Goal: Answer question/provide support: Share knowledge or assist other users

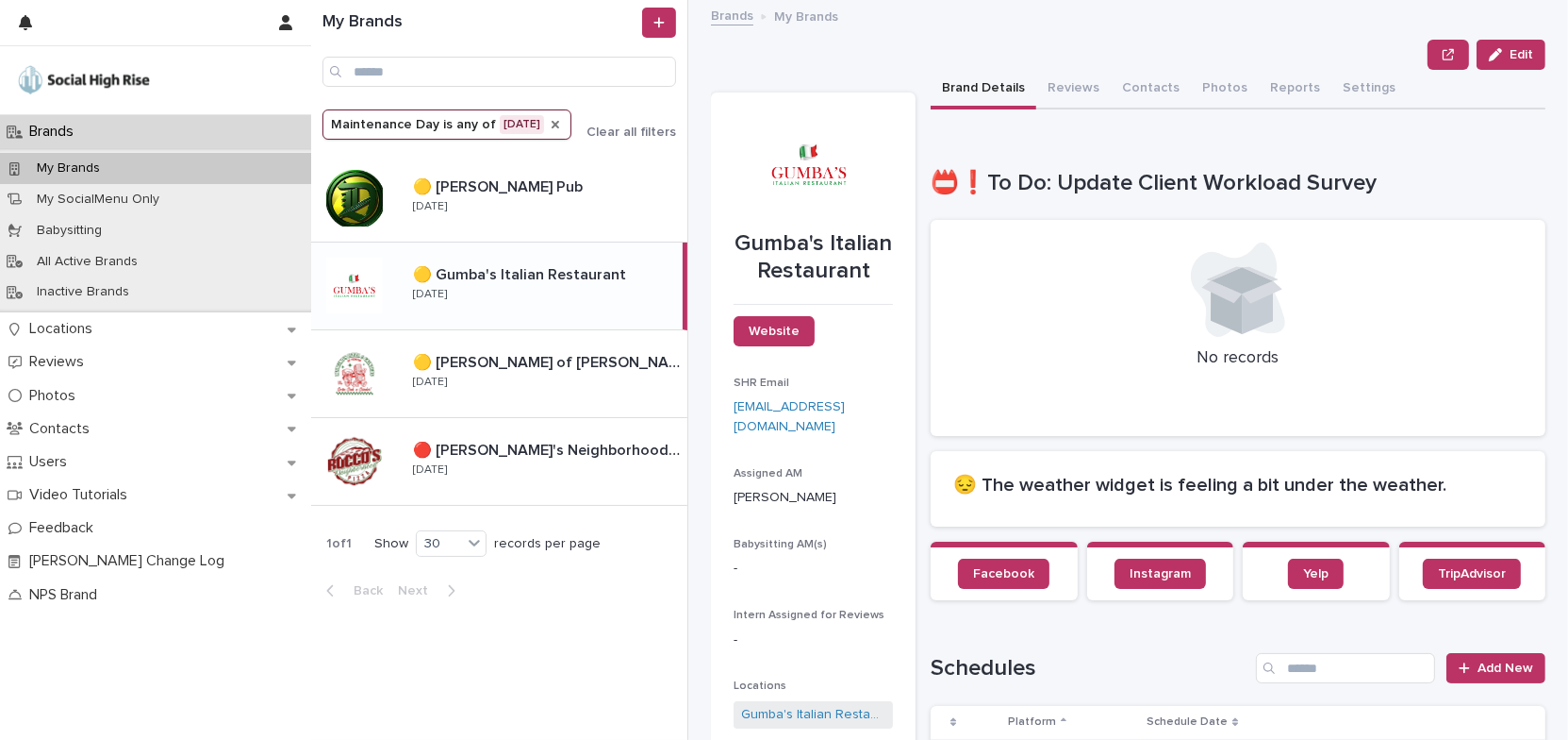
click at [553, 123] on icon "Maintenance Day" at bounding box center [555, 125] width 15 height 15
click at [445, 123] on icon "Maintenance Day" at bounding box center [453, 125] width 19 height 19
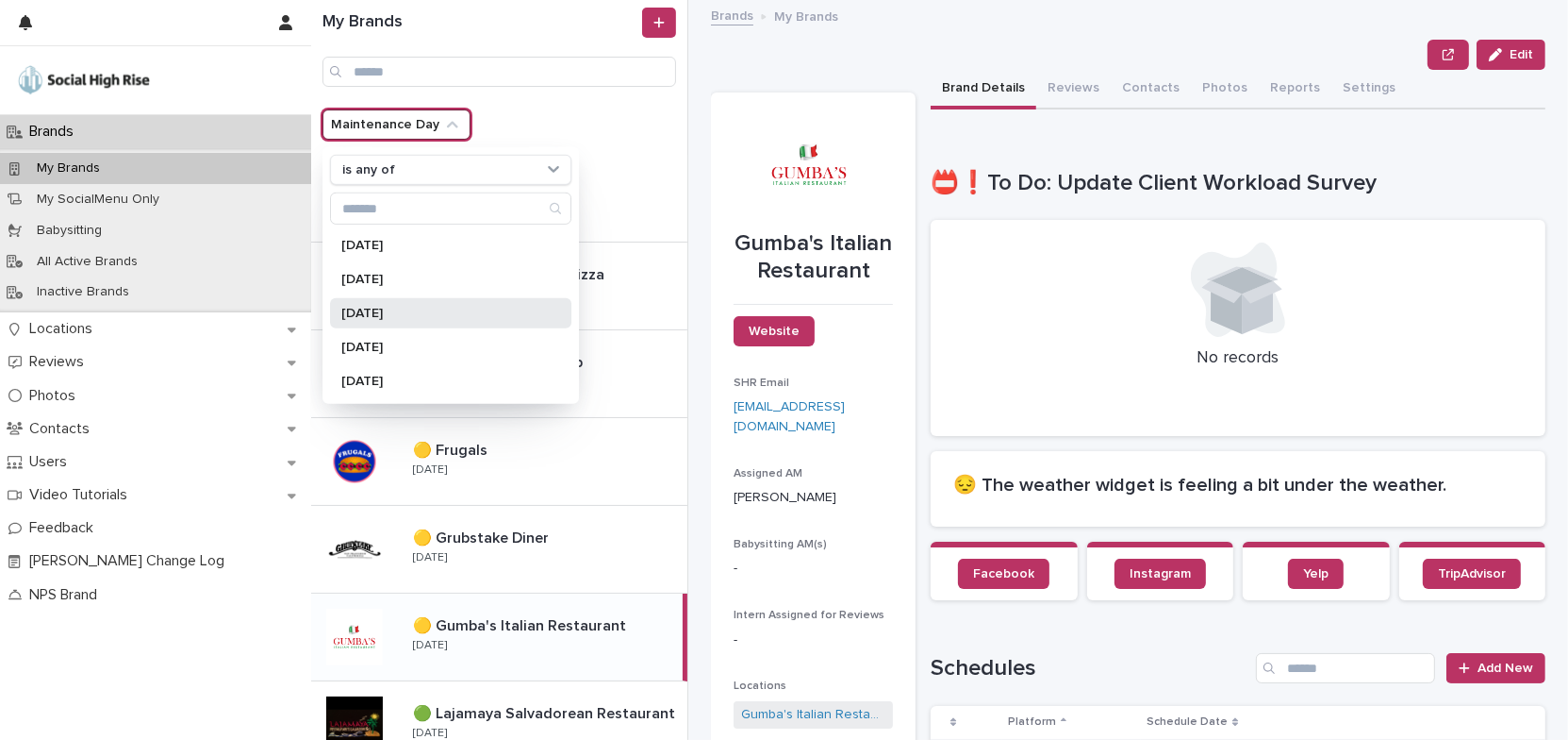
click at [426, 307] on p "[DATE]" at bounding box center [441, 313] width 200 height 13
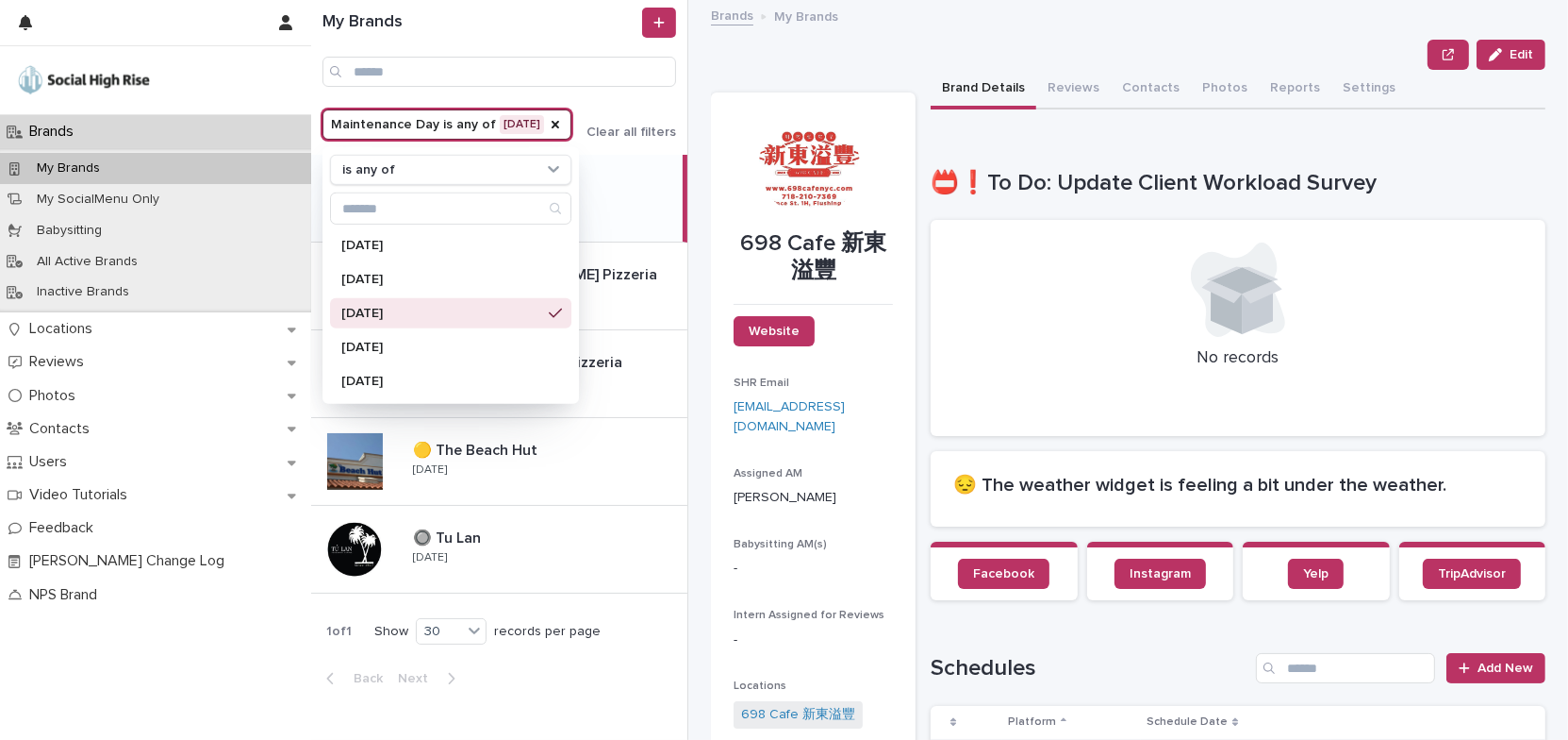
click at [705, 453] on div "My Brands Maintenance Day is any of [DATE] is any of [DATE] [DATE] [DATE] [DATE…" at bounding box center [939, 370] width 1257 height 740
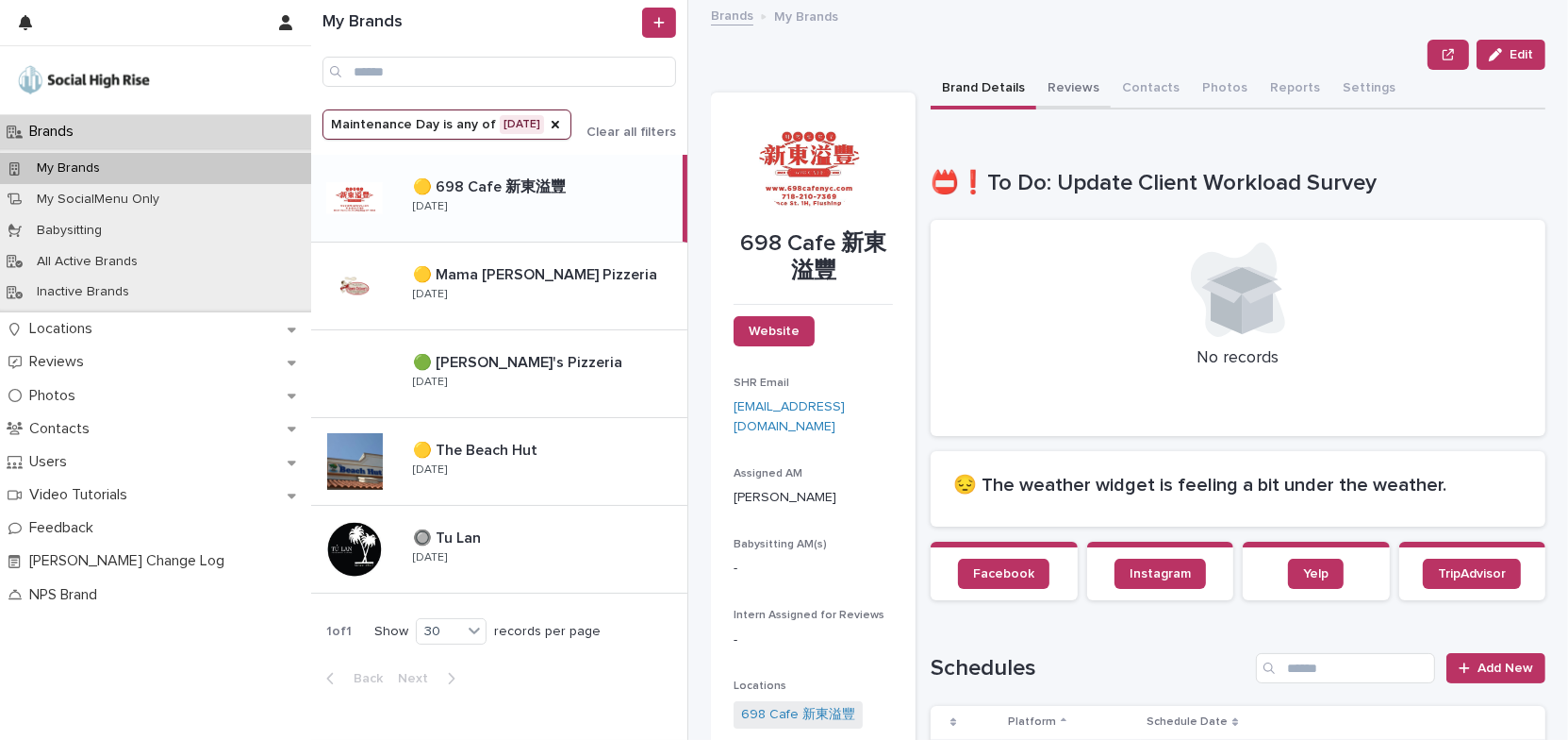
drag, startPoint x: 1071, startPoint y: 86, endPoint x: 1080, endPoint y: 57, distance: 30.4
click at [1071, 86] on button "Reviews" at bounding box center [1073, 90] width 75 height 40
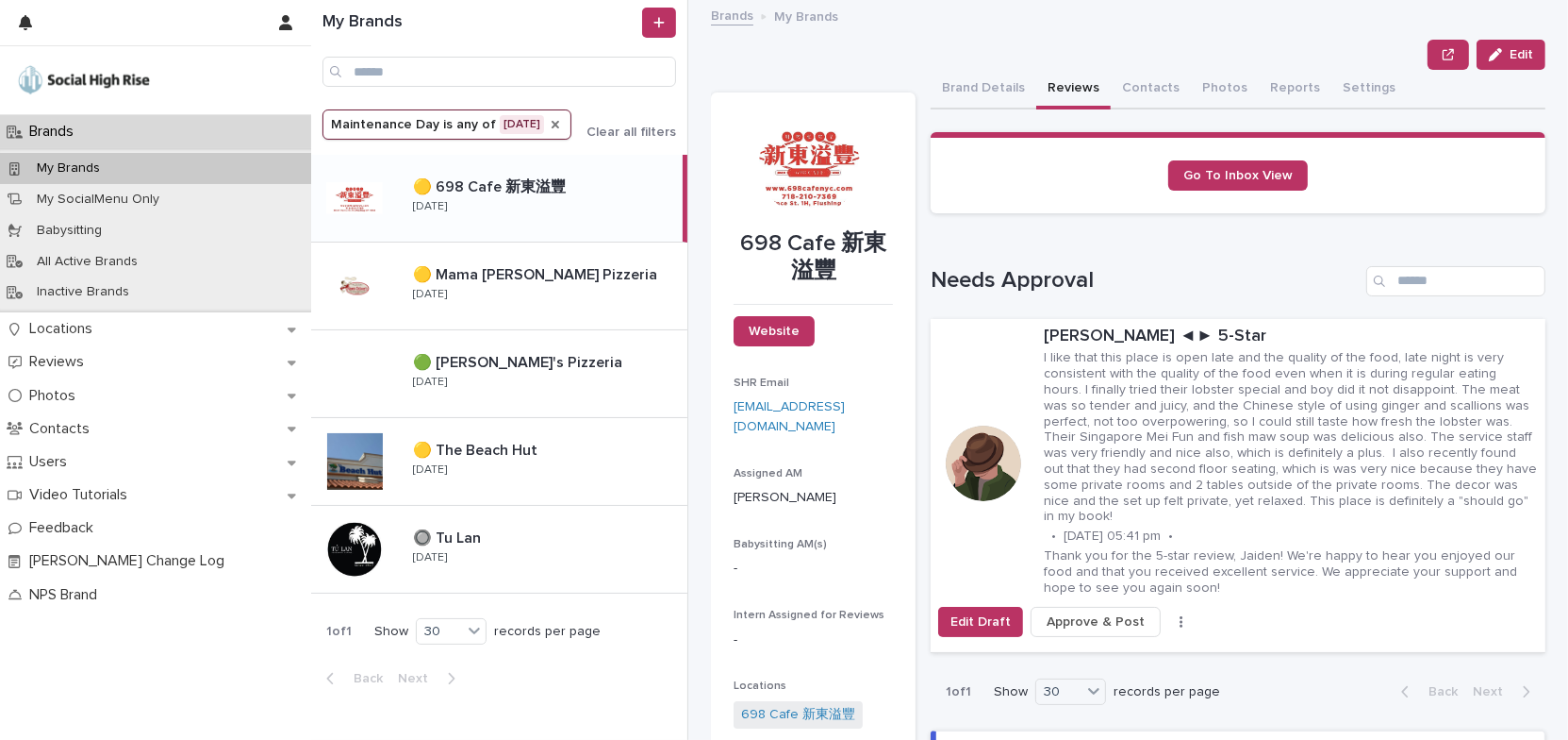
click at [563, 127] on icon "Maintenance Day" at bounding box center [555, 125] width 15 height 15
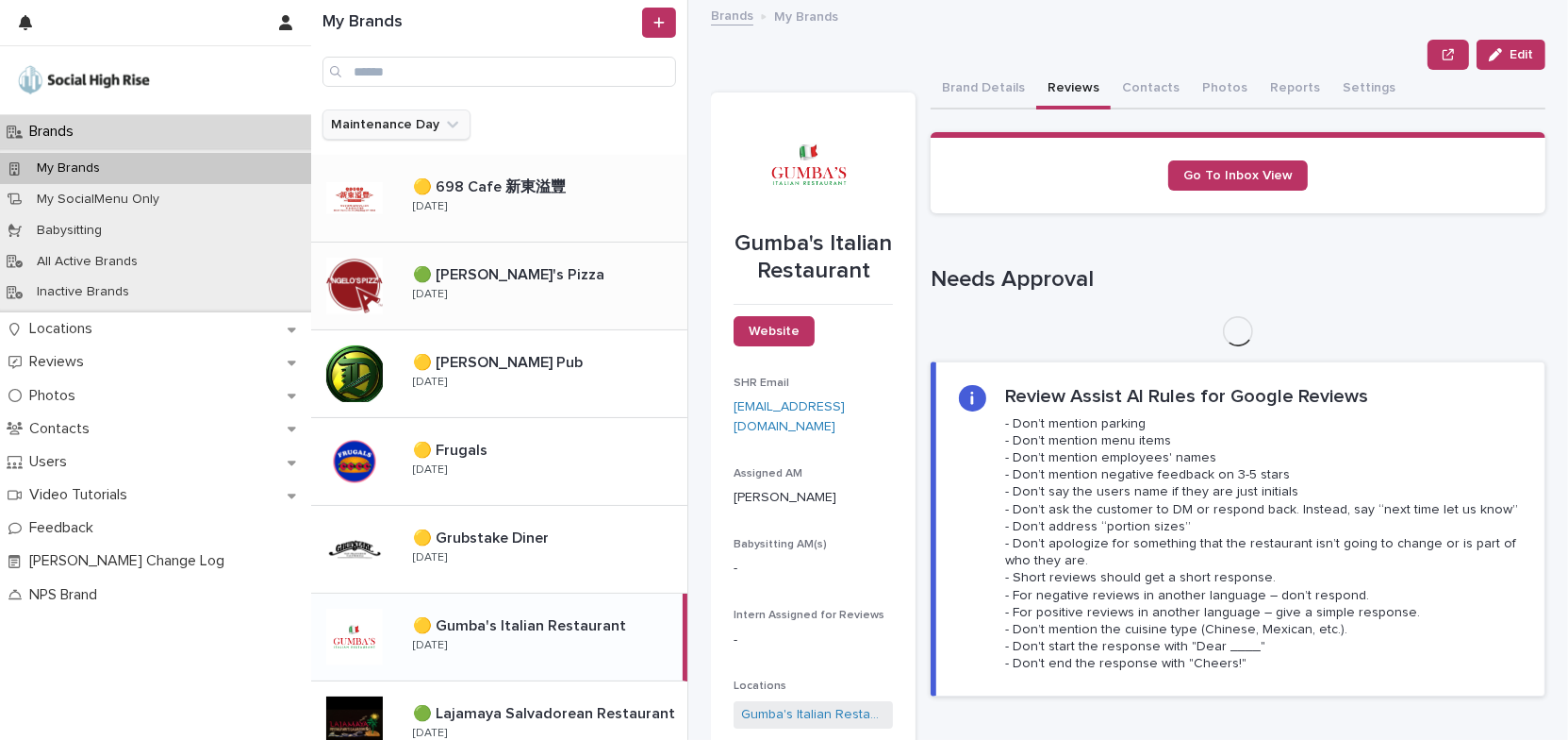
click at [569, 295] on div "🟢 [PERSON_NAME]'s Pizza 🟢 [PERSON_NAME]'s Pizza [DATE]" at bounding box center [543, 286] width 289 height 55
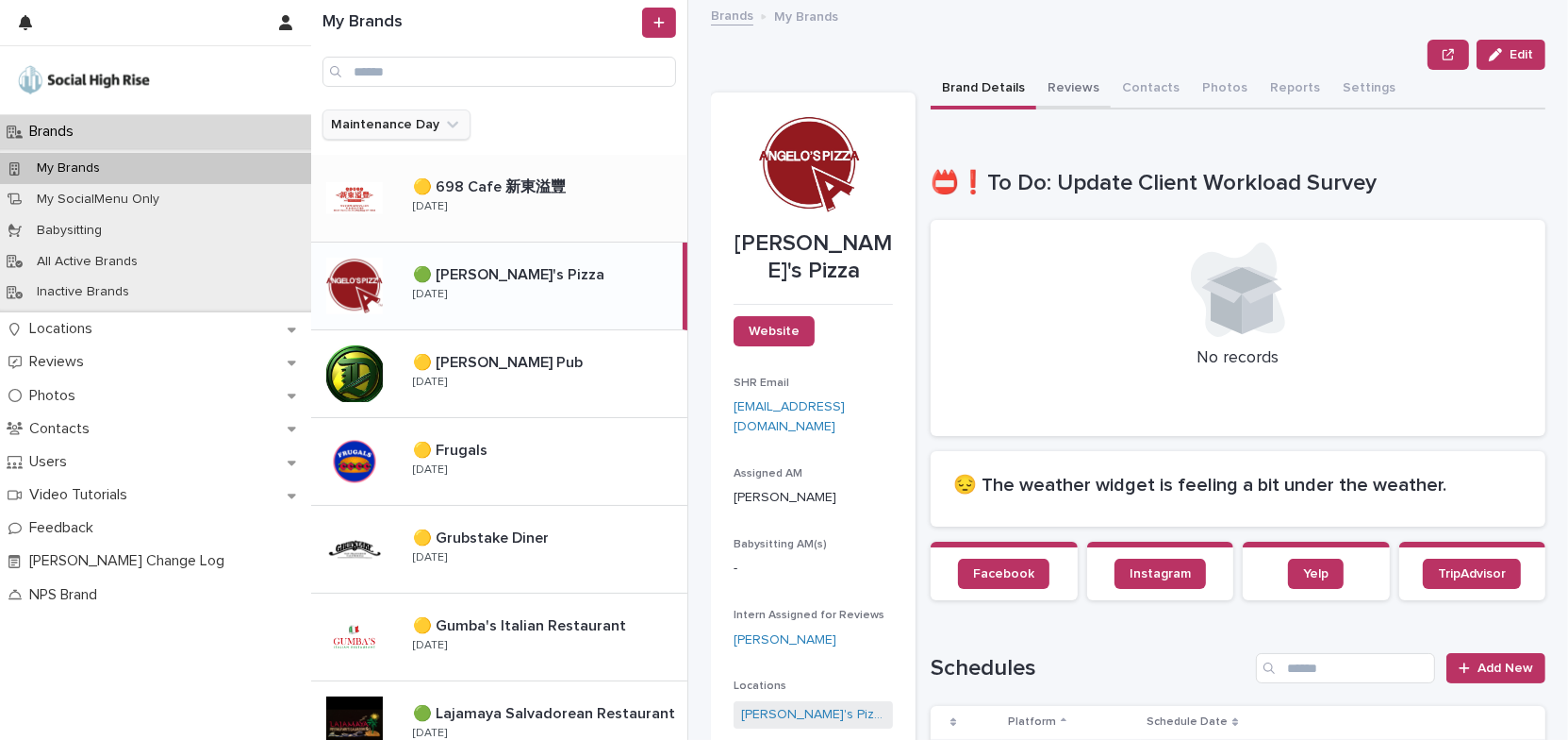
click at [1075, 87] on button "Reviews" at bounding box center [1073, 90] width 75 height 40
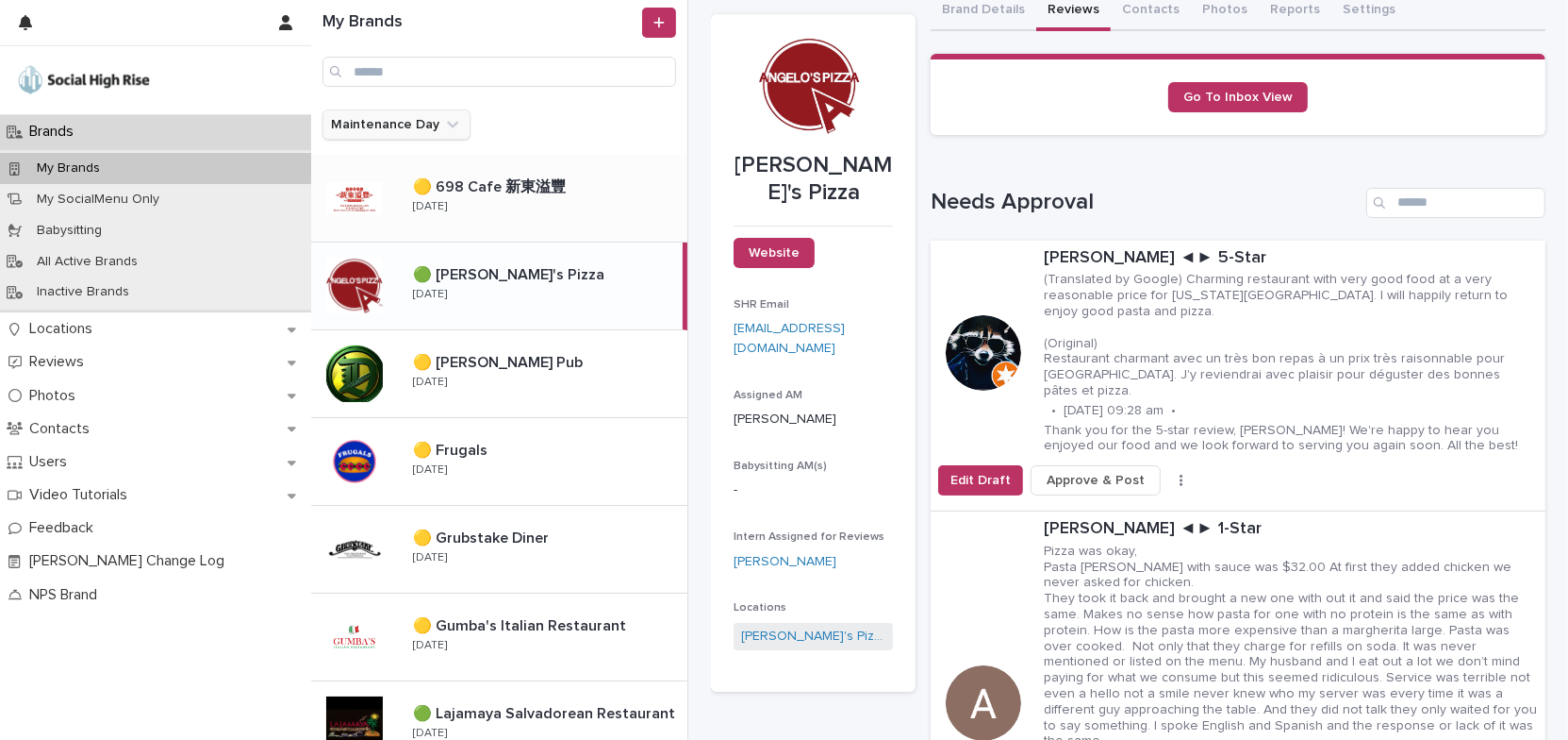
scroll to position [343, 0]
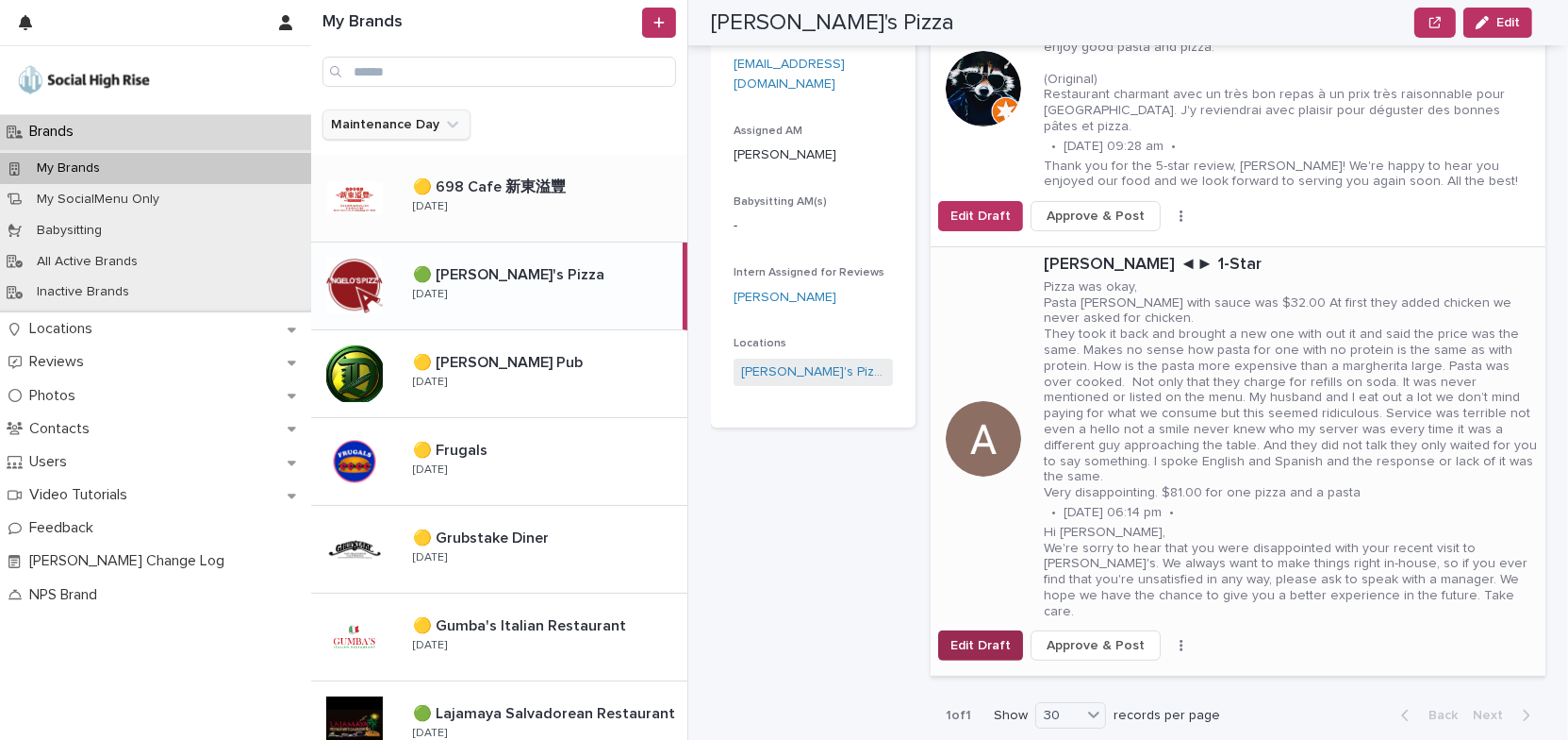
click at [968, 636] on span "Edit Draft" at bounding box center [981, 645] width 61 height 19
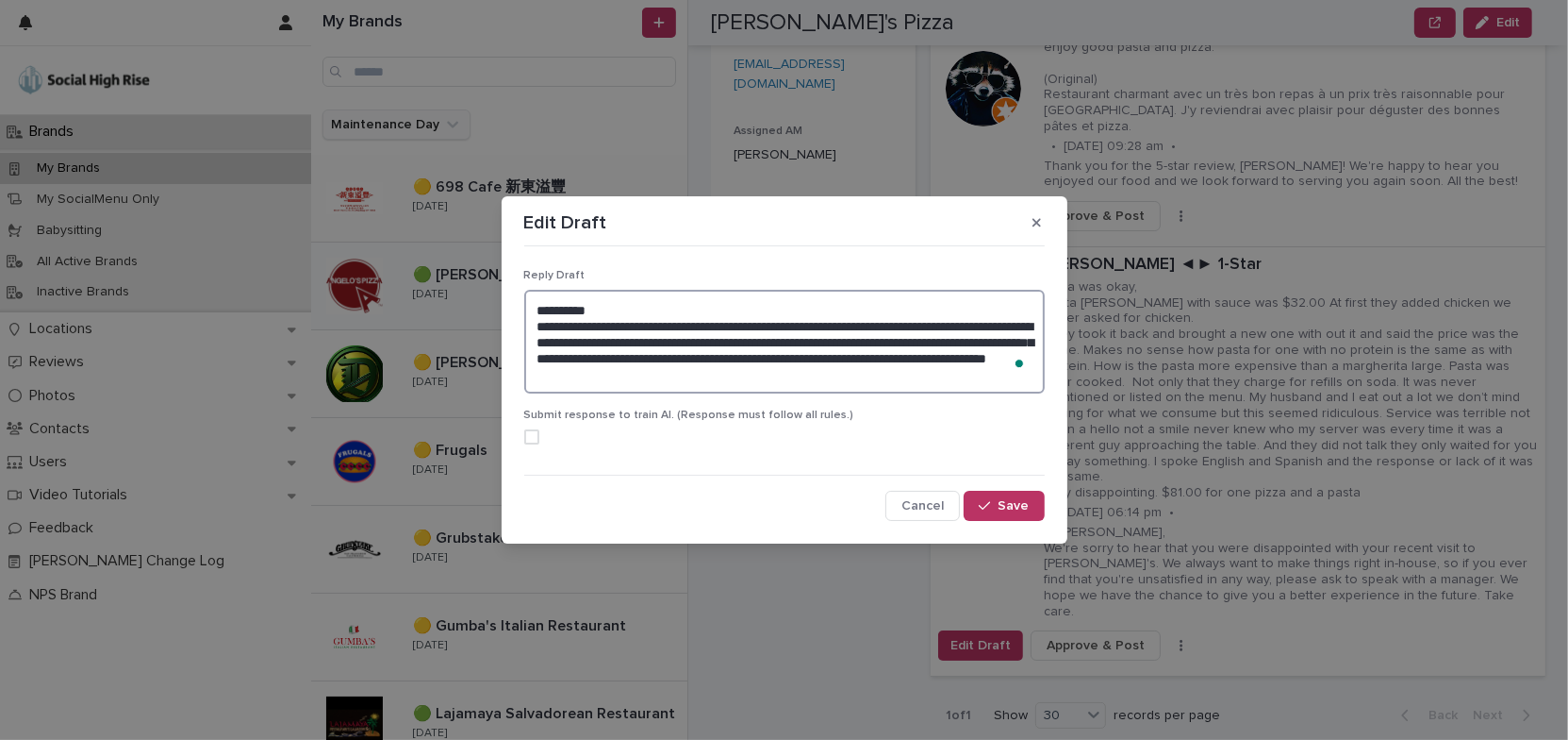
drag, startPoint x: 534, startPoint y: 309, endPoint x: 881, endPoint y: 388, distance: 355.9
click at [881, 388] on textarea "**********" at bounding box center [784, 342] width 520 height 104
paste textarea "**********"
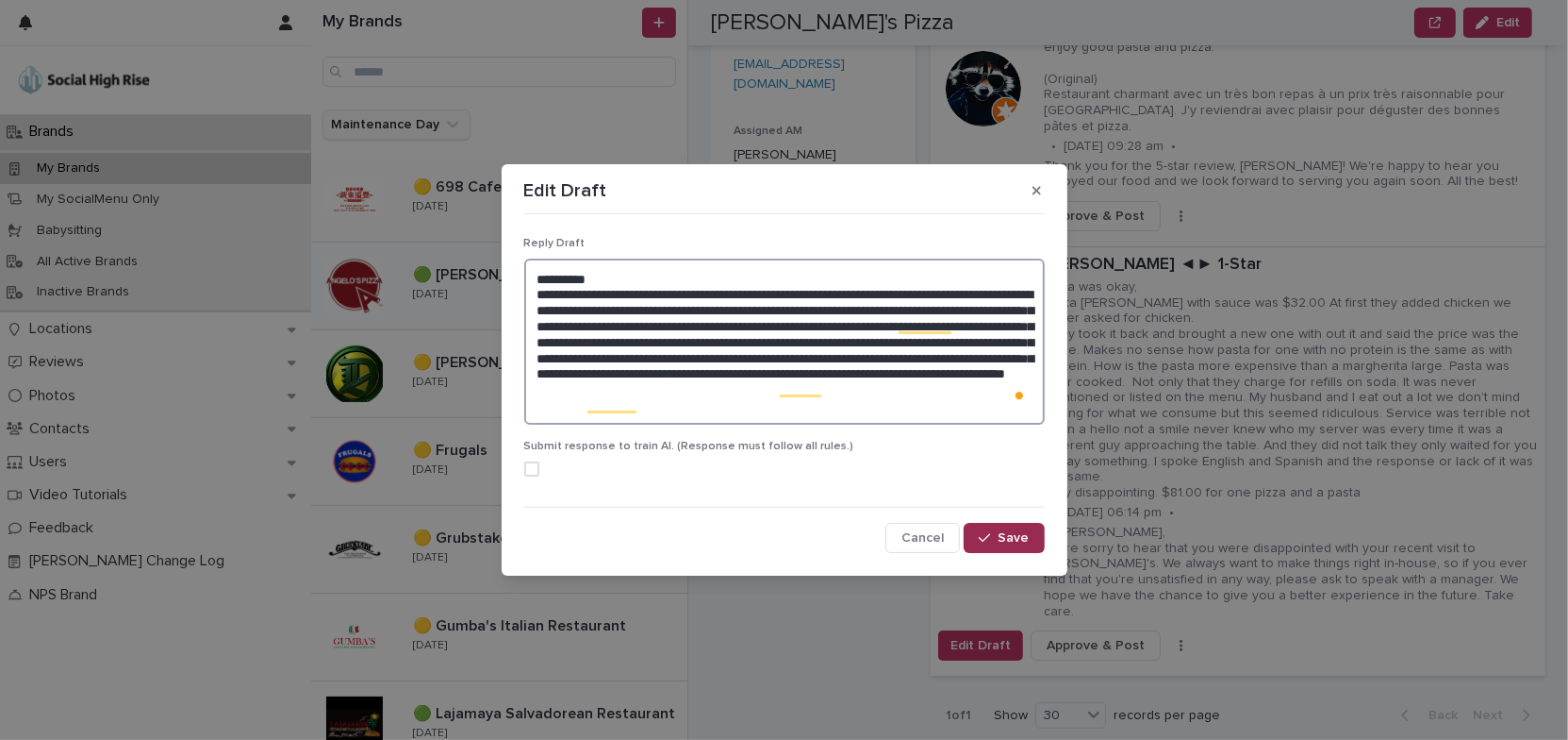
type textarea "**********"
click at [1000, 531] on span "Save" at bounding box center [1014, 537] width 31 height 13
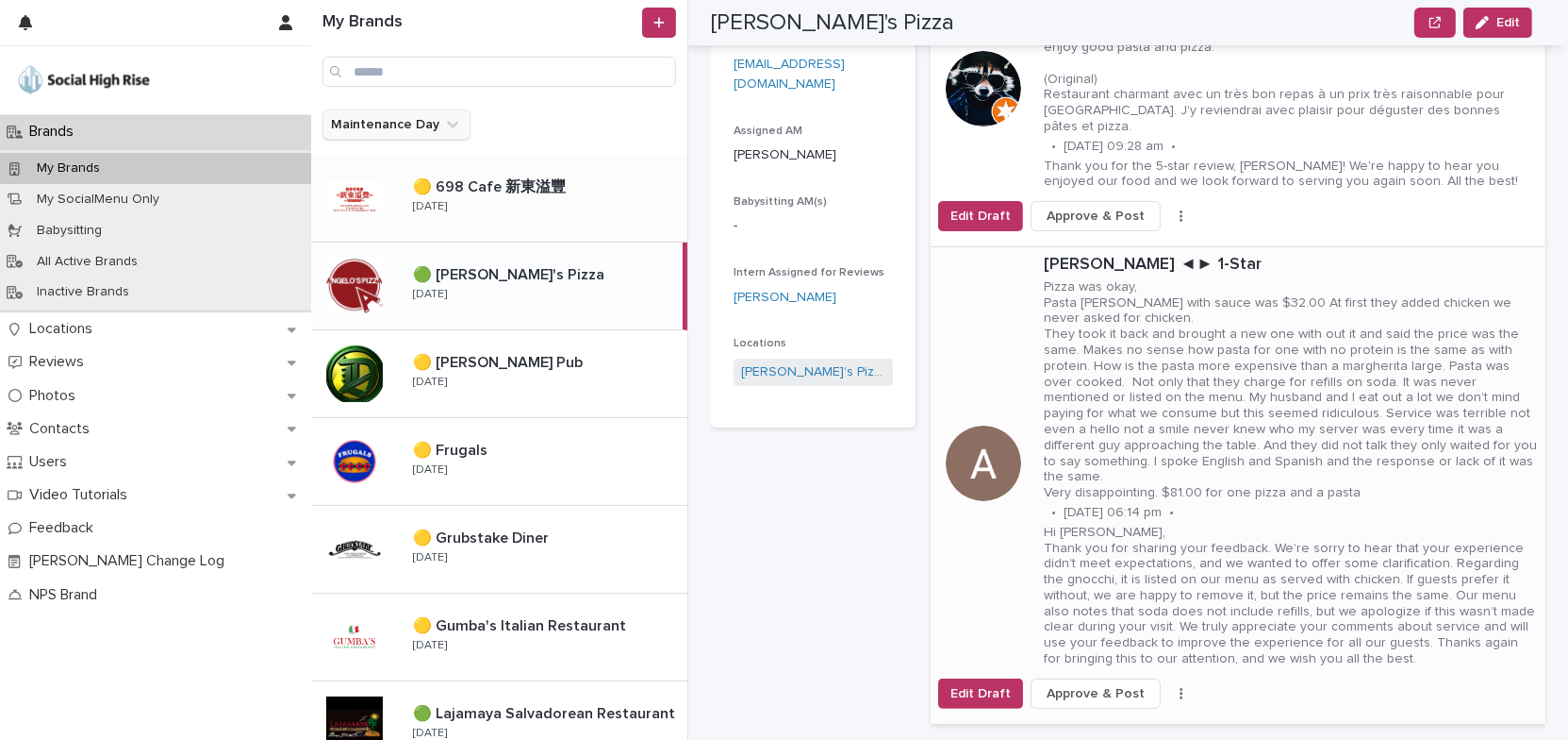
click at [1084, 684] on span "Approve & Post" at bounding box center [1096, 694] width 98 height 19
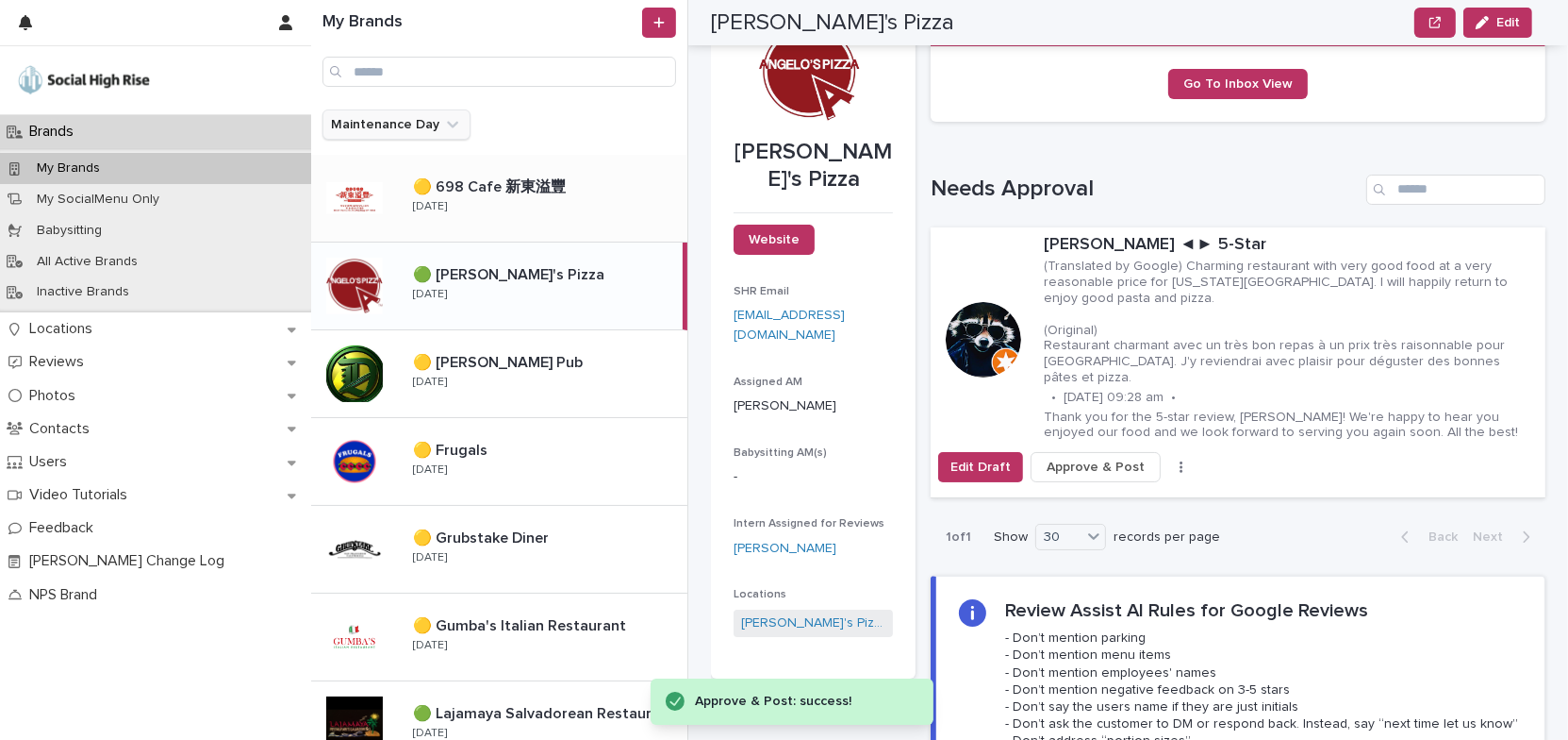
scroll to position [85, 0]
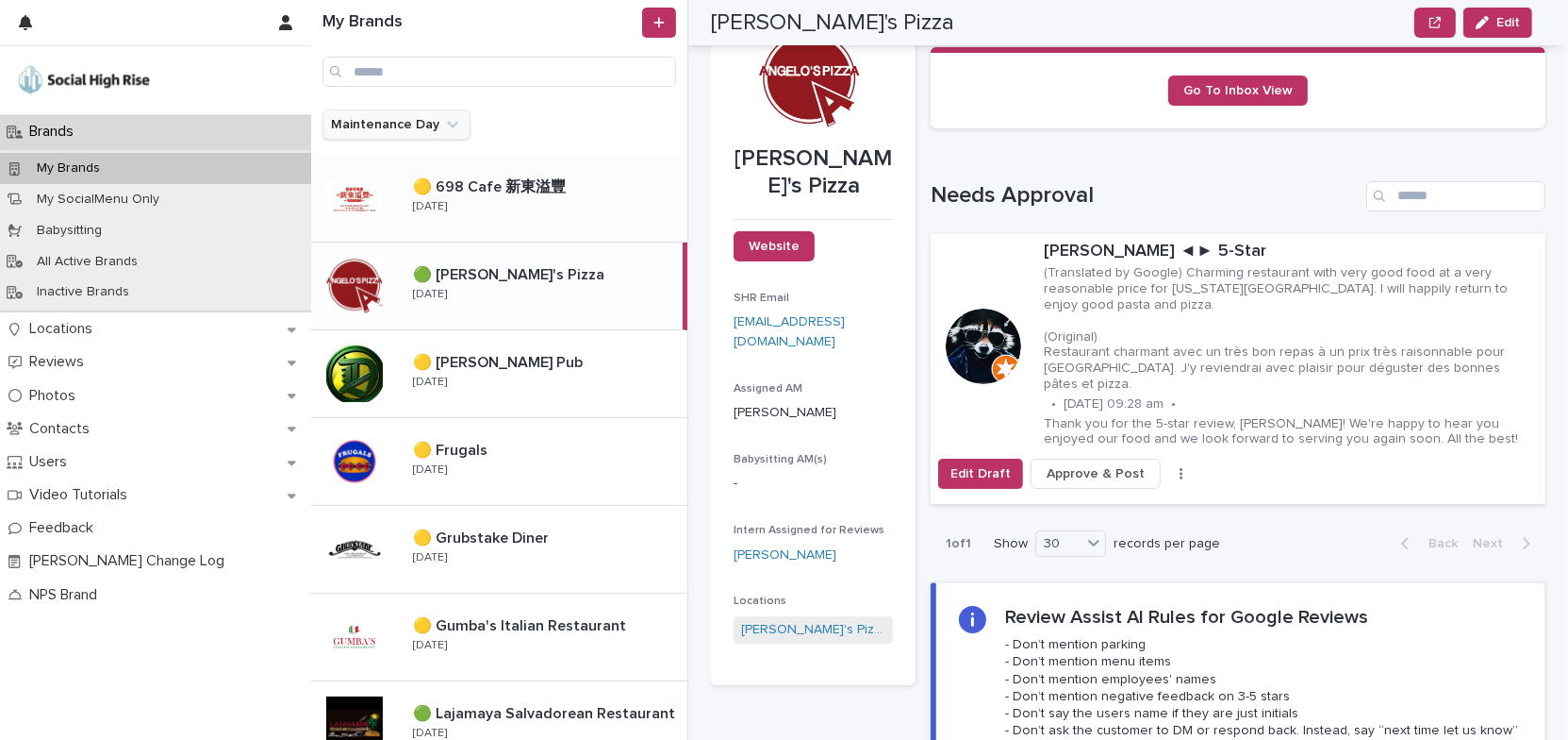
click at [452, 125] on icon "Maintenance Day" at bounding box center [453, 125] width 19 height 19
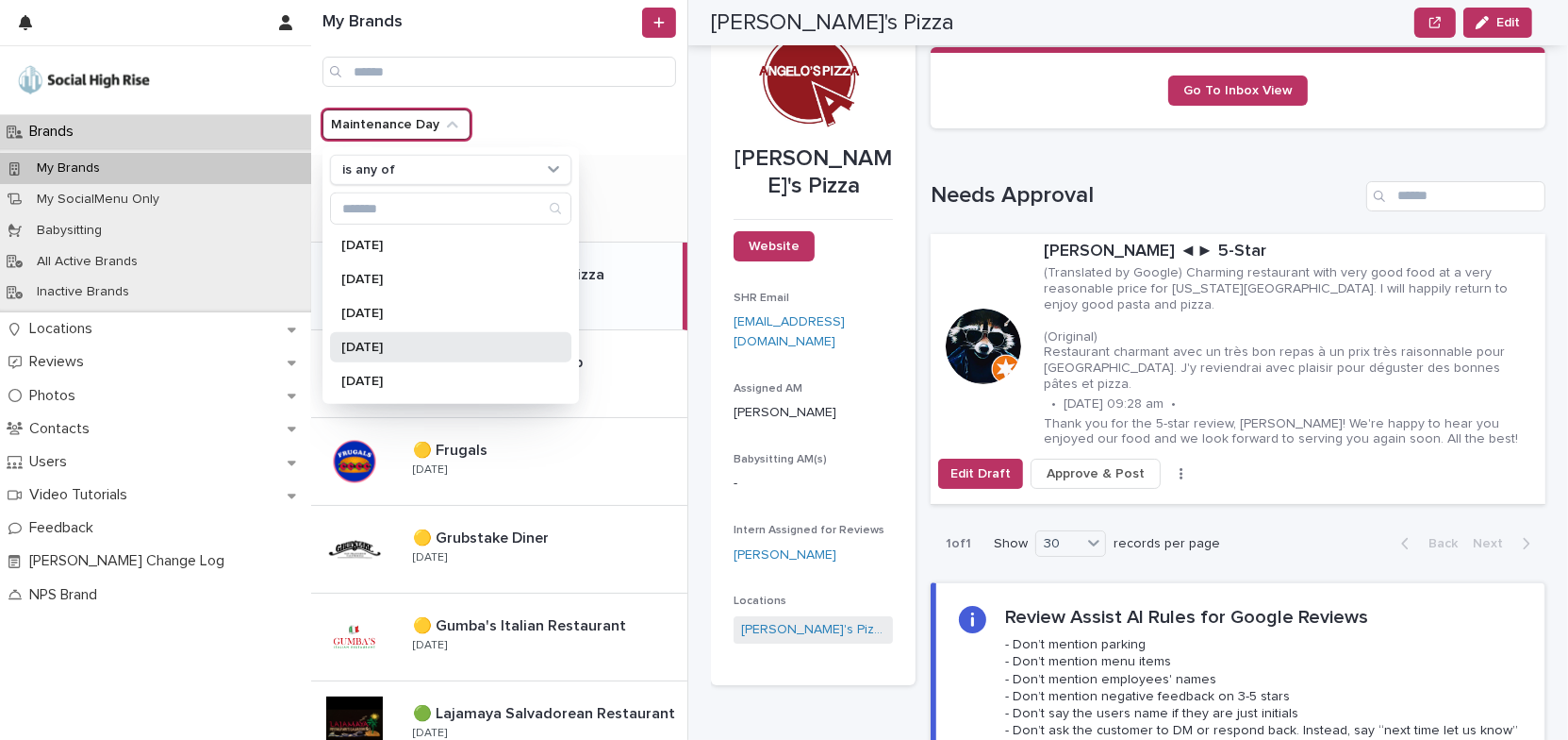
click at [420, 339] on div "[DATE]" at bounding box center [450, 347] width 241 height 30
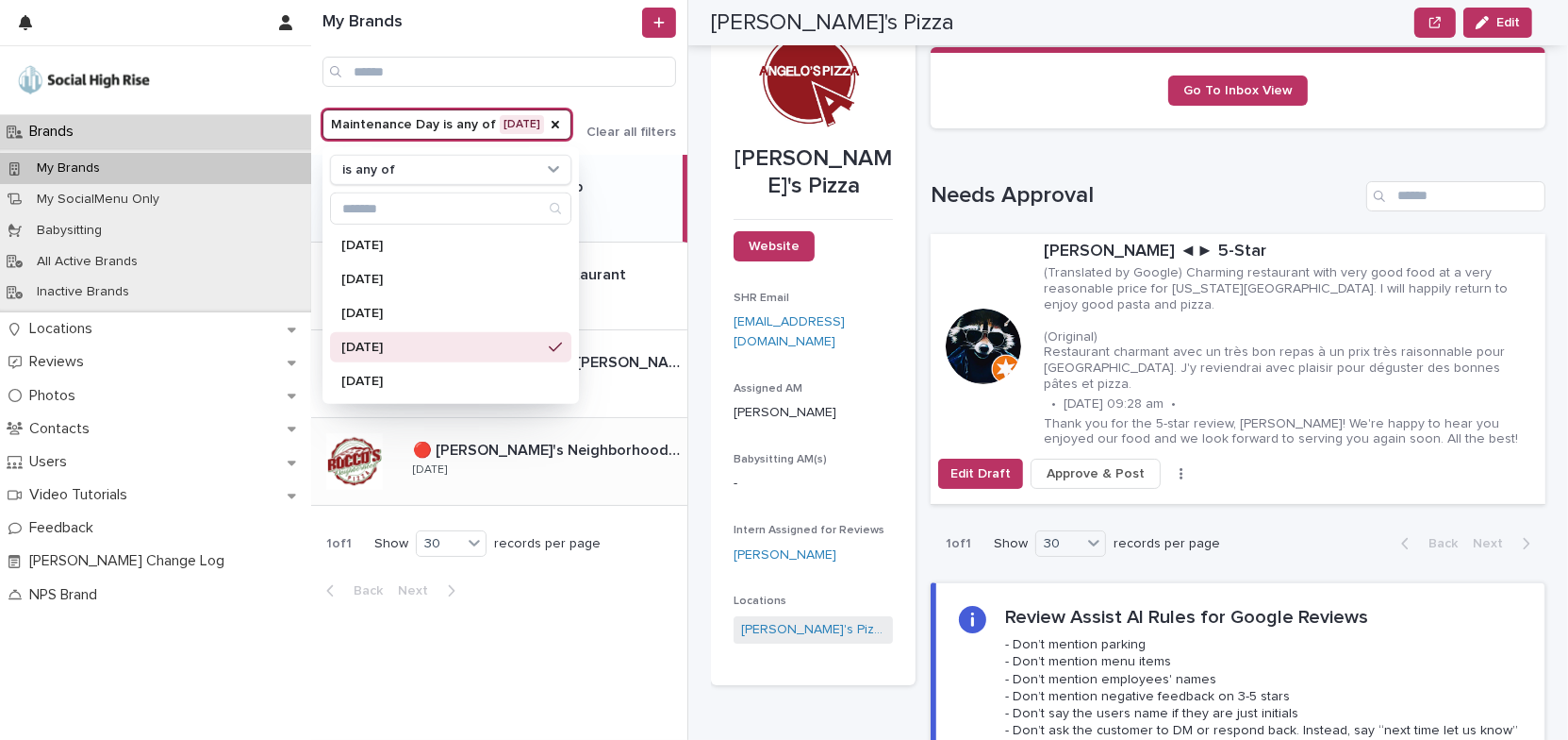
click at [701, 498] on div "My Brands Maintenance Day is any of [DATE] is any of [DATE] [DATE] [DATE] [DATE…" at bounding box center [939, 370] width 1257 height 740
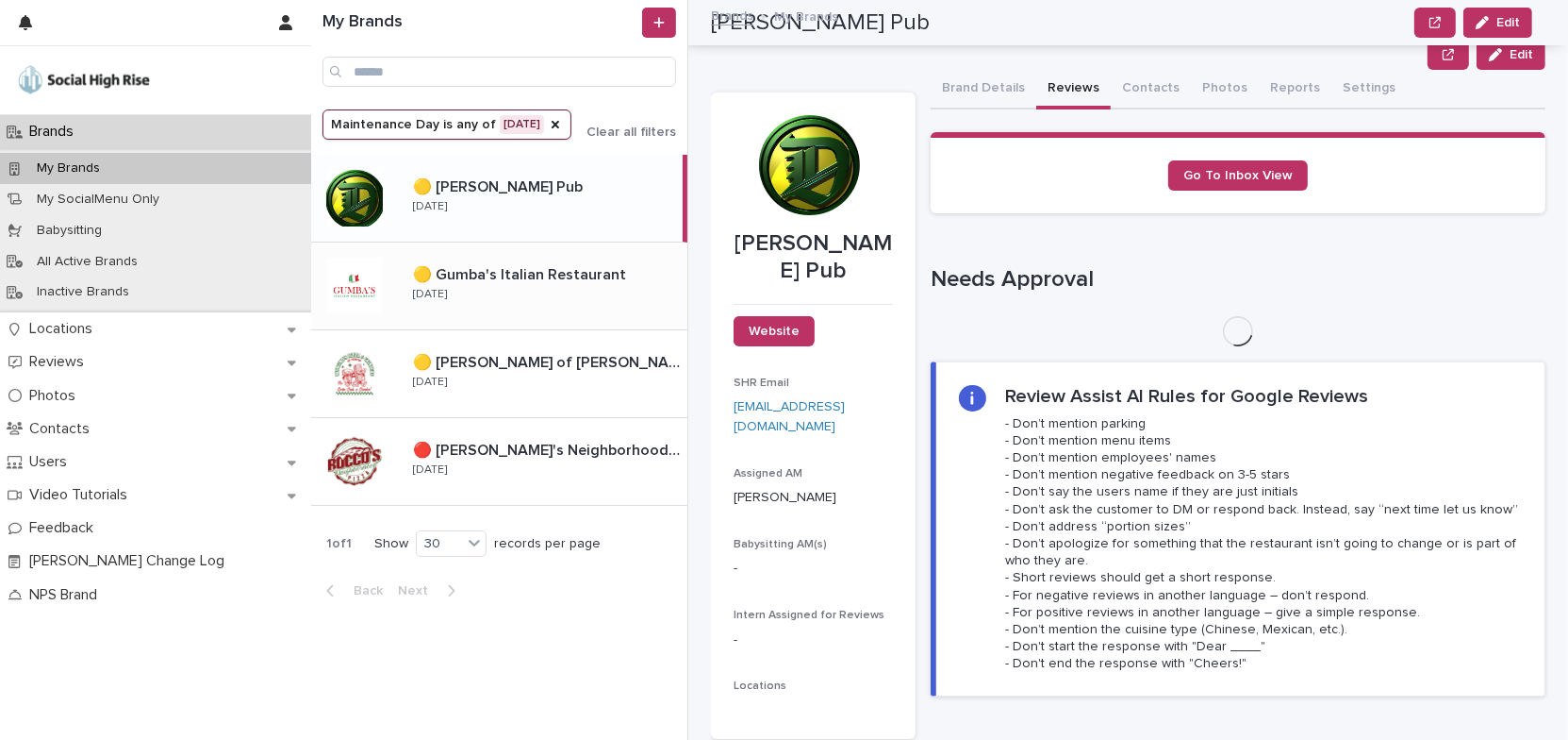
click at [551, 282] on p "🟡 Gumba's Italian Restaurant" at bounding box center [521, 273] width 217 height 22
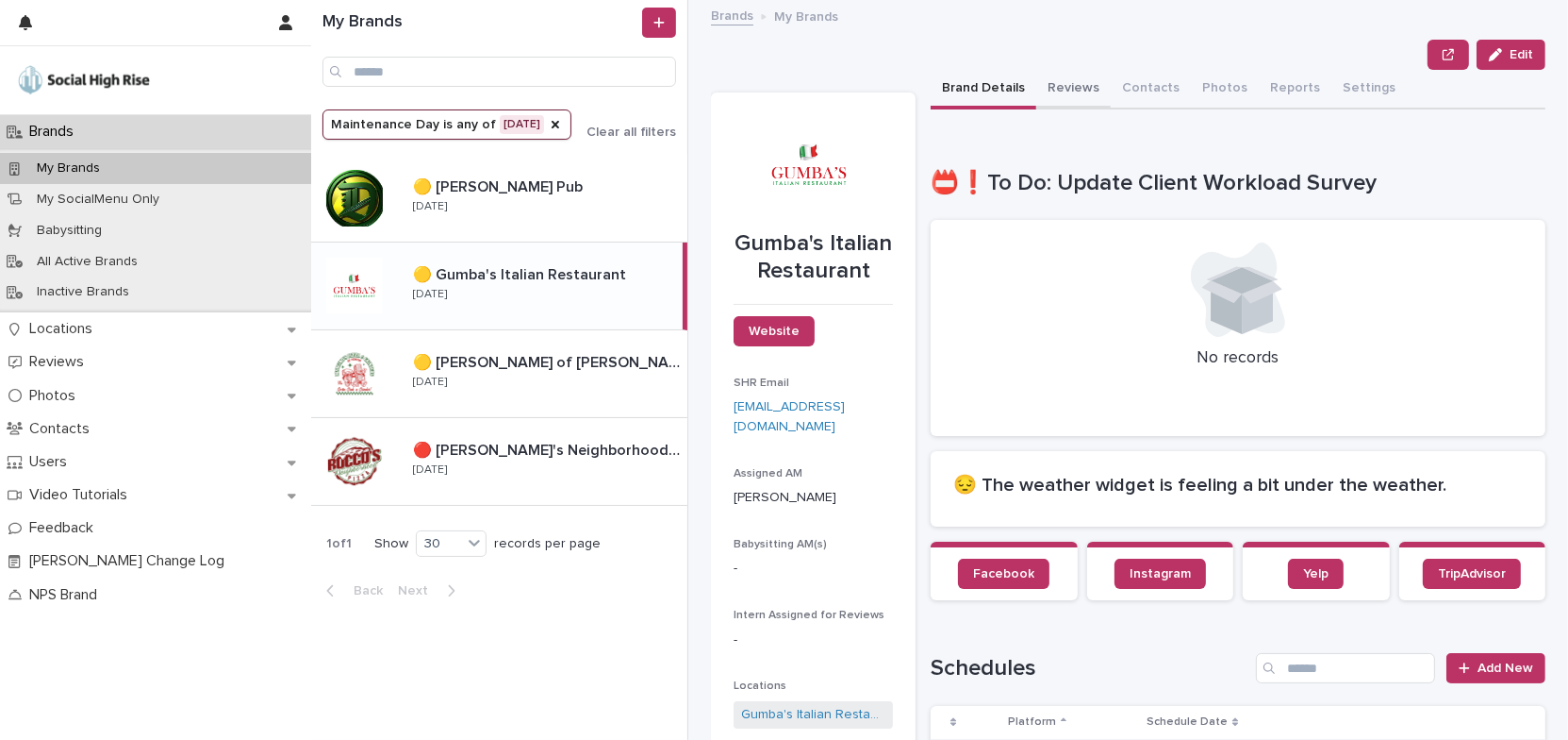
click at [1083, 83] on button "Reviews" at bounding box center [1073, 90] width 75 height 40
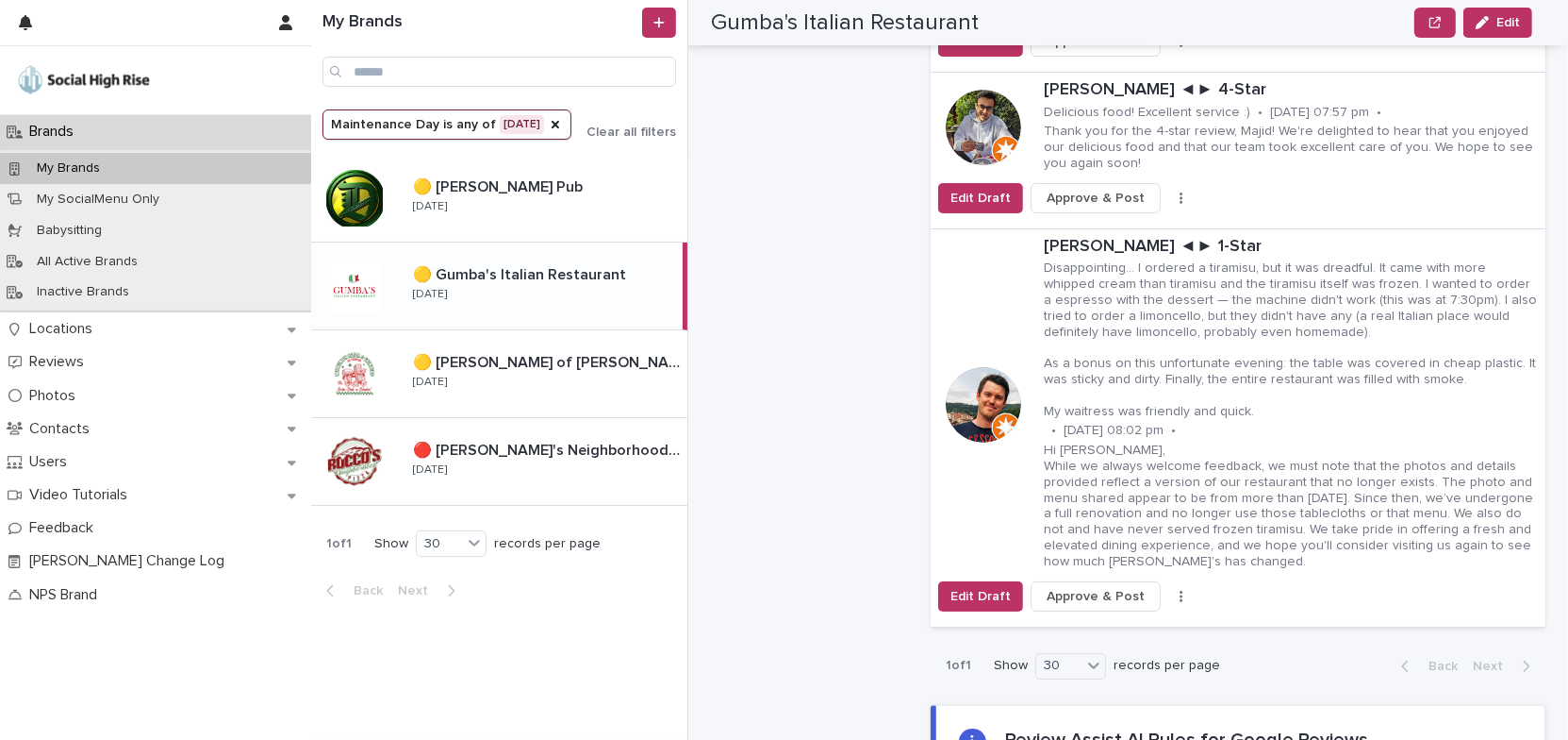
scroll to position [5061, 0]
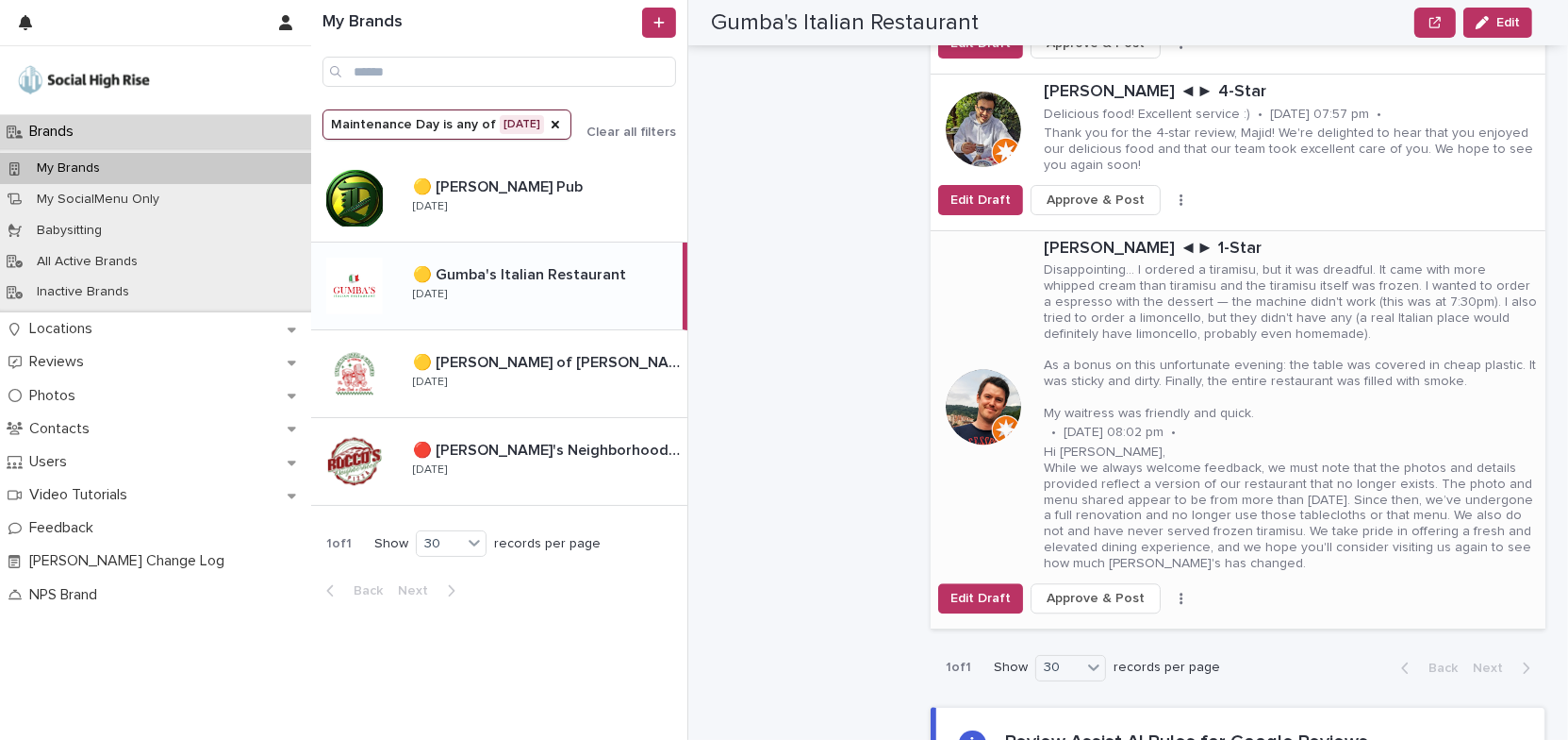
click at [1179, 591] on icon "button" at bounding box center [1181, 598] width 4 height 13
click at [1126, 620] on button "Skip Reply" at bounding box center [1122, 635] width 125 height 30
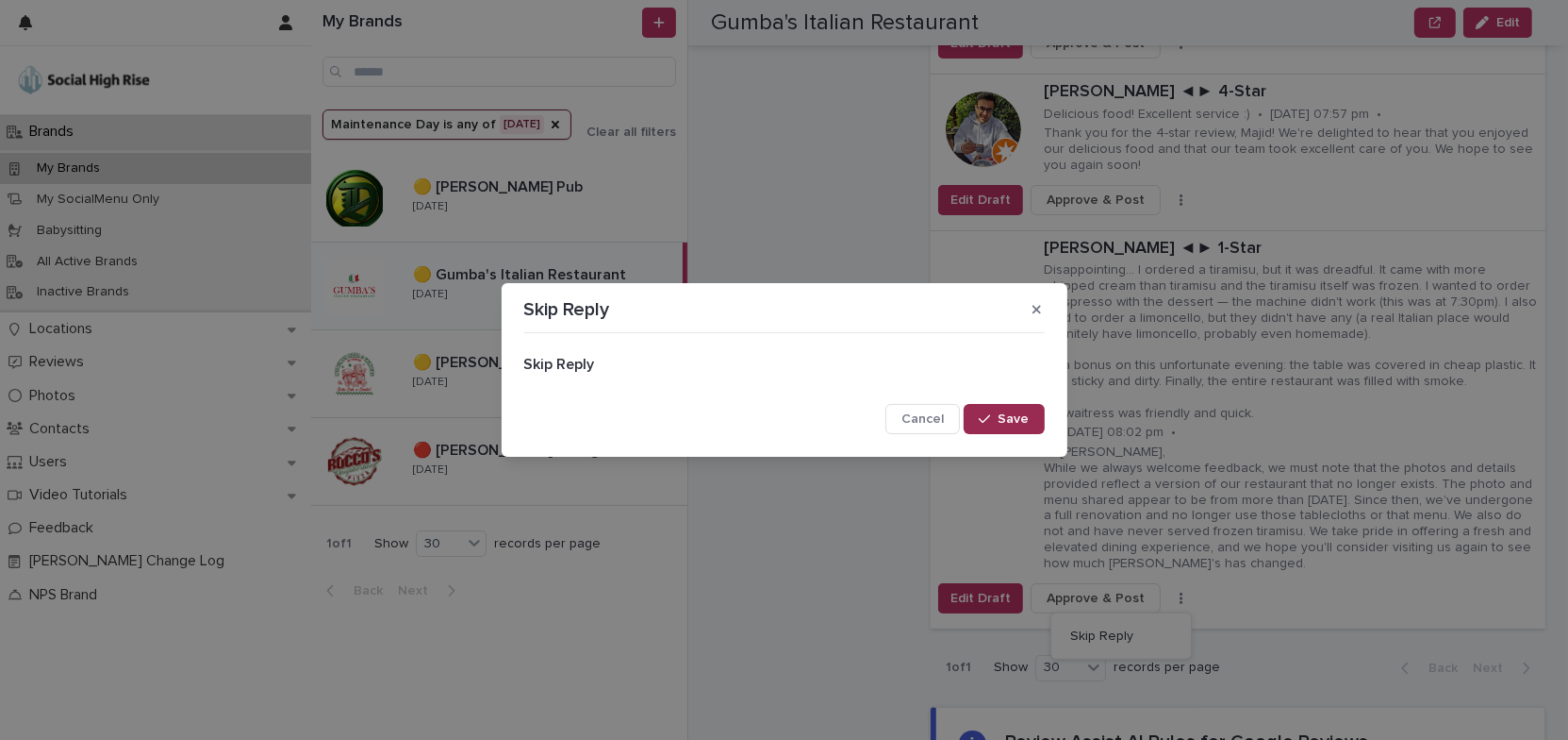
click at [1023, 423] on span "Save" at bounding box center [1014, 419] width 31 height 13
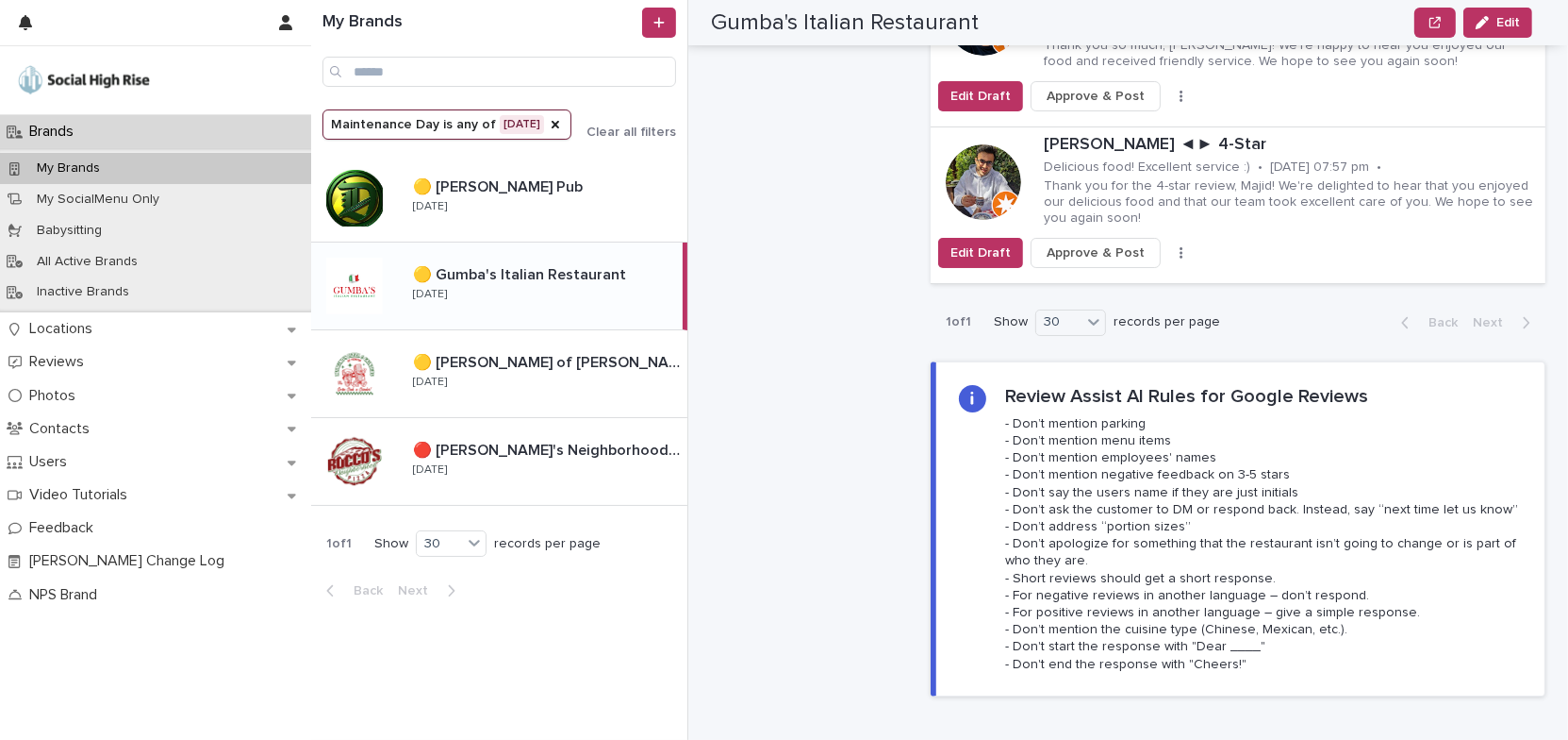
scroll to position [4802, 0]
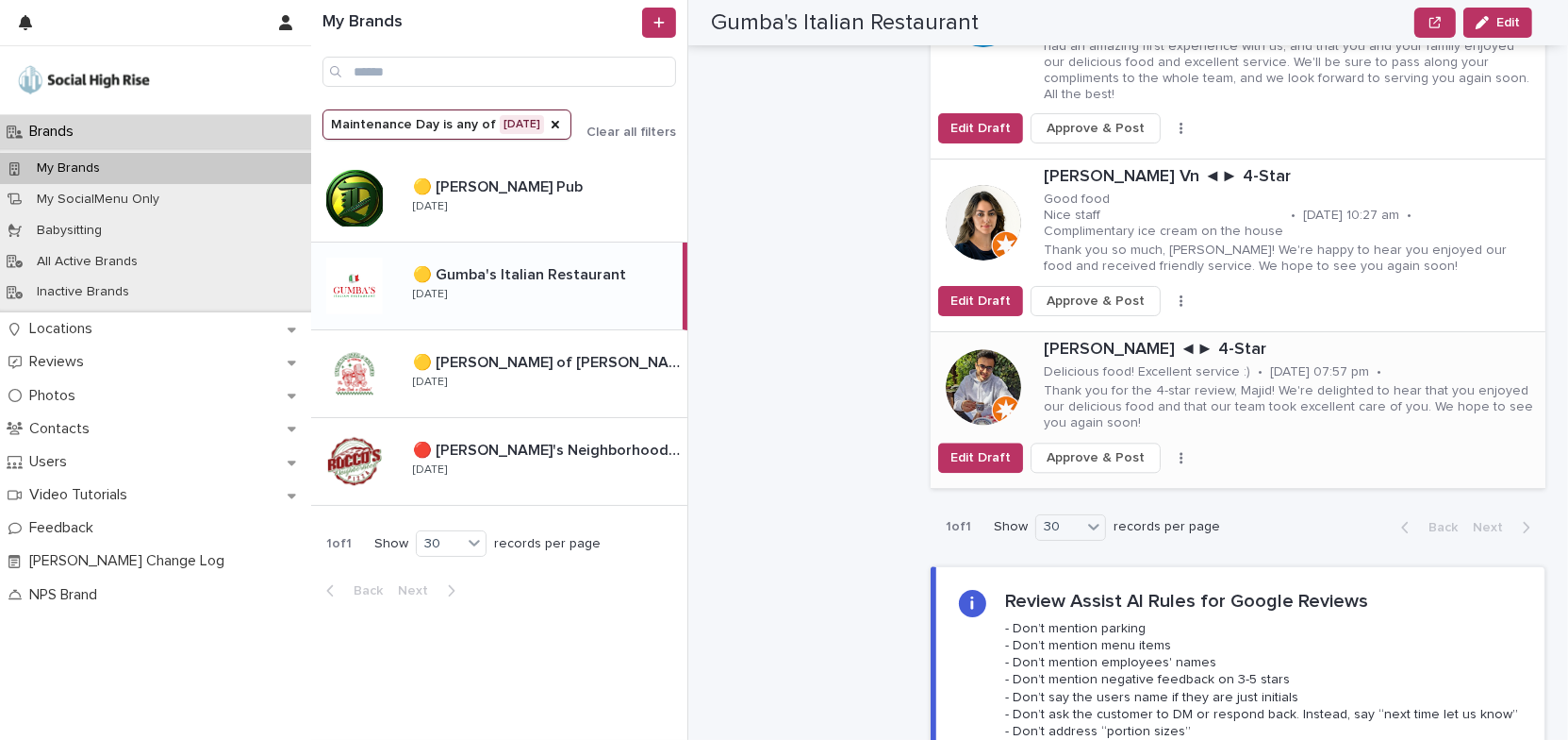
click at [1179, 451] on icon "button" at bounding box center [1181, 458] width 4 height 13
click at [1129, 481] on button "Skip Reply" at bounding box center [1122, 496] width 125 height 30
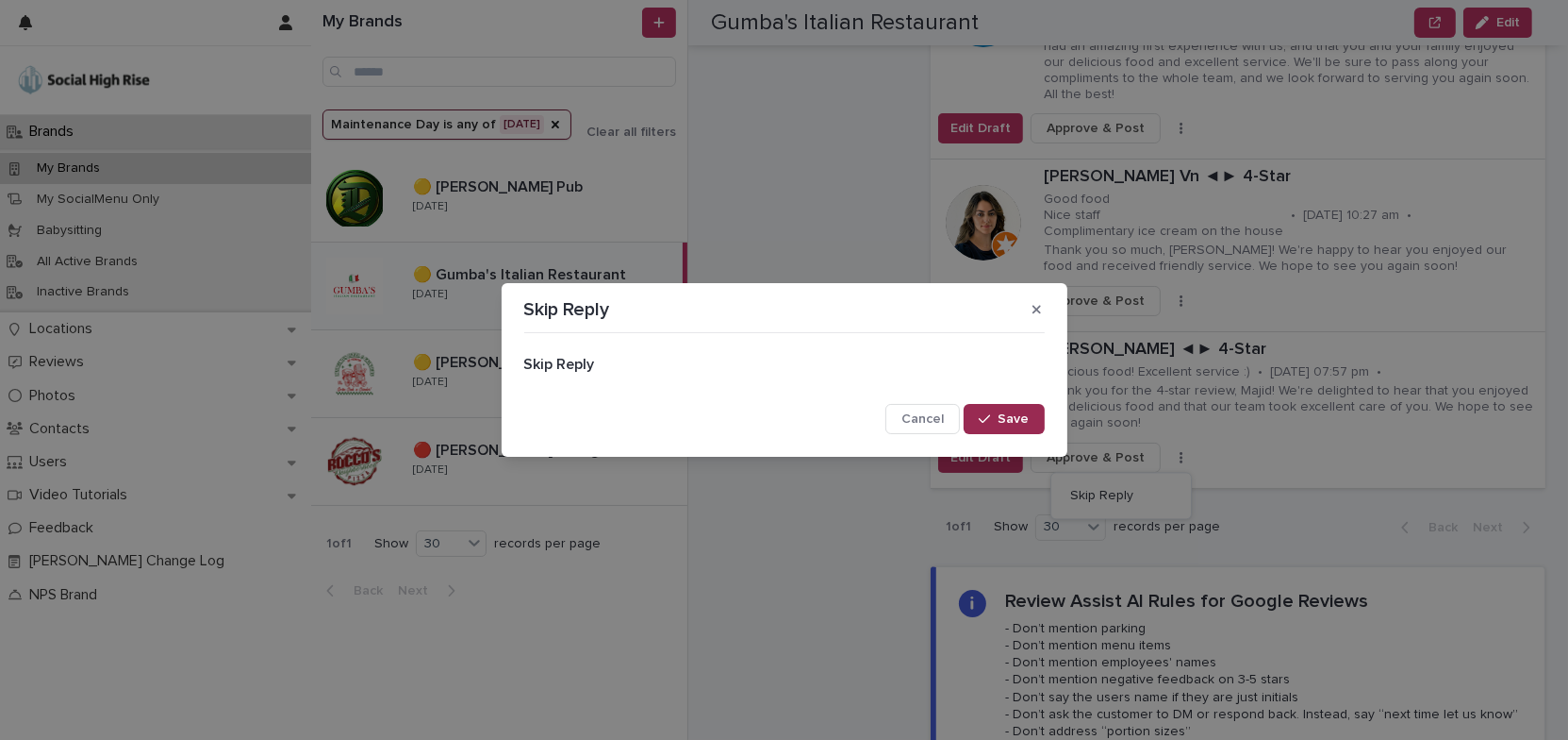
click at [1015, 424] on span "Save" at bounding box center [1014, 419] width 31 height 13
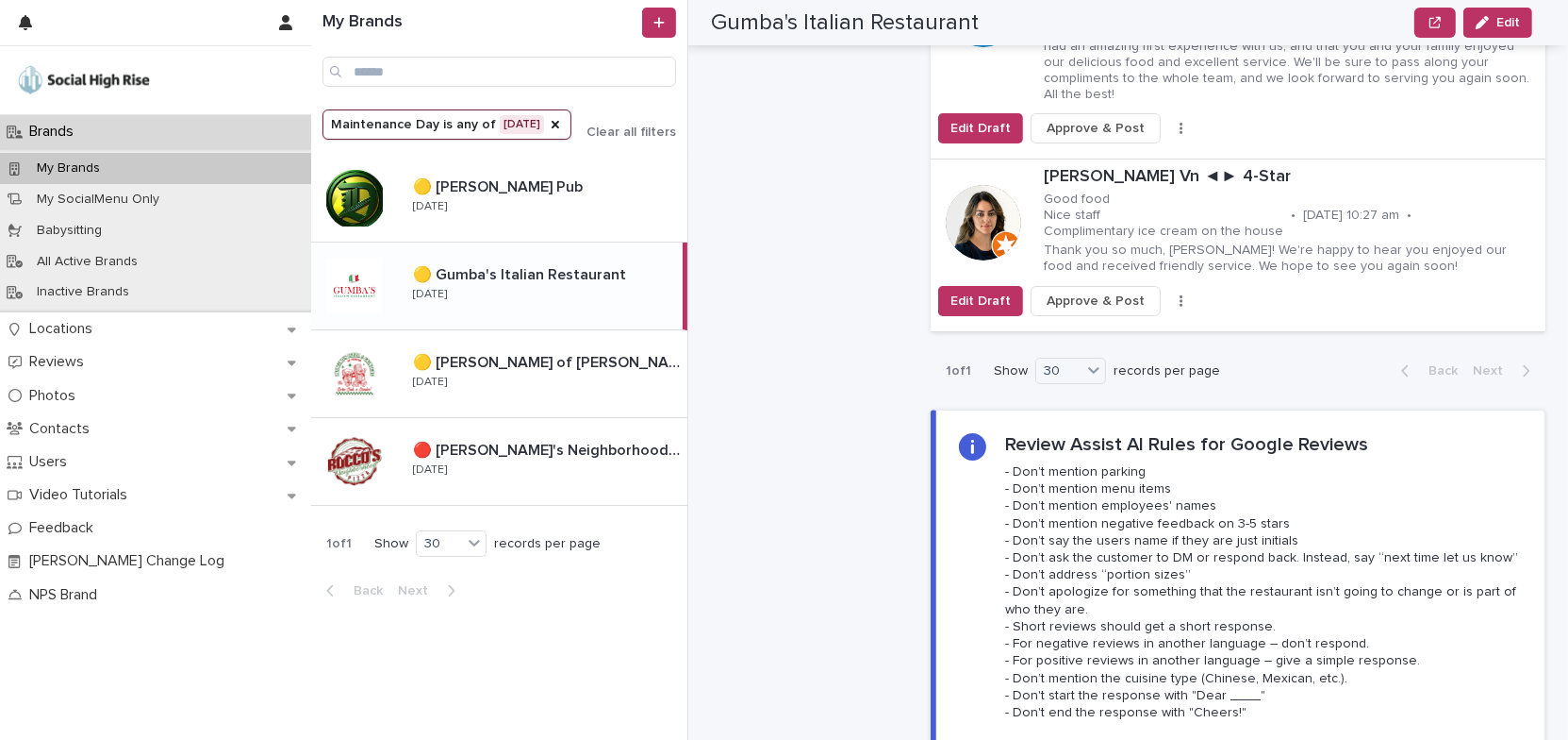
scroll to position [4546, 0]
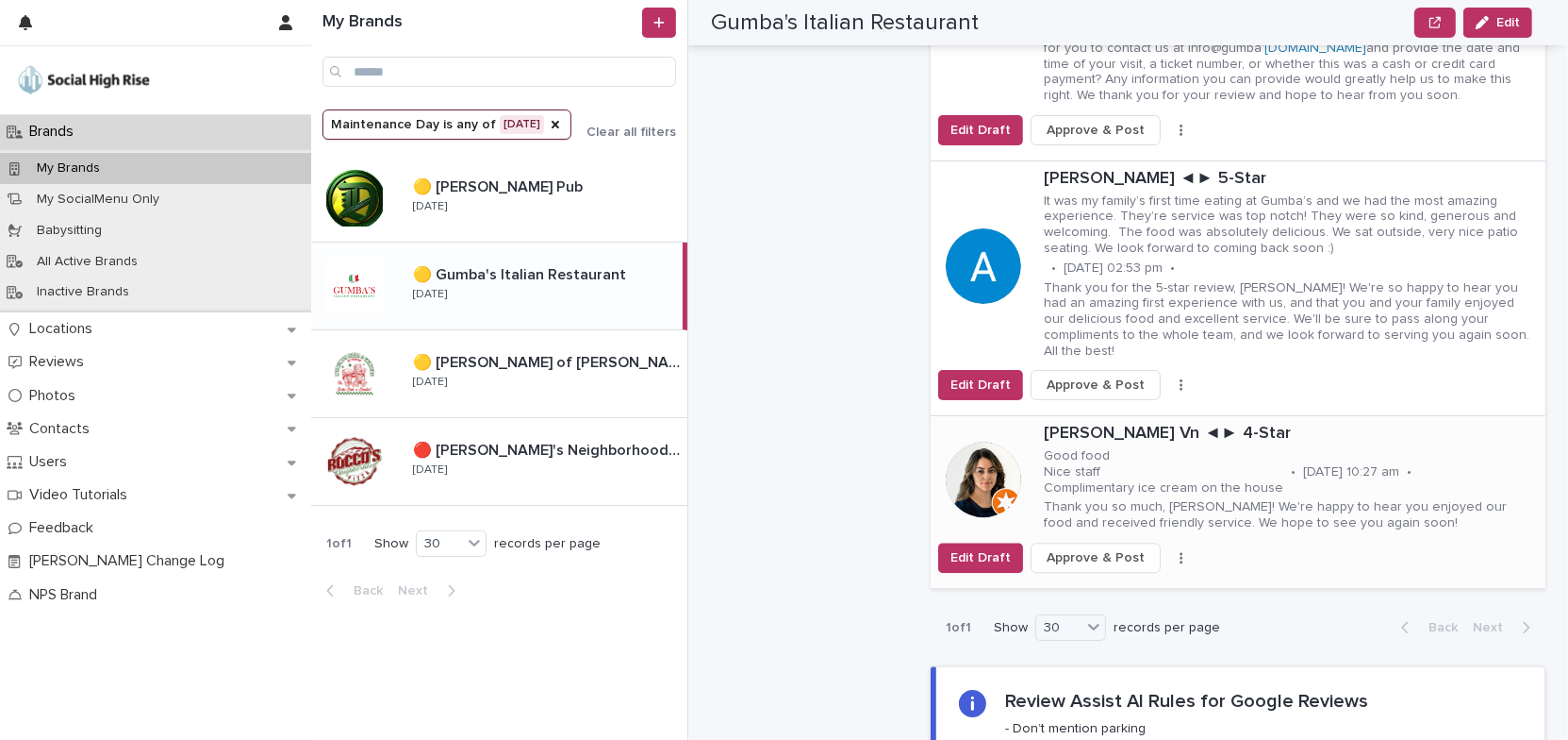
click at [1179, 551] on icon "button" at bounding box center [1181, 557] width 4 height 13
click at [1107, 586] on span "Skip Reply" at bounding box center [1102, 595] width 63 height 19
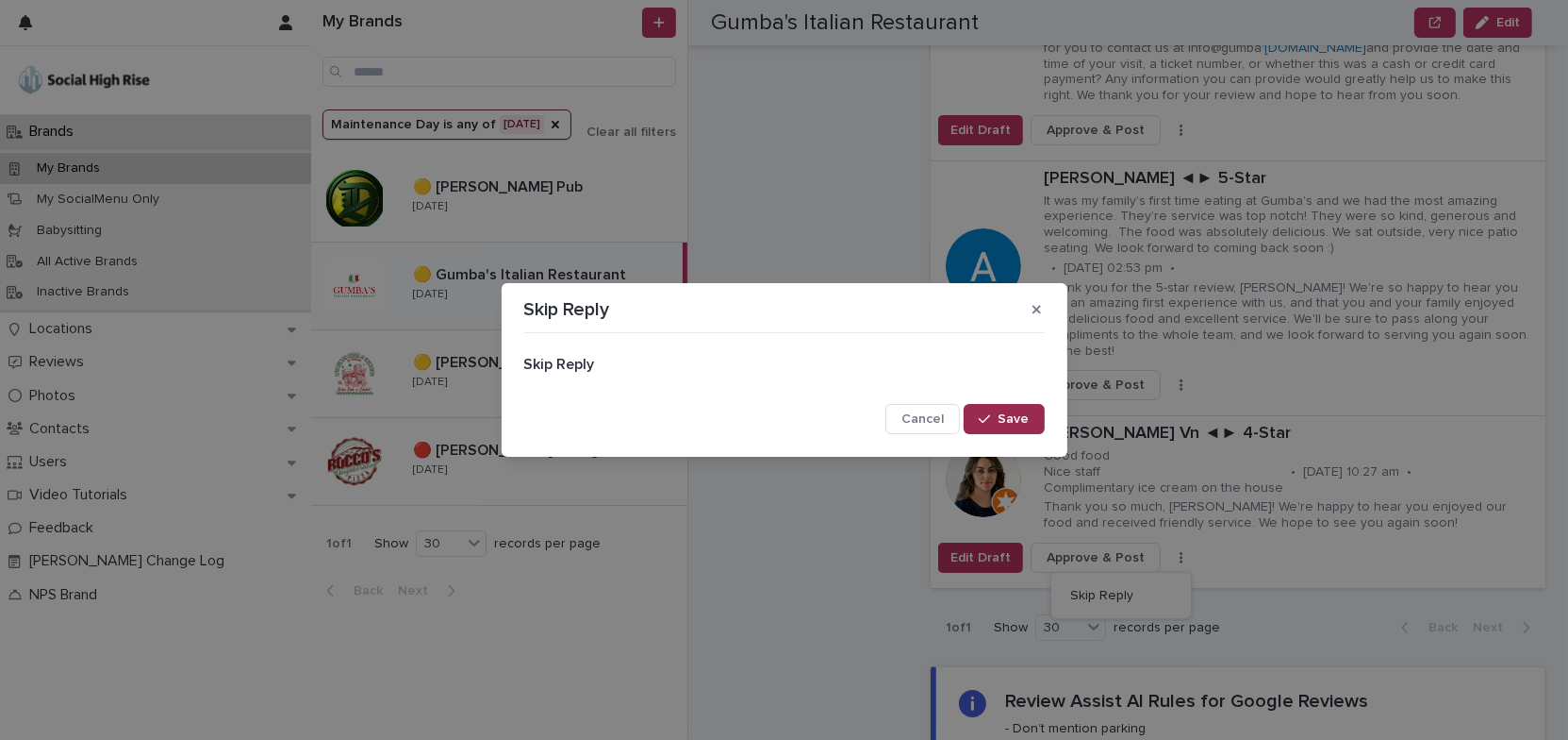
click at [1016, 416] on span "Save" at bounding box center [1014, 419] width 31 height 13
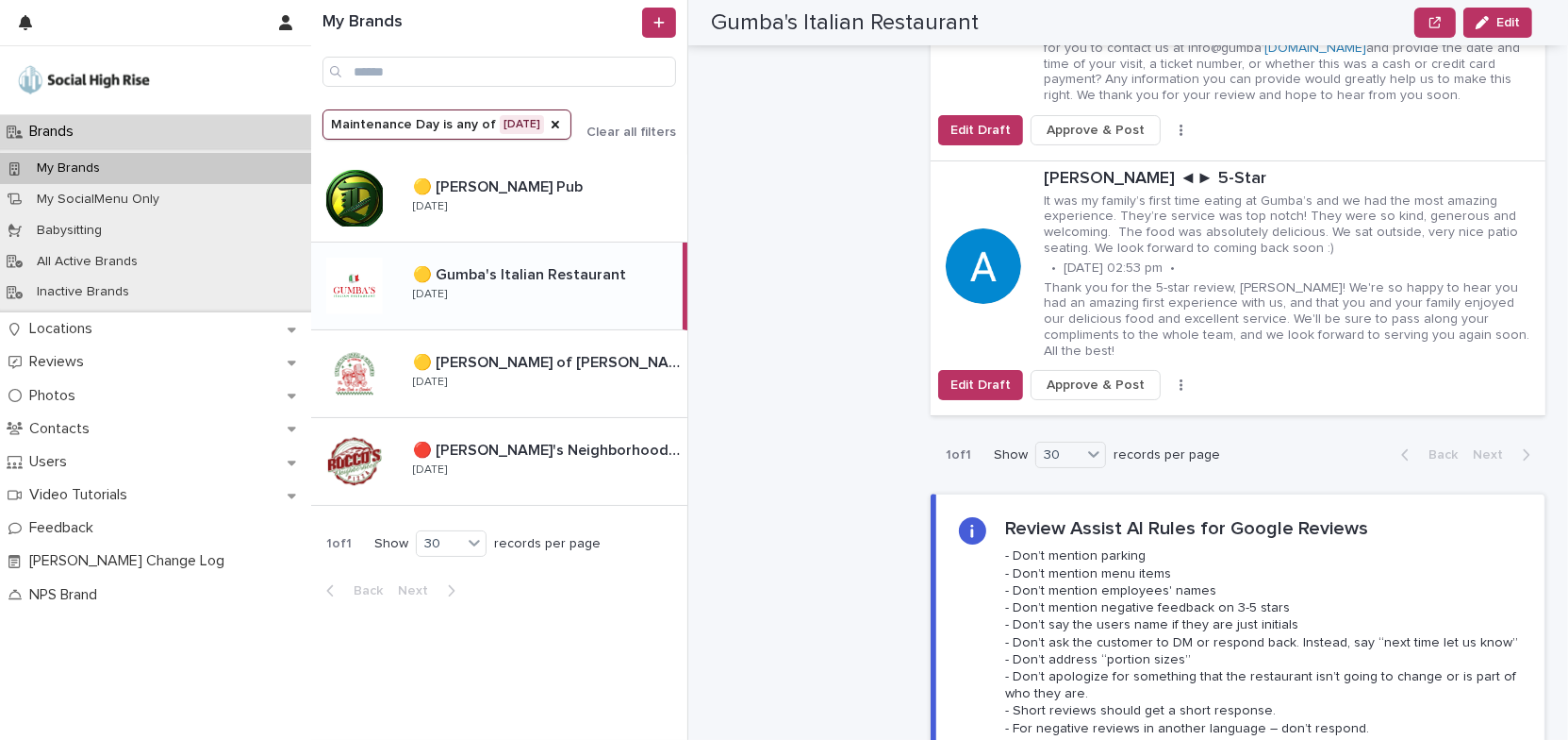
scroll to position [4289, 0]
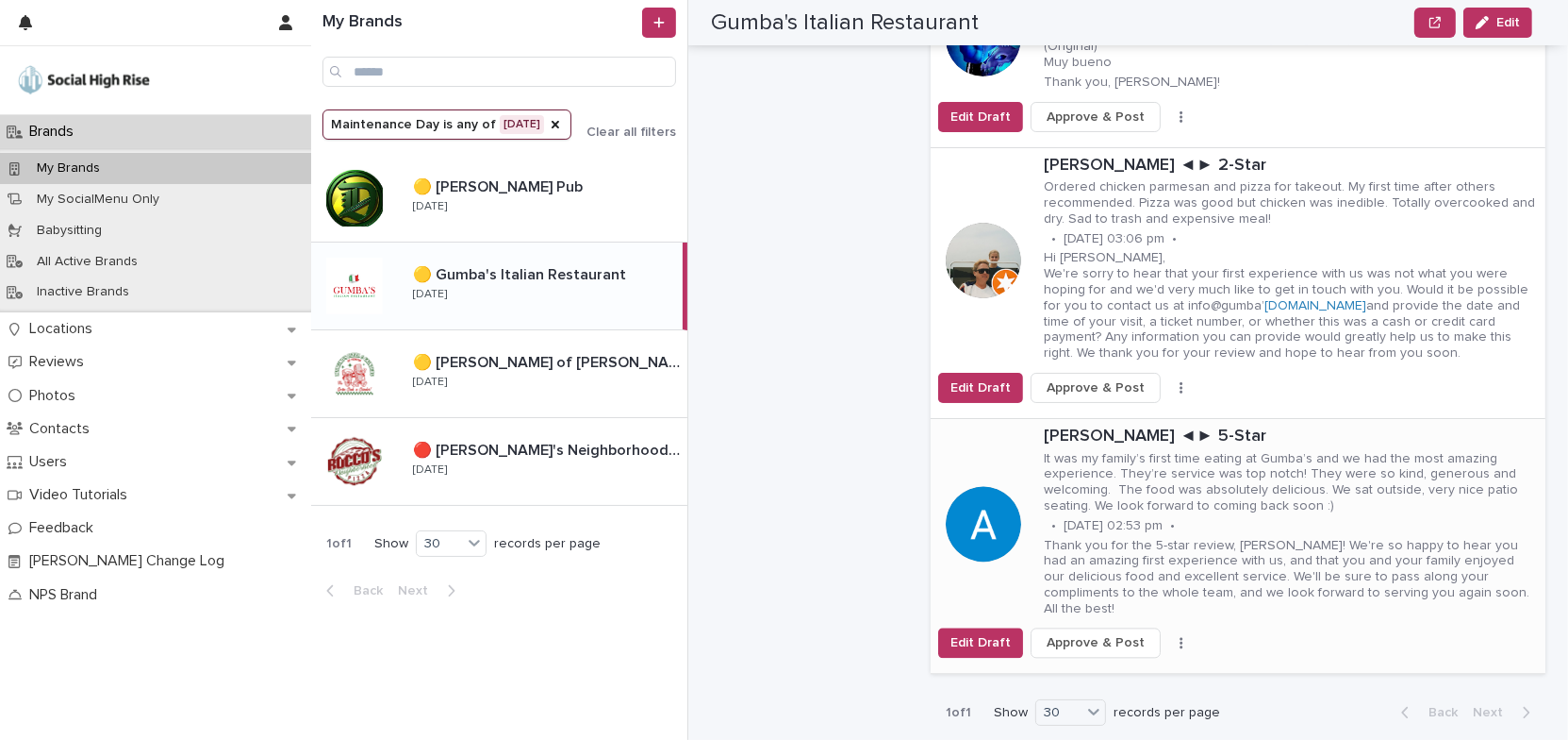
click at [1168, 636] on button "button" at bounding box center [1181, 643] width 26 height 13
click at [1137, 649] on button "Skip Reply" at bounding box center [1122, 664] width 125 height 30
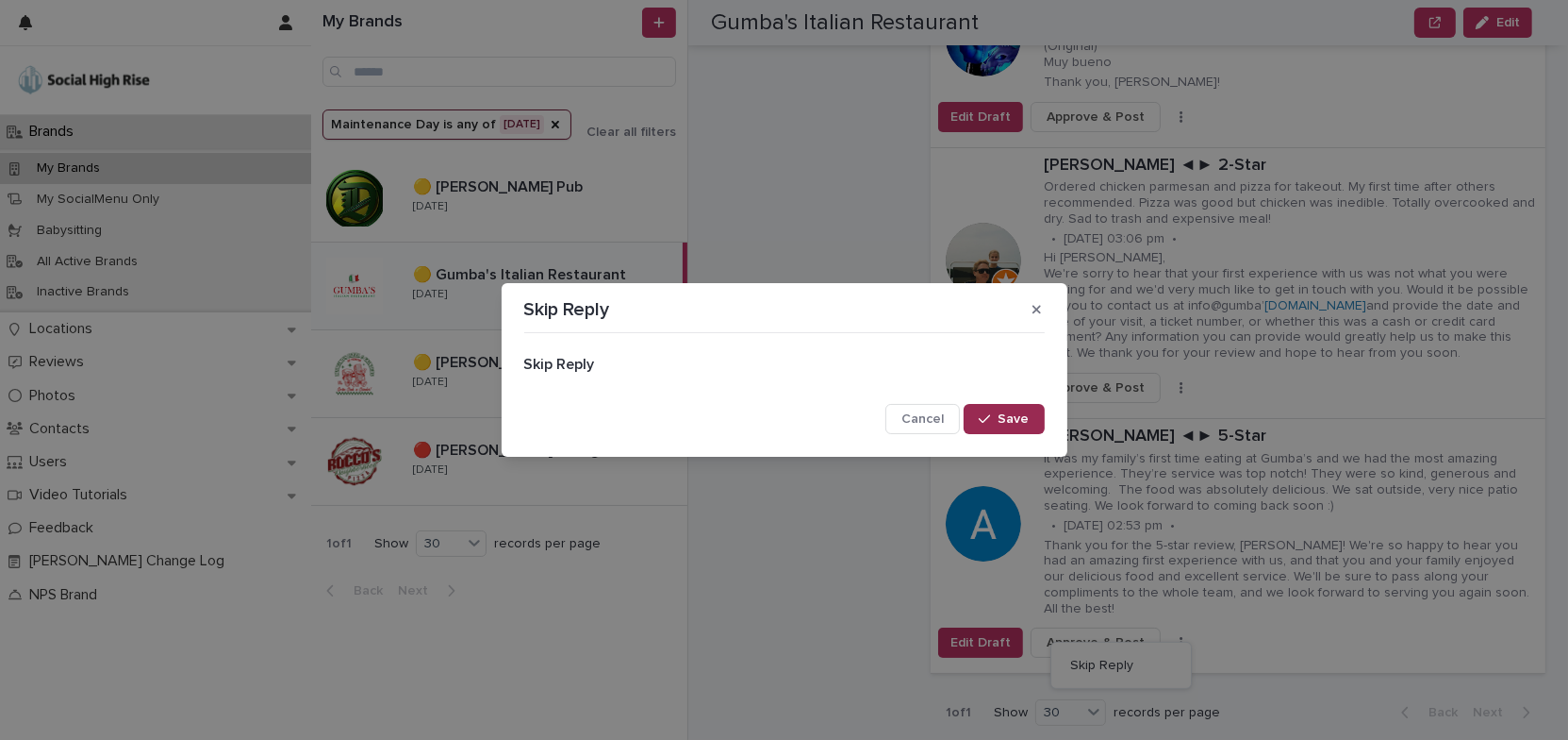
click at [1021, 419] on span "Save" at bounding box center [1014, 419] width 31 height 13
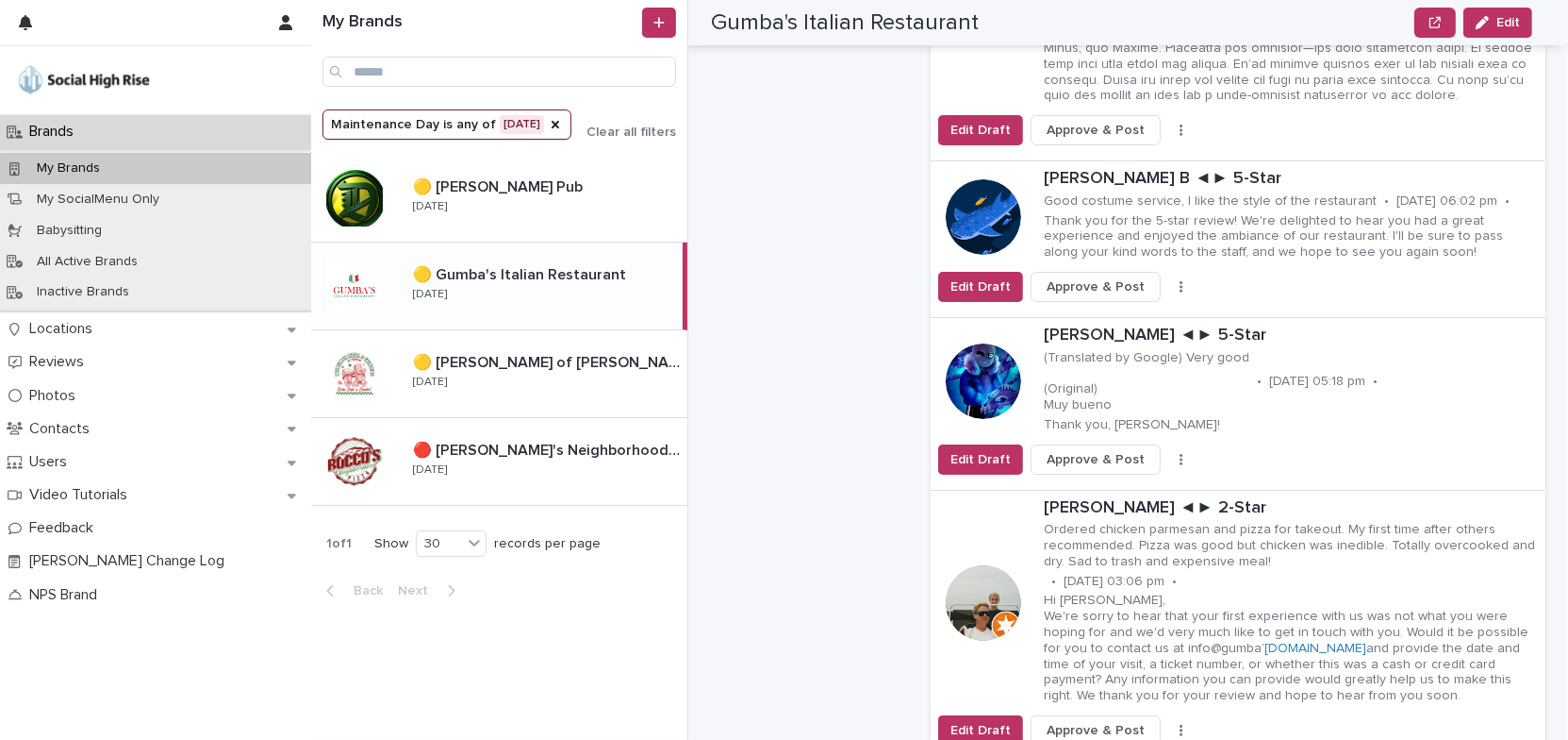
scroll to position [3945, 0]
click at [1179, 726] on icon "button" at bounding box center [1180, 731] width 3 height 11
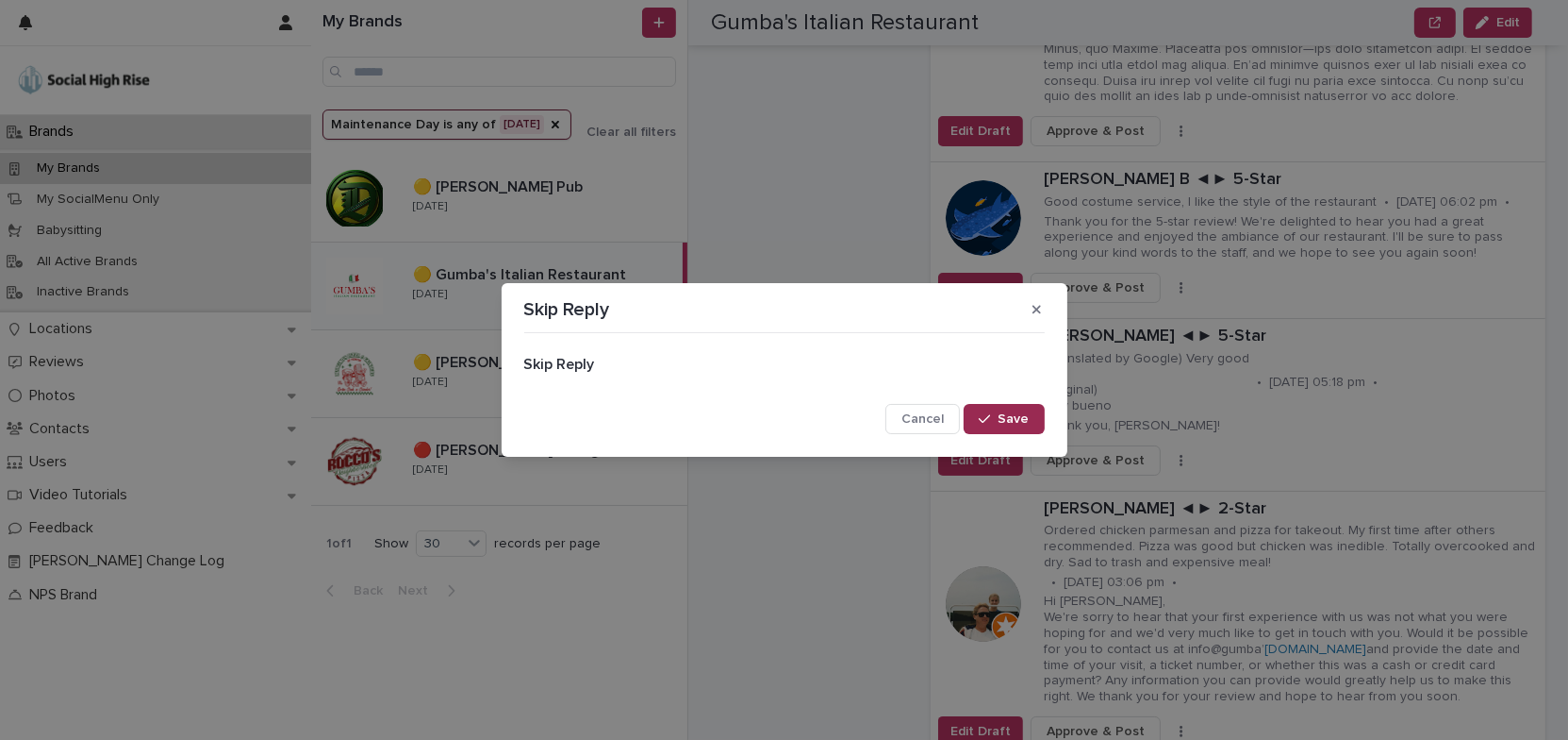
click at [1015, 422] on span "Save" at bounding box center [1014, 419] width 31 height 13
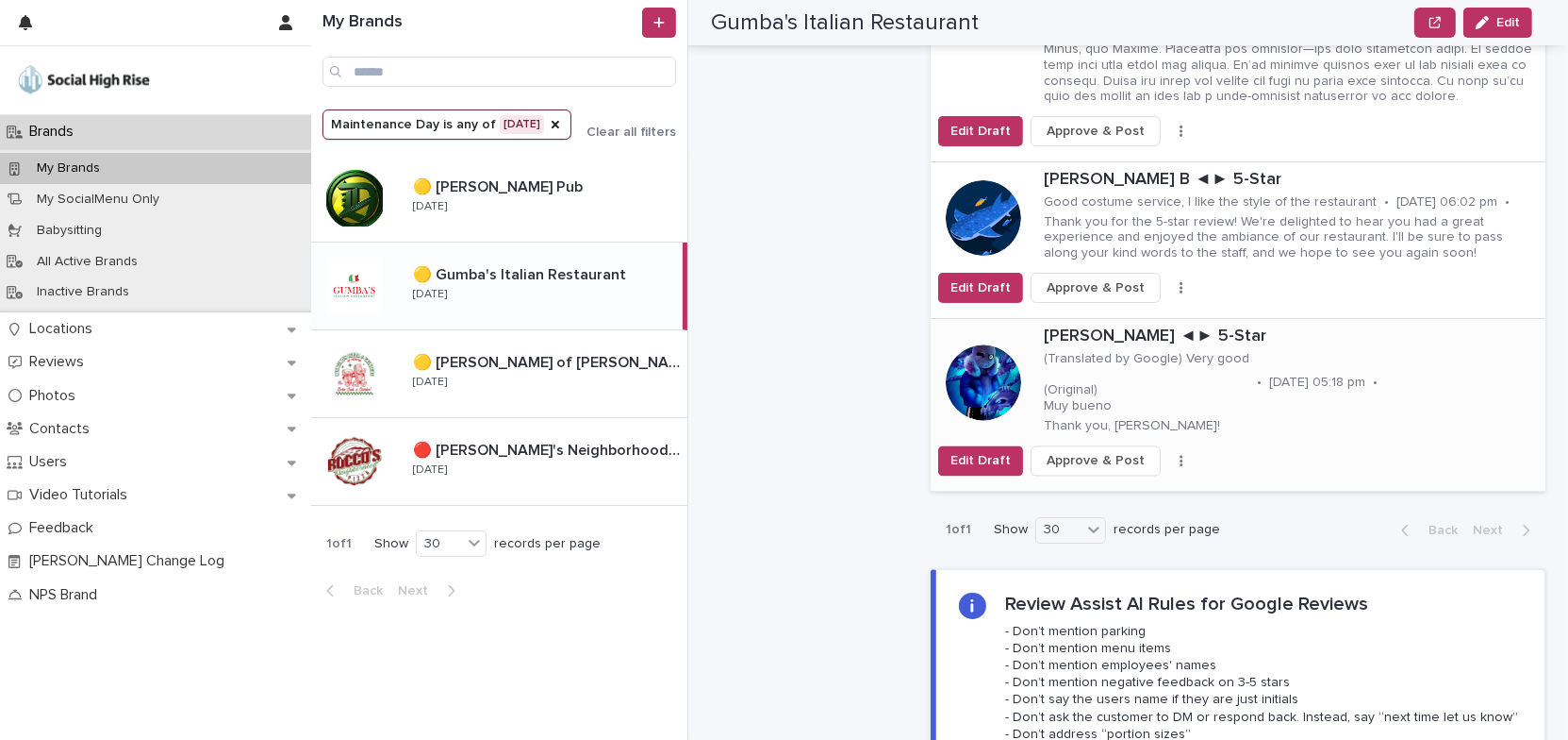
click at [1179, 455] on icon "button" at bounding box center [1180, 461] width 3 height 11
click at [1132, 464] on button "Skip Reply" at bounding box center [1122, 479] width 125 height 30
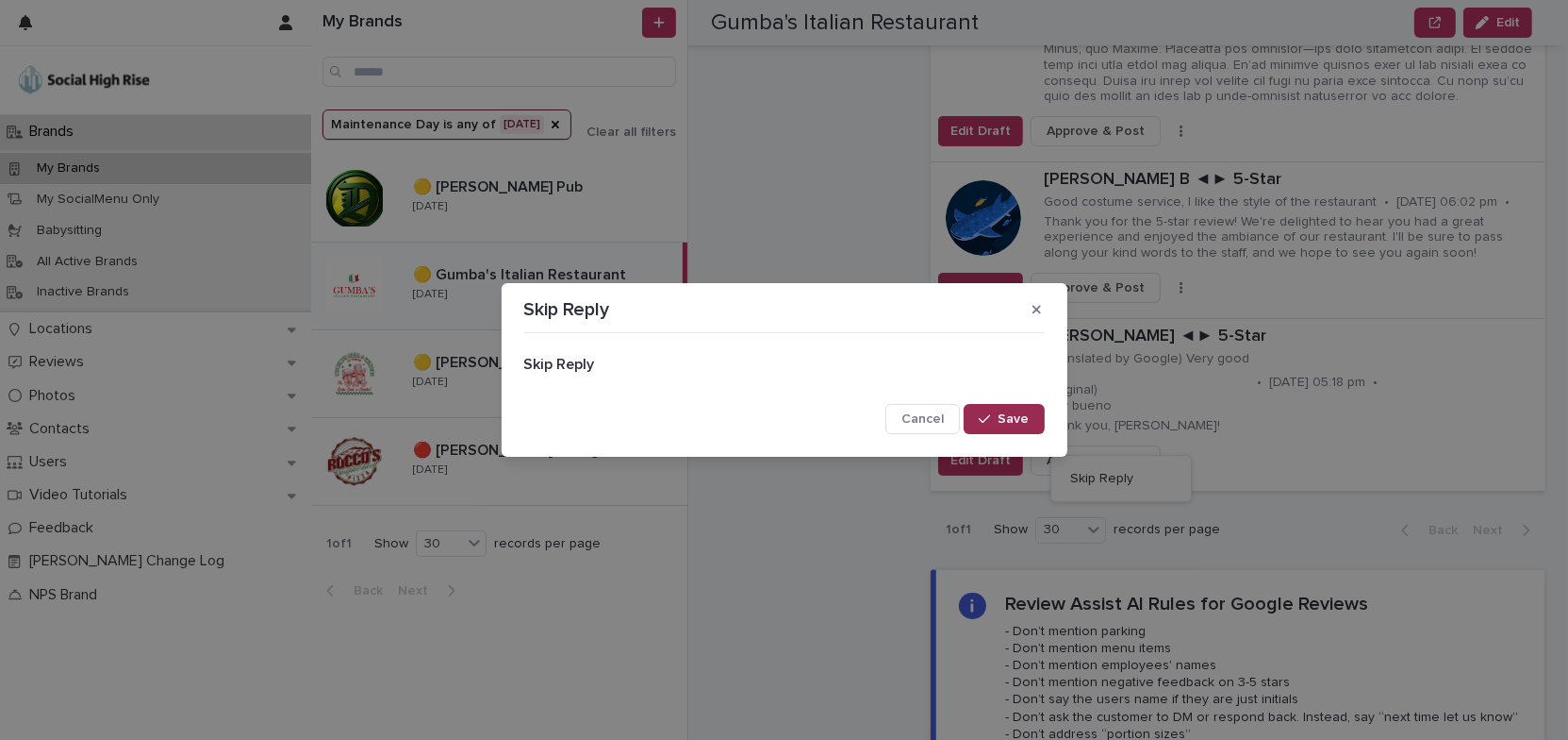
click at [1021, 427] on button "Save" at bounding box center [1003, 419] width 80 height 30
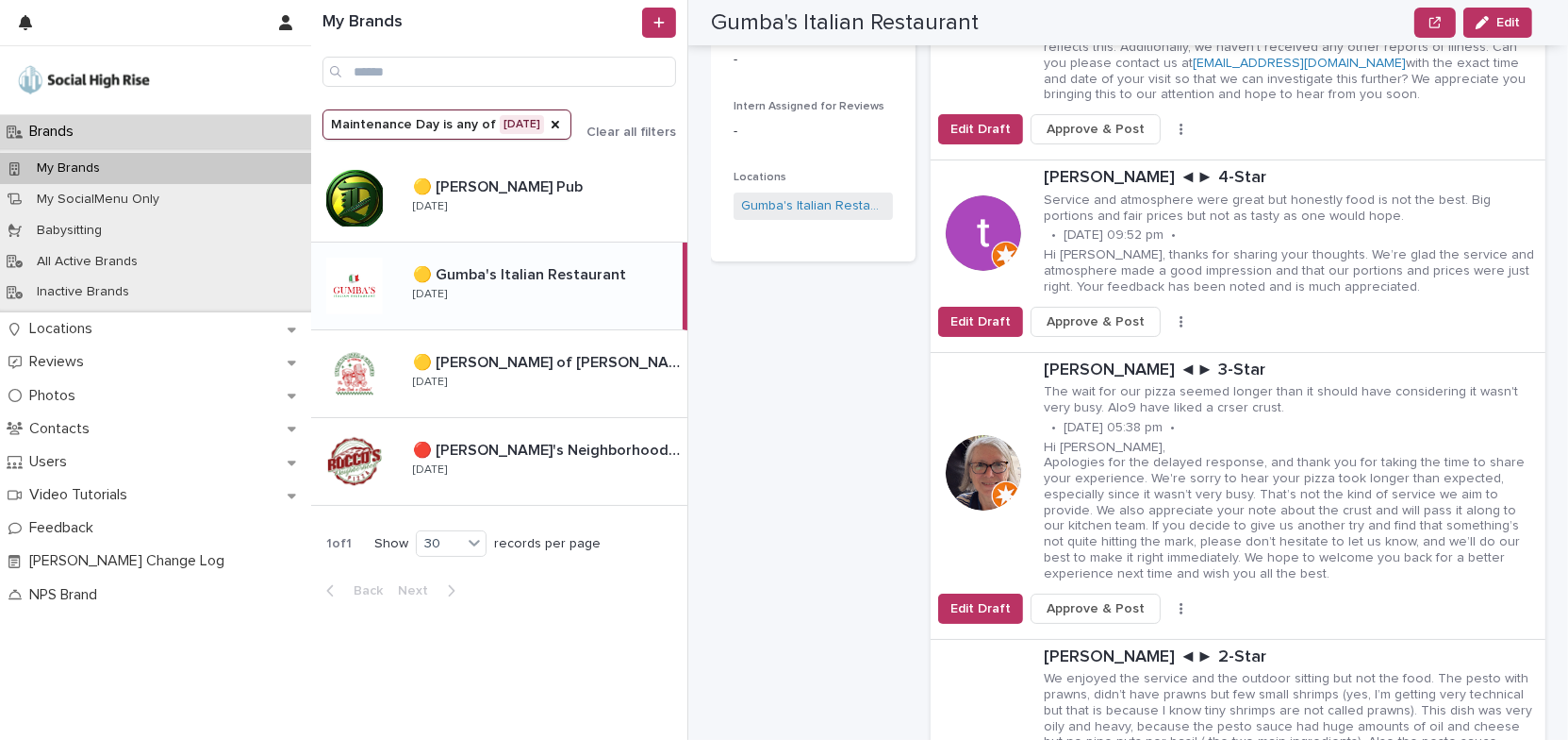
scroll to position [514, 0]
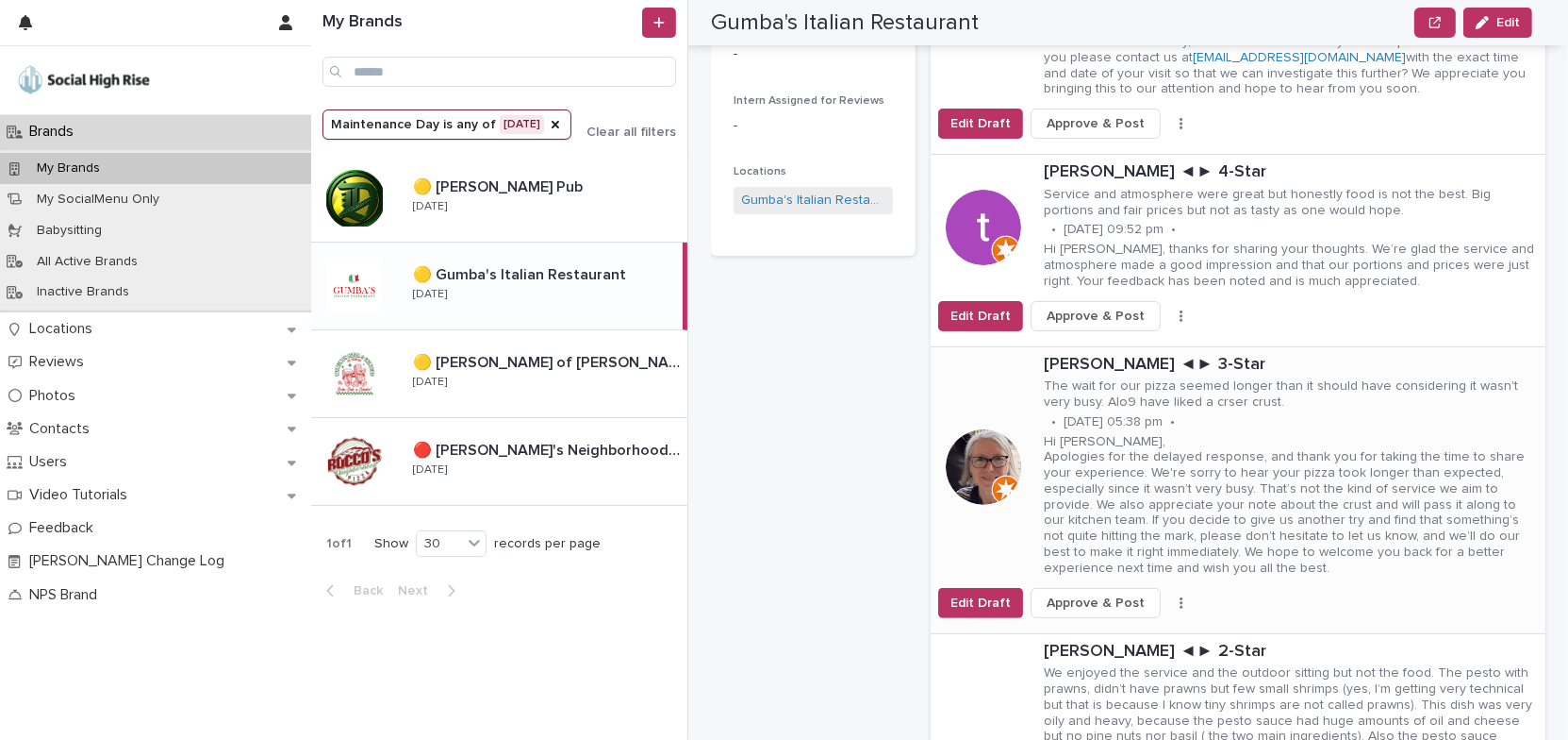
click at [1168, 602] on button "button" at bounding box center [1181, 603] width 26 height 13
click at [1117, 639] on span "Skip Reply" at bounding box center [1102, 641] width 63 height 19
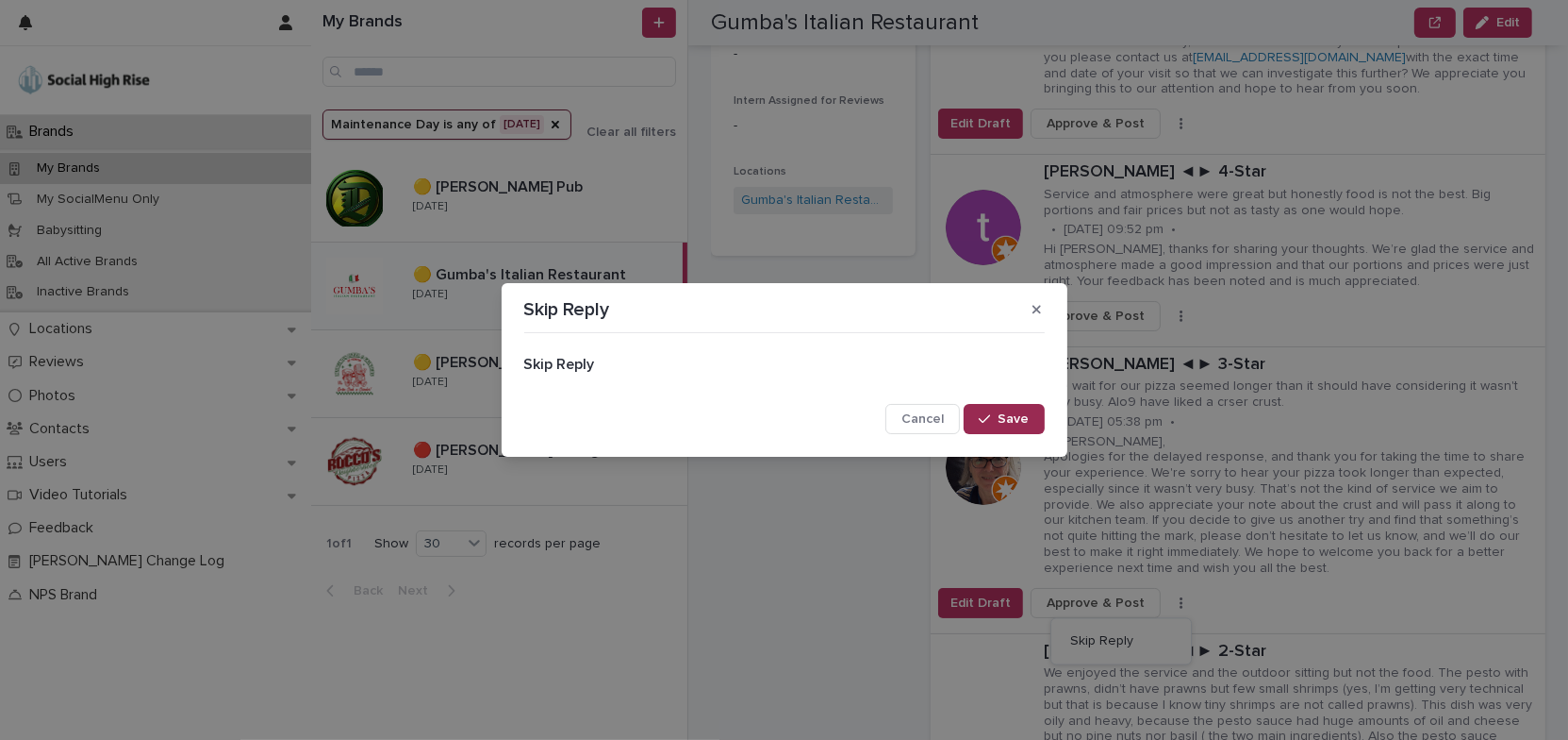
click at [1024, 420] on span "Save" at bounding box center [1014, 419] width 31 height 13
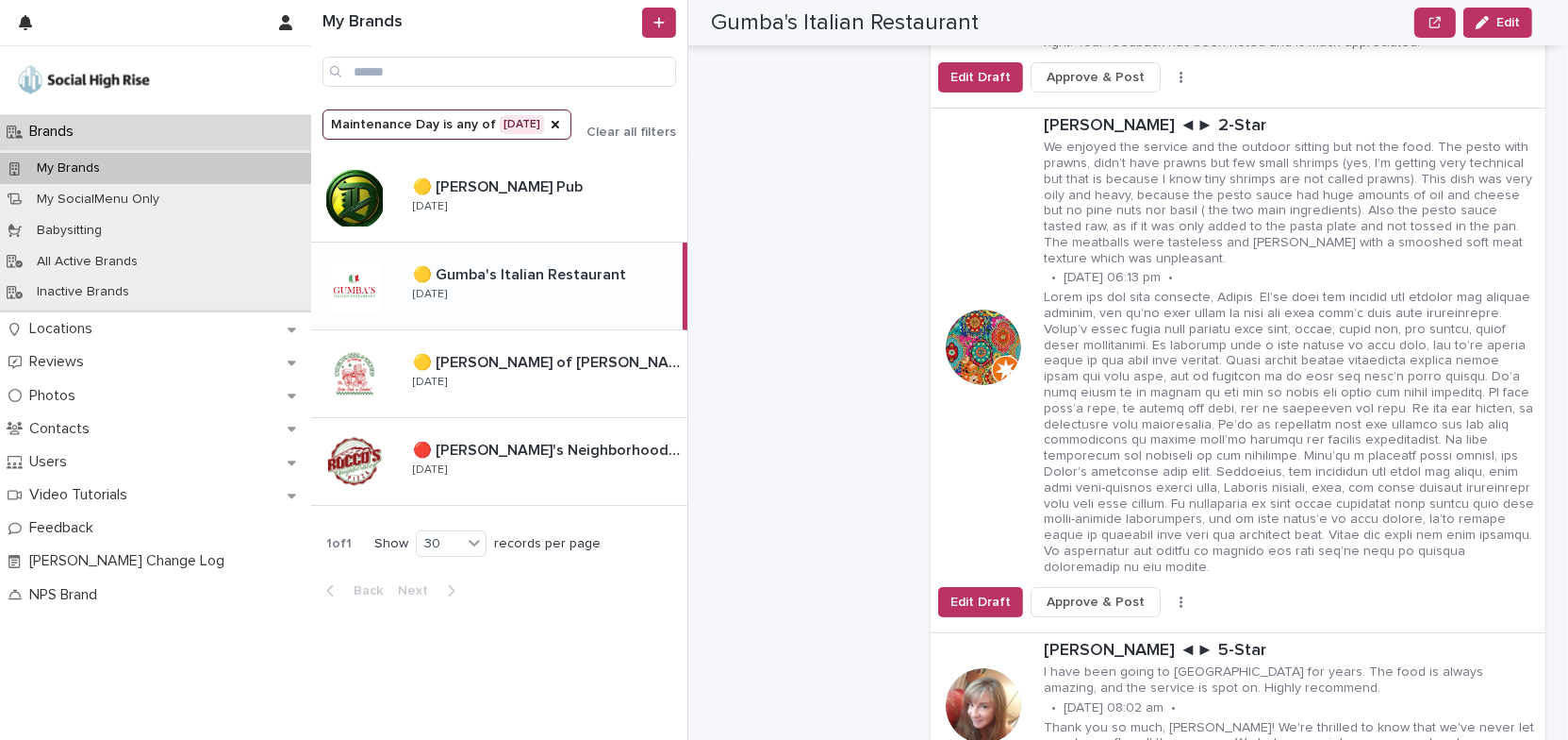
scroll to position [857, 0]
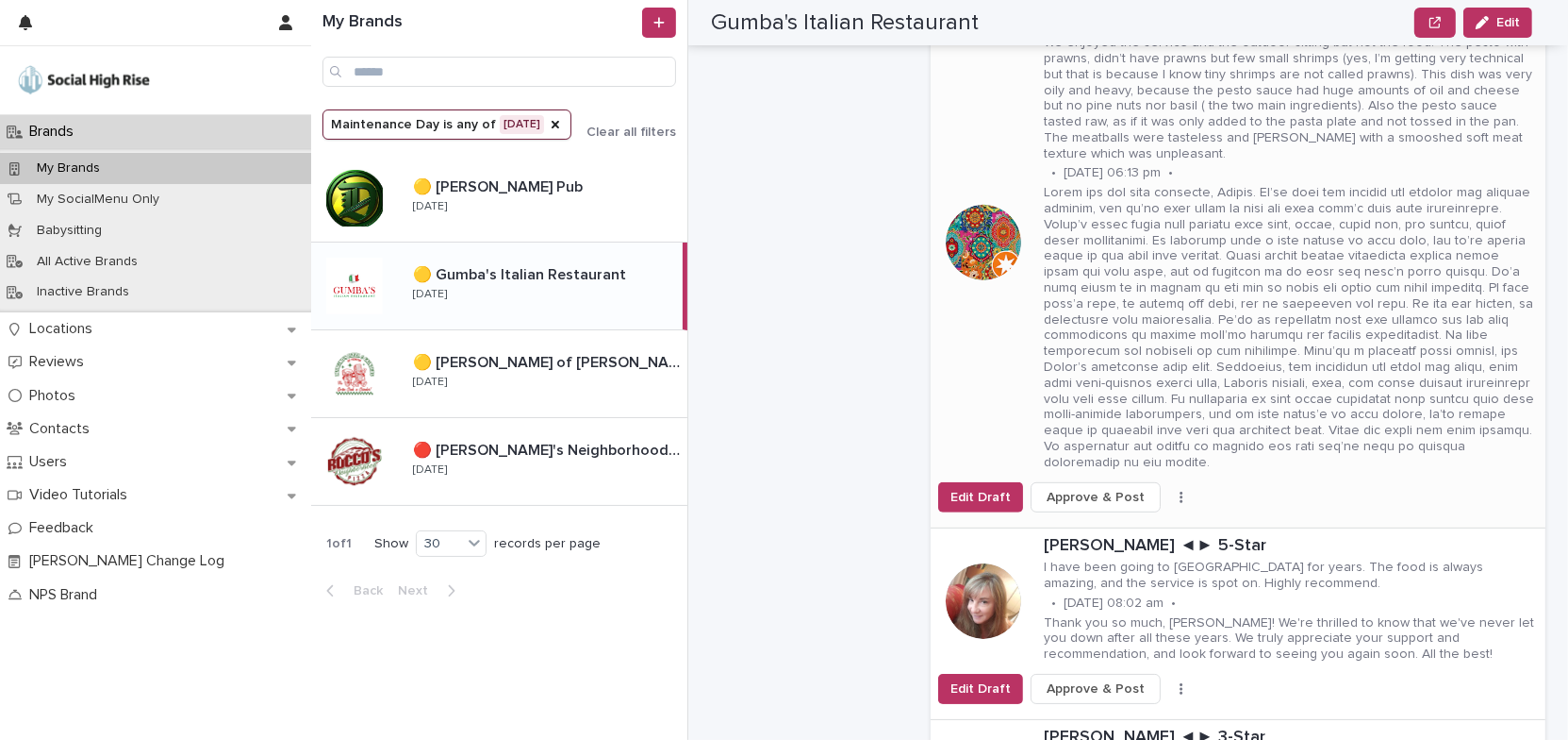
click at [1168, 491] on button "button" at bounding box center [1181, 498] width 26 height 13
click at [1124, 512] on button "Skip Reply" at bounding box center [1122, 519] width 125 height 30
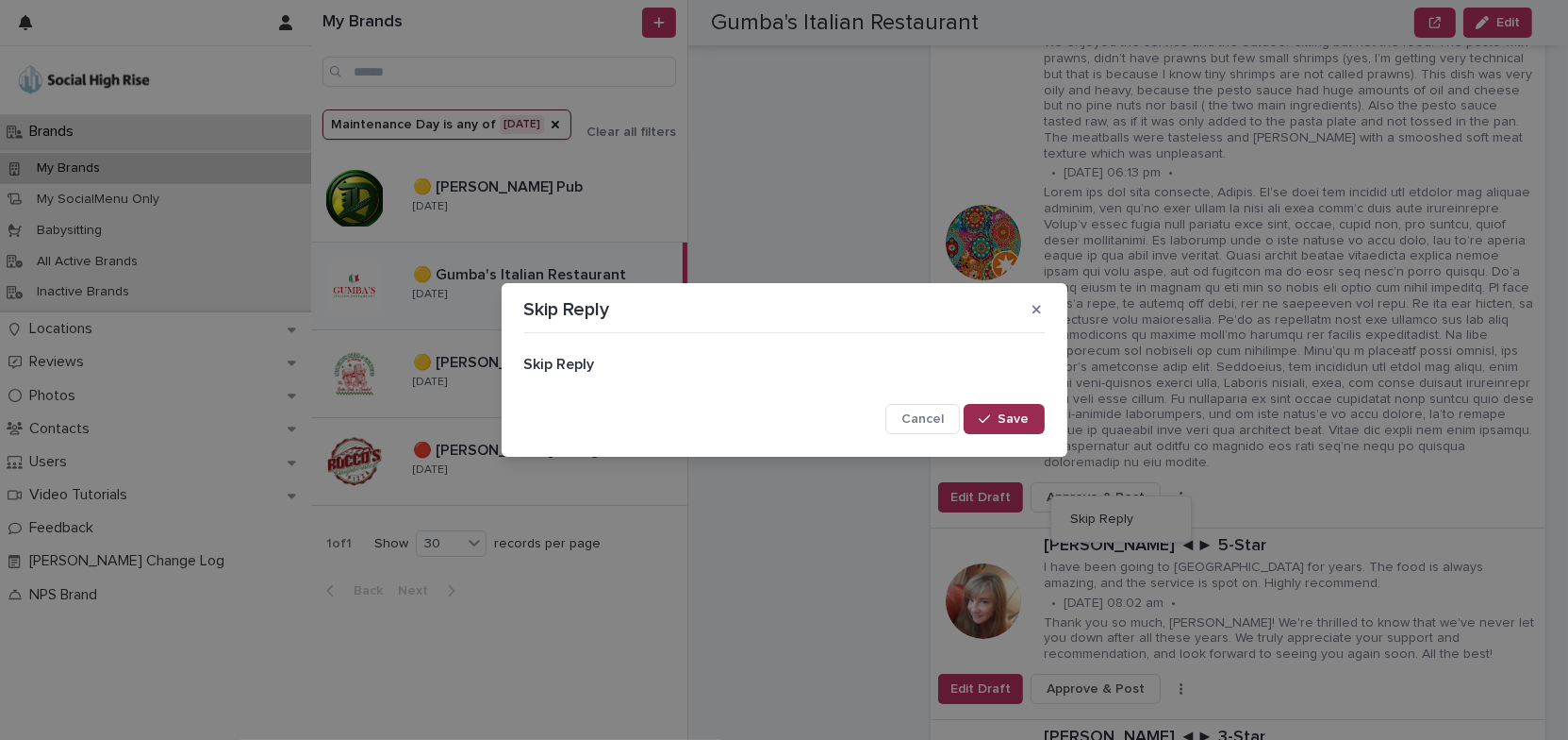
click at [1021, 420] on span "Save" at bounding box center [1014, 419] width 31 height 13
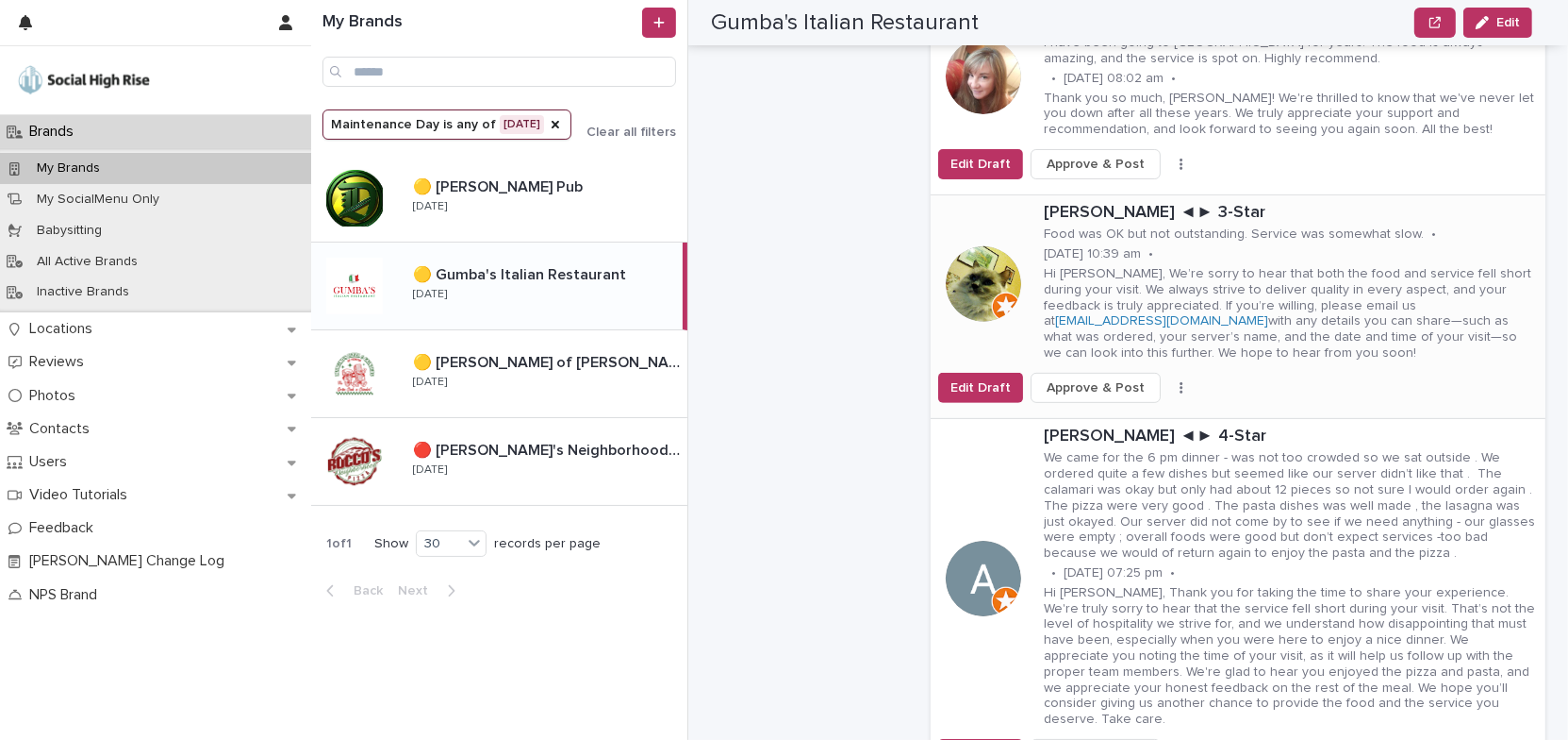
click at [1179, 381] on icon "button" at bounding box center [1181, 388] width 4 height 13
click at [1113, 410] on span "Skip Reply" at bounding box center [1102, 410] width 63 height 19
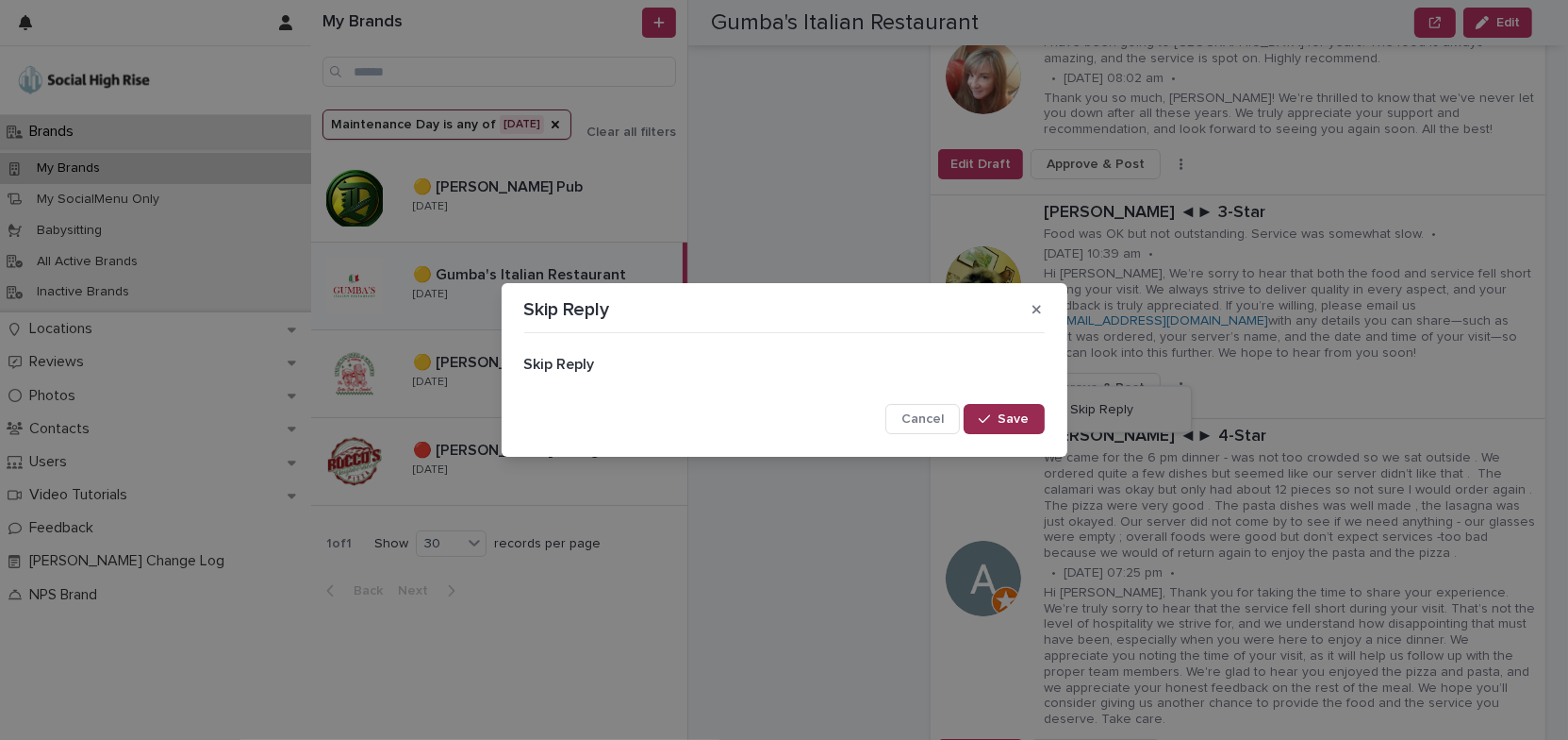
click at [1007, 418] on span "Save" at bounding box center [1014, 419] width 31 height 13
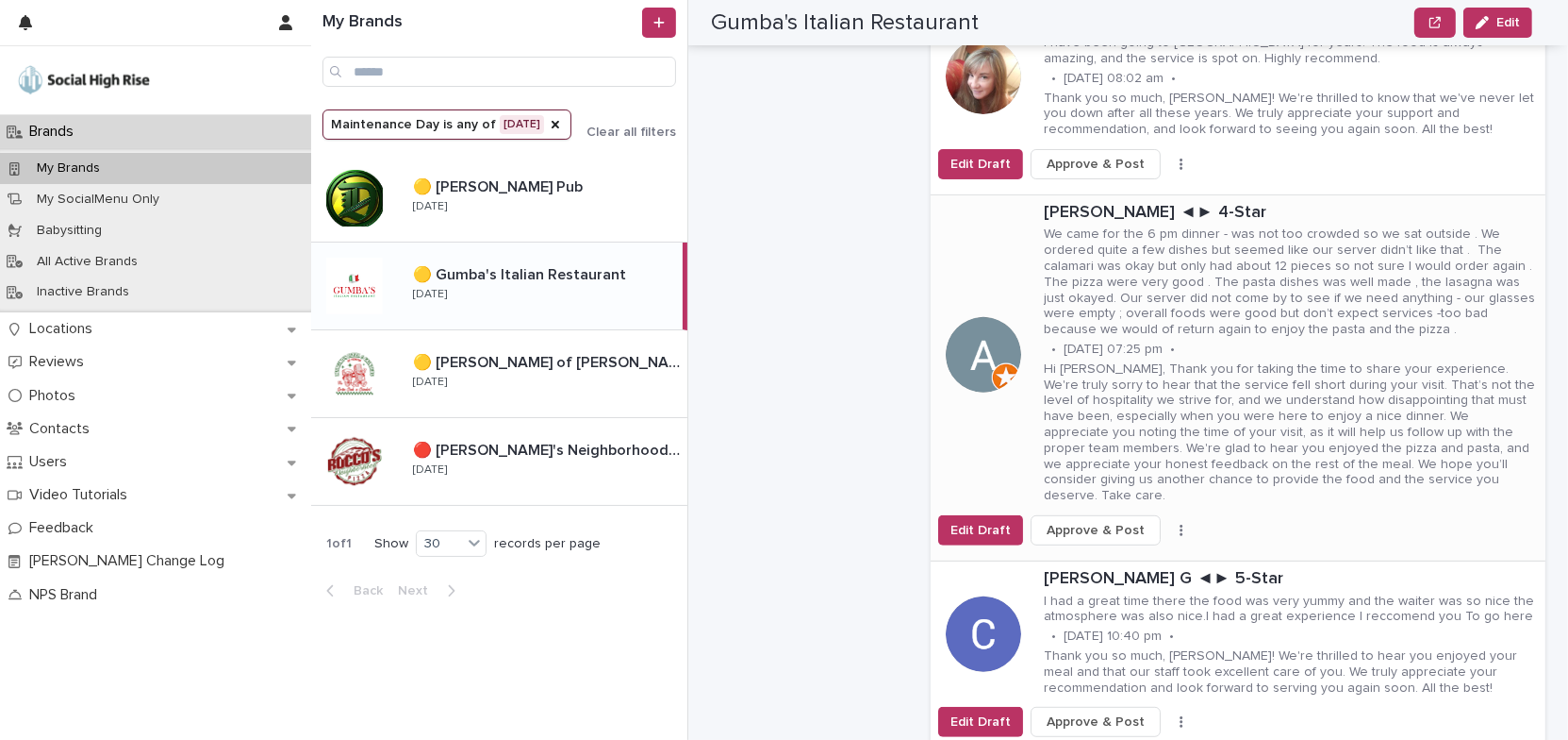
click at [1171, 523] on button "button" at bounding box center [1181, 530] width 26 height 13
click at [1107, 545] on span "Skip Reply" at bounding box center [1102, 552] width 63 height 19
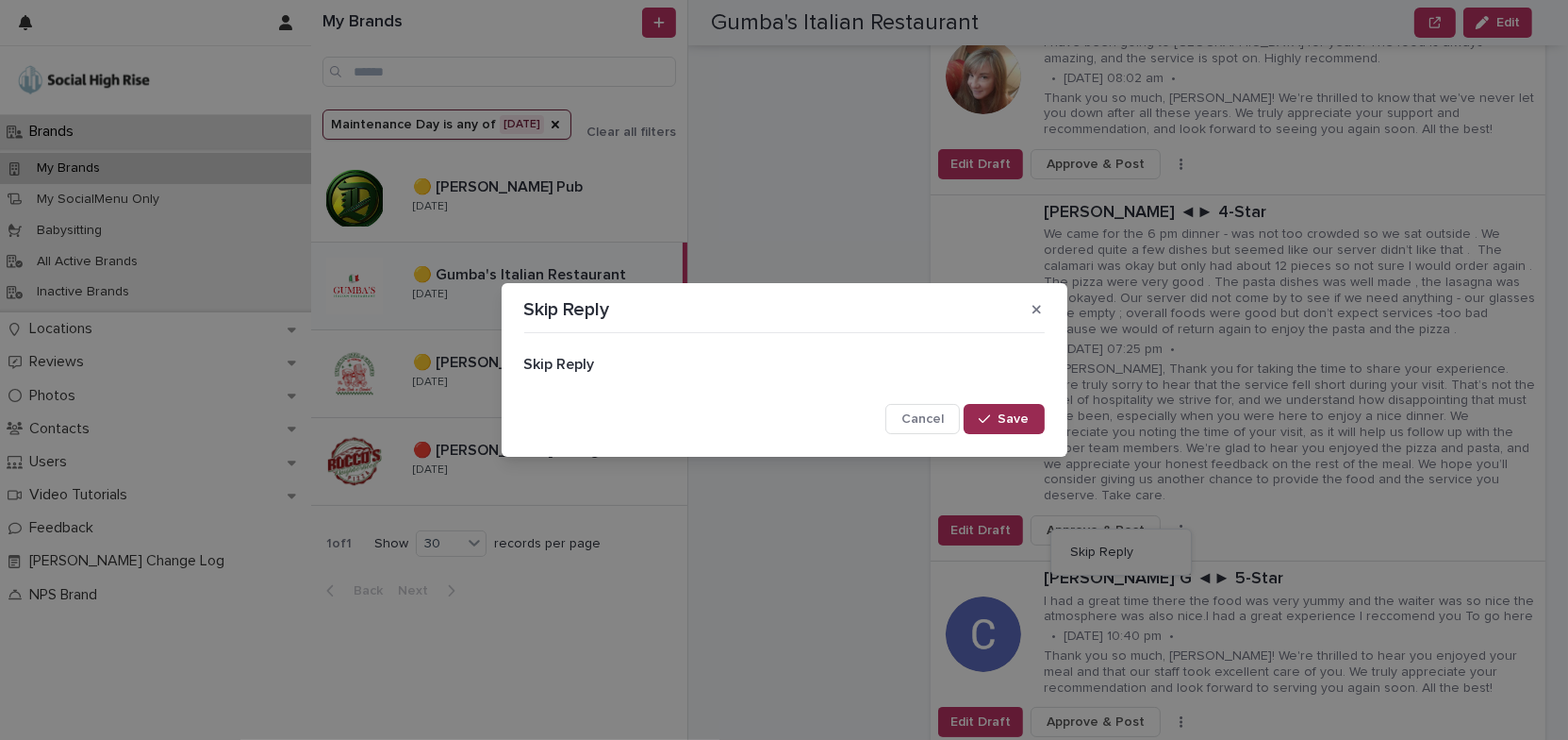
click at [1020, 419] on span "Save" at bounding box center [1014, 419] width 31 height 13
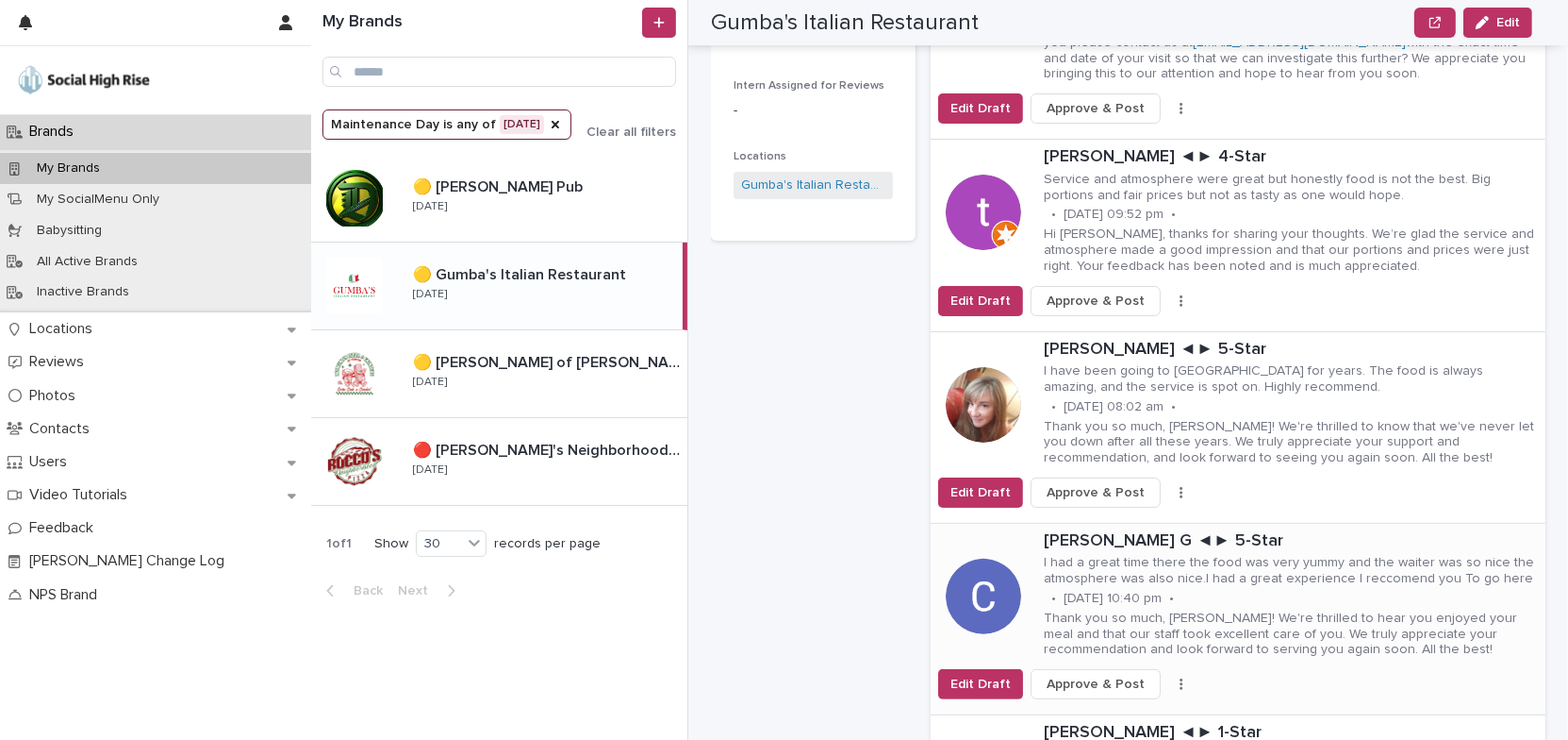
scroll to position [514, 0]
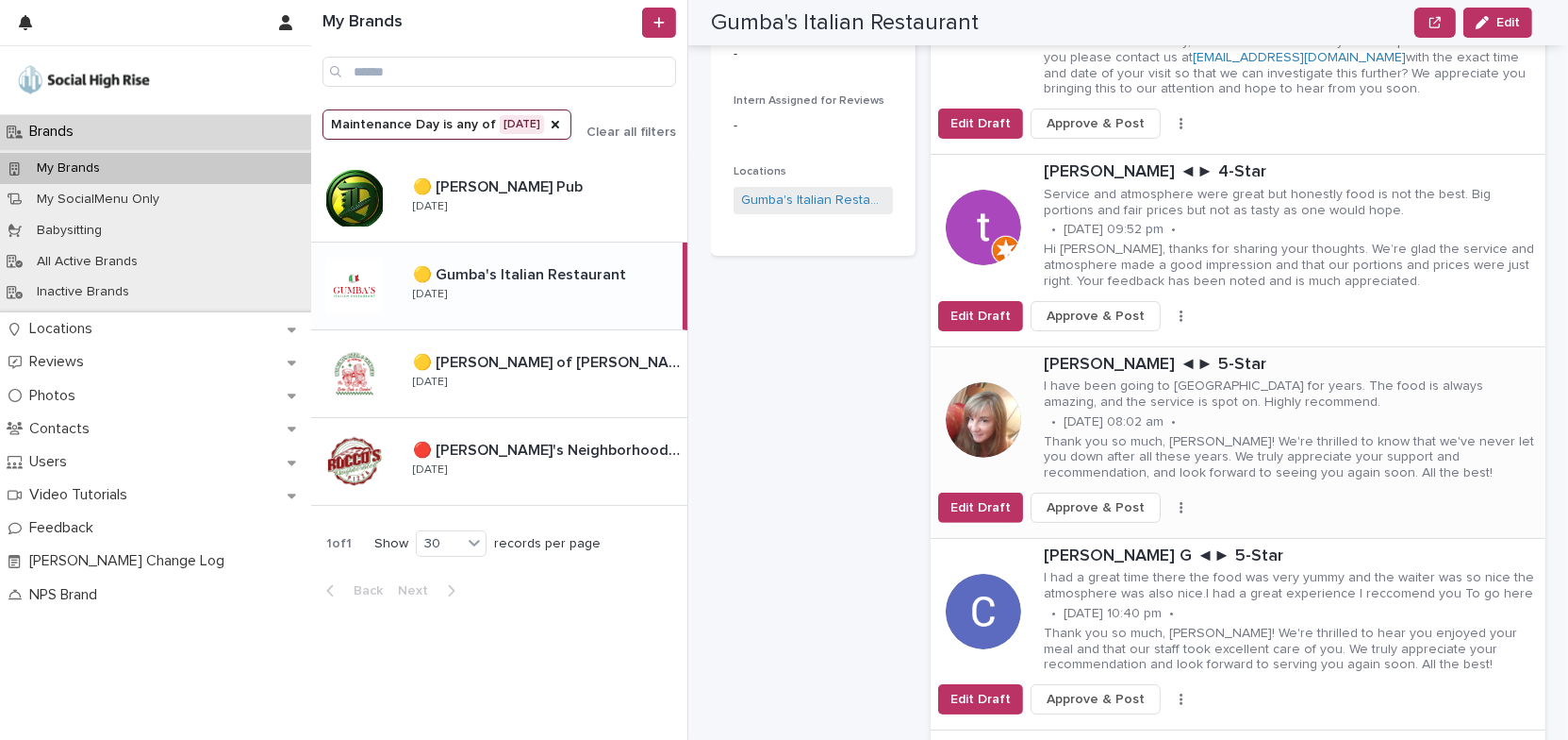
click at [1168, 501] on button "button" at bounding box center [1181, 507] width 26 height 13
click at [1112, 540] on span "Skip Reply" at bounding box center [1102, 545] width 63 height 19
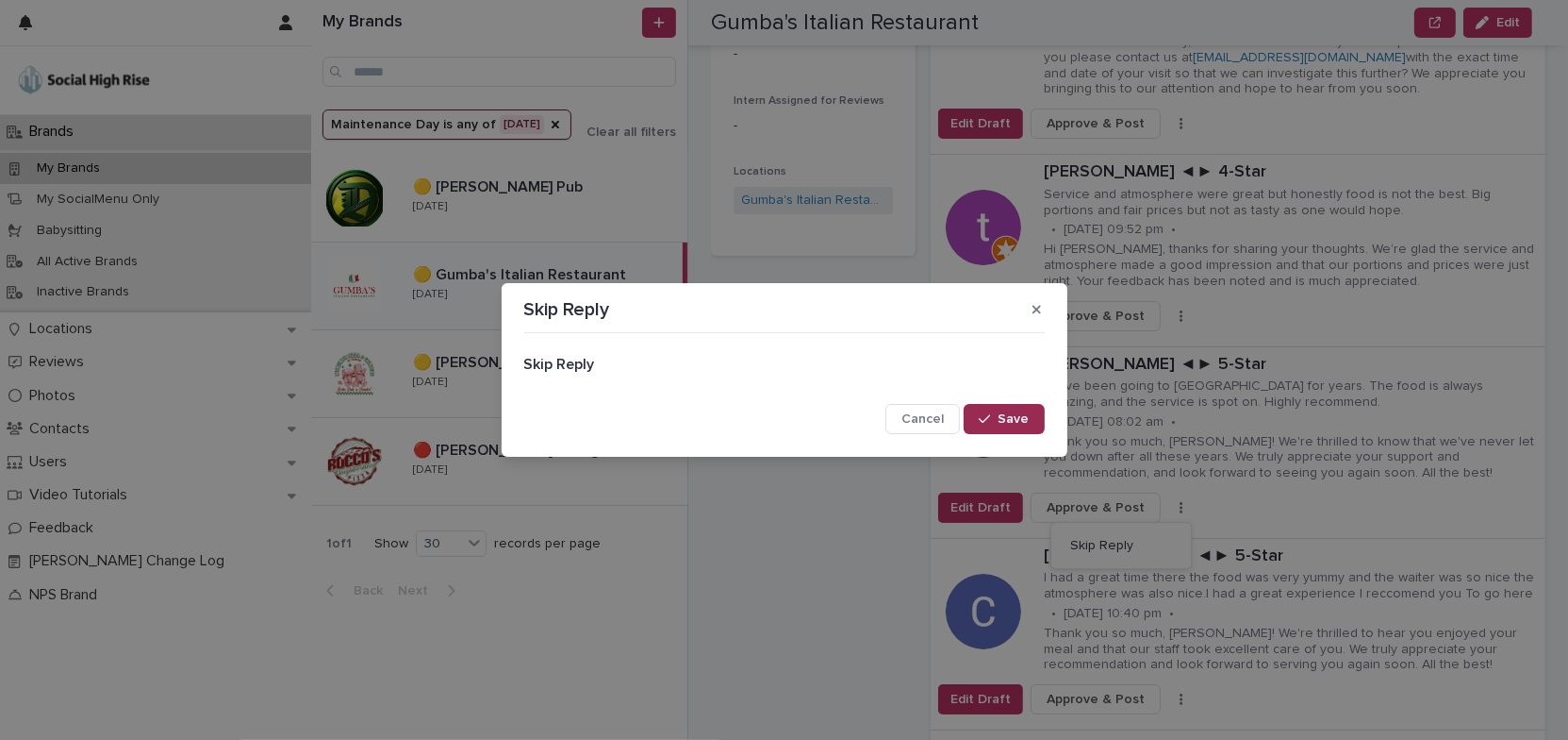
click at [1023, 424] on span "Save" at bounding box center [1014, 419] width 31 height 13
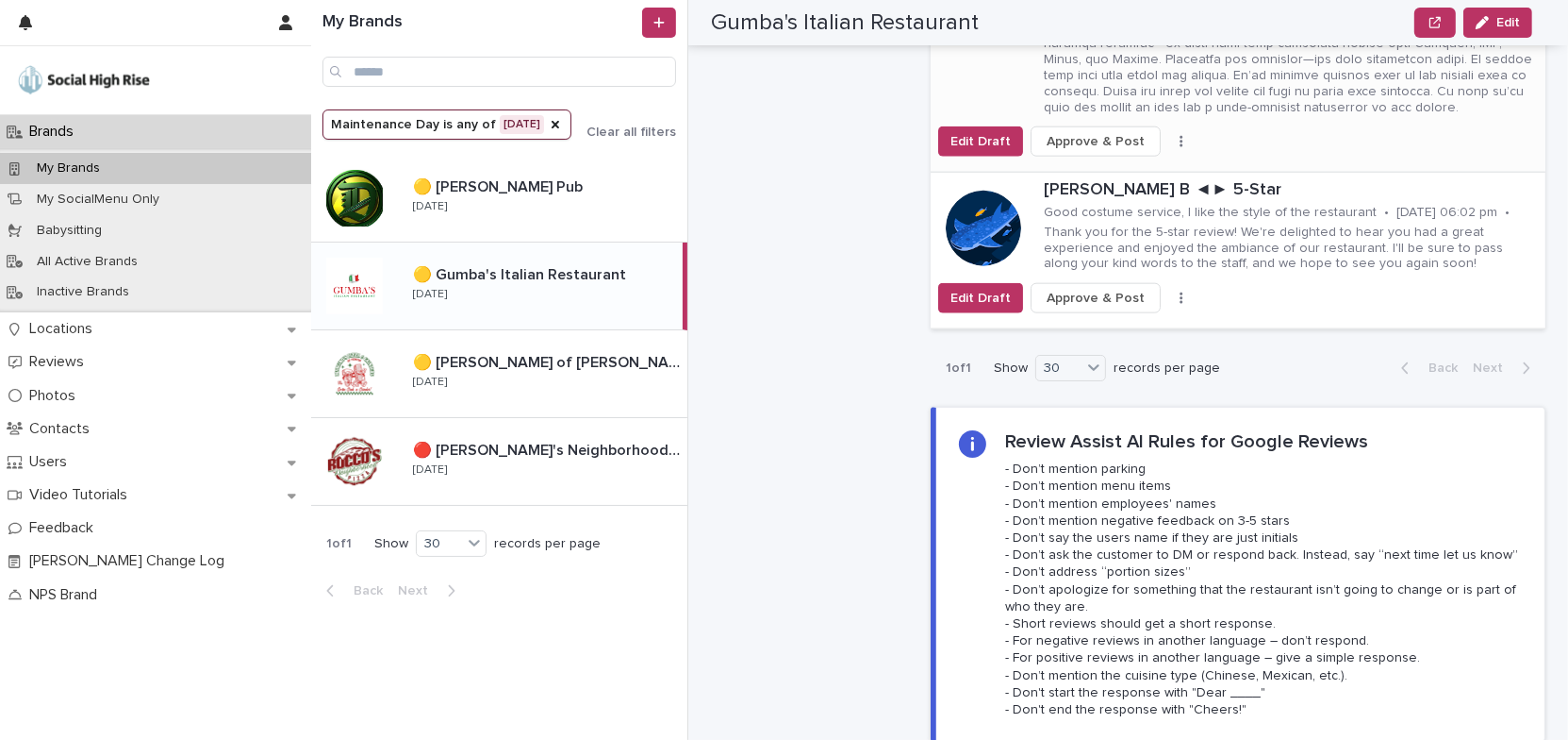
scroll to position [2402, 0]
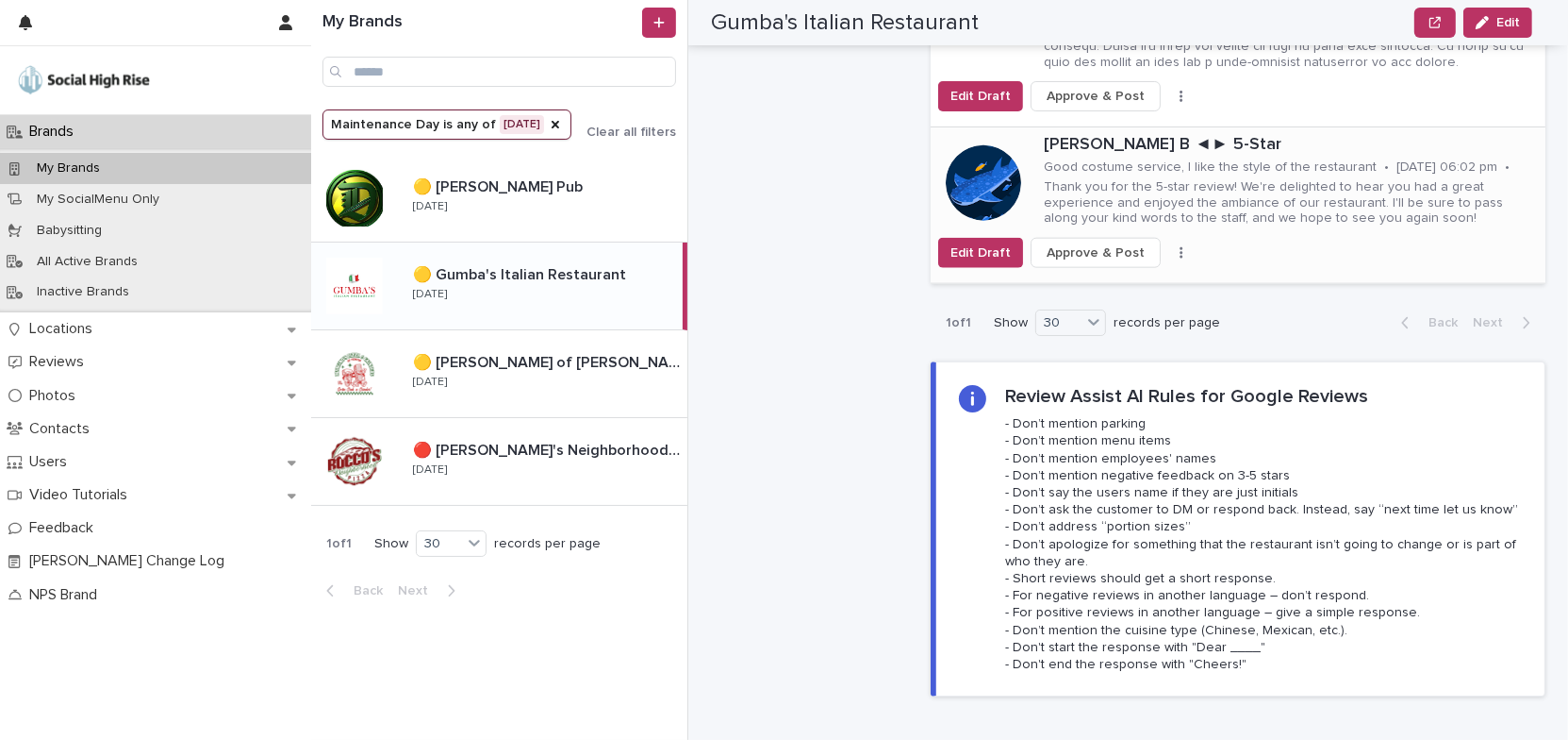
click at [1168, 246] on button "button" at bounding box center [1181, 253] width 26 height 13
click at [1130, 276] on button "Skip Reply" at bounding box center [1122, 291] width 125 height 30
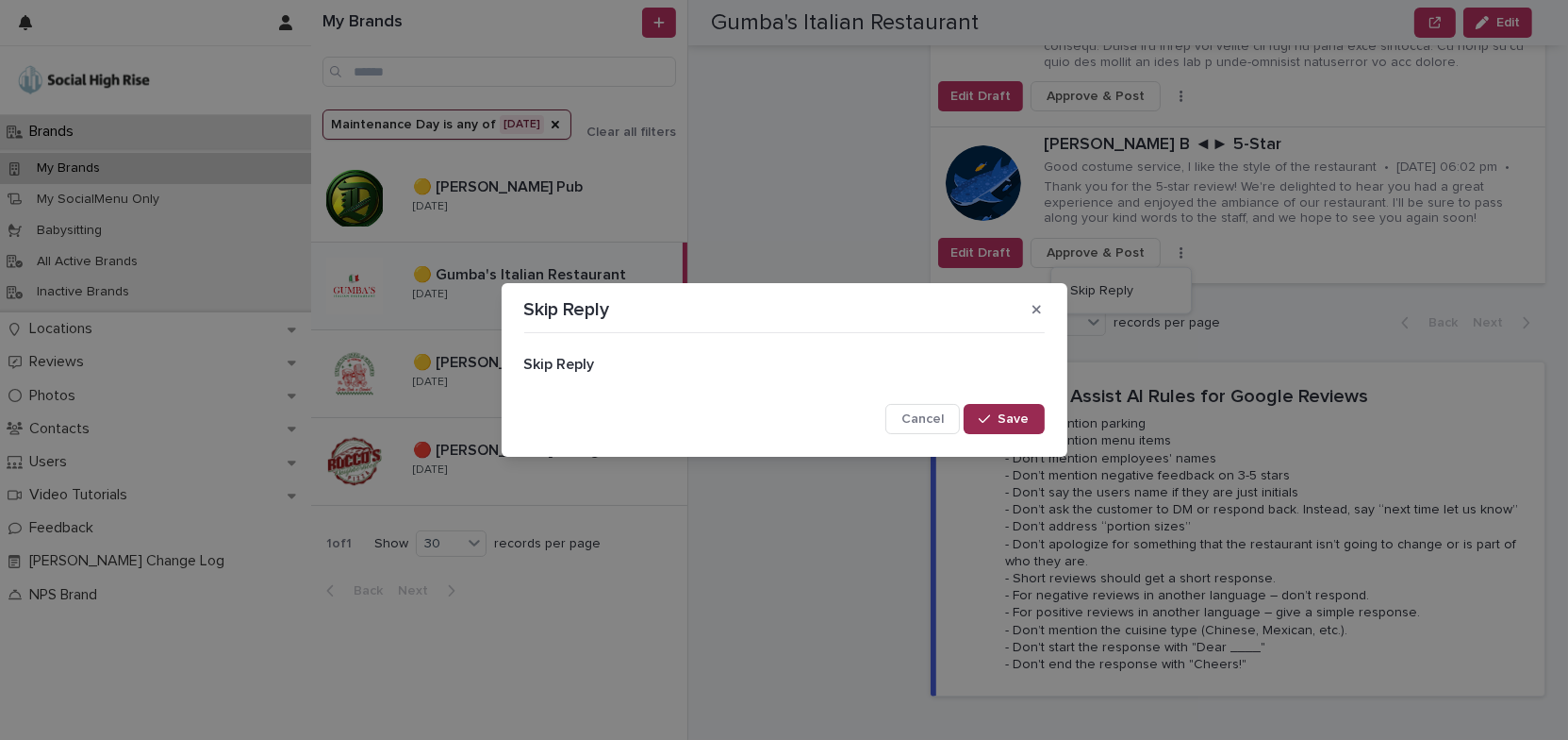
click at [1011, 413] on span "Save" at bounding box center [1014, 419] width 31 height 13
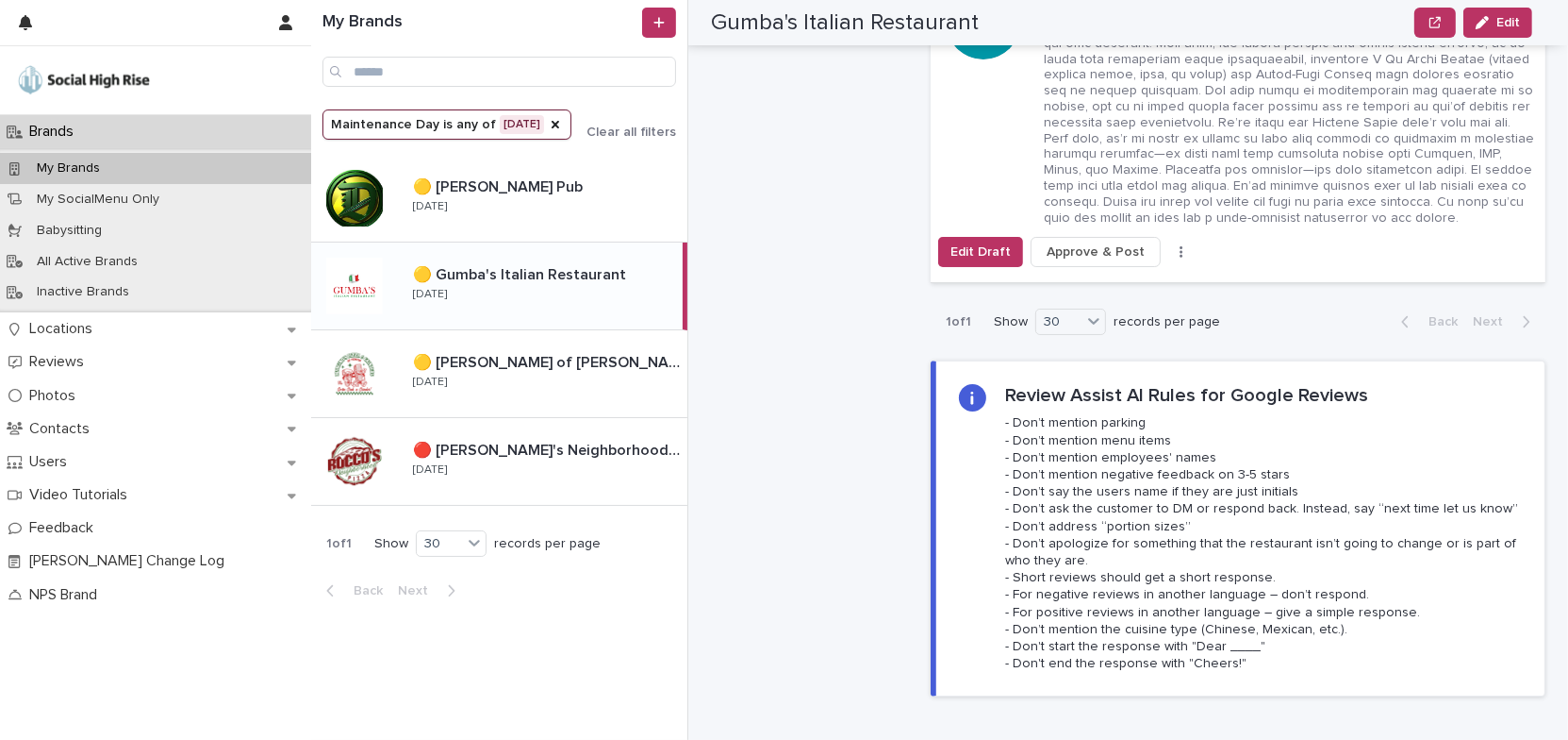
scroll to position [2144, 0]
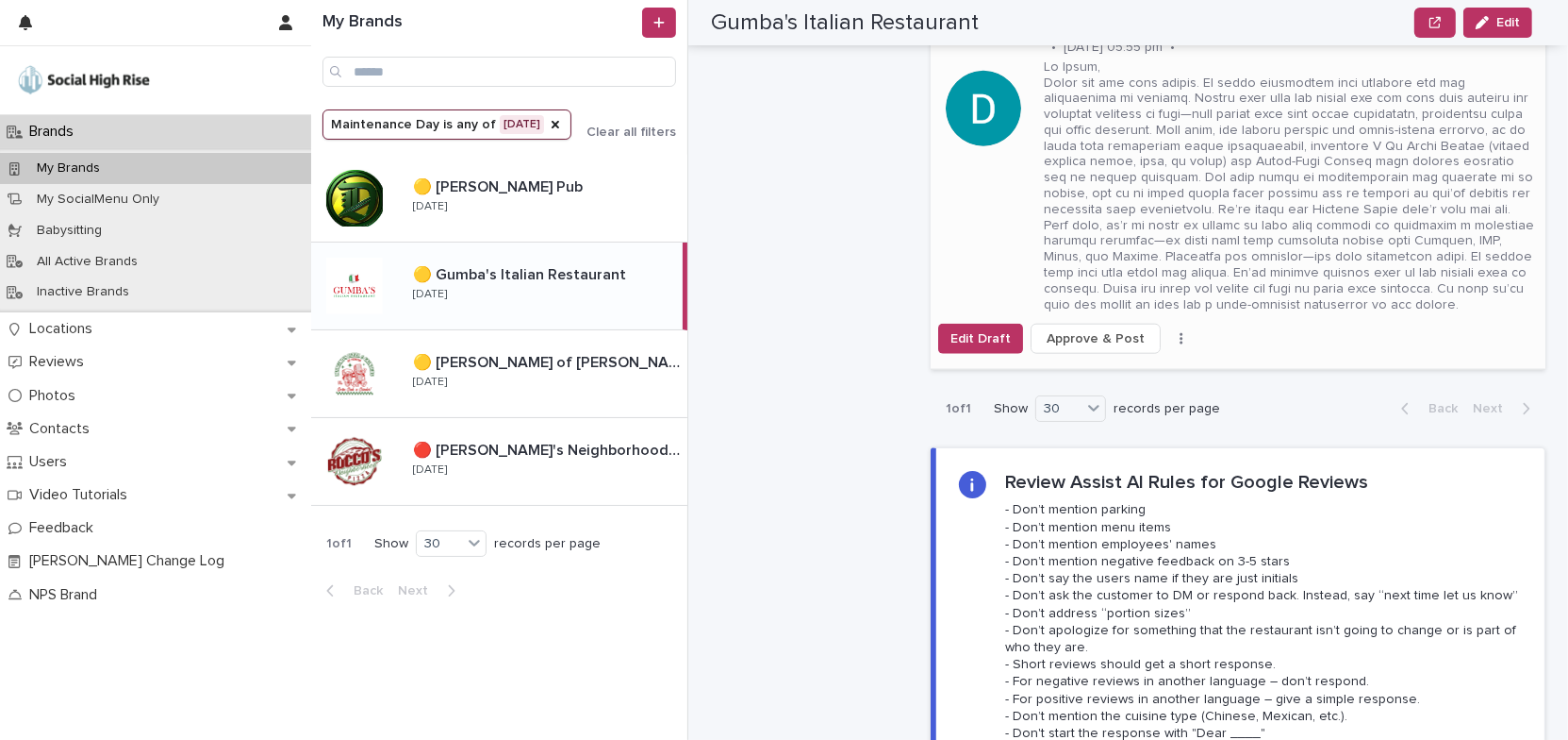
click at [1168, 332] on button "button" at bounding box center [1181, 339] width 26 height 13
click at [1121, 346] on button "Skip Reply" at bounding box center [1122, 361] width 125 height 30
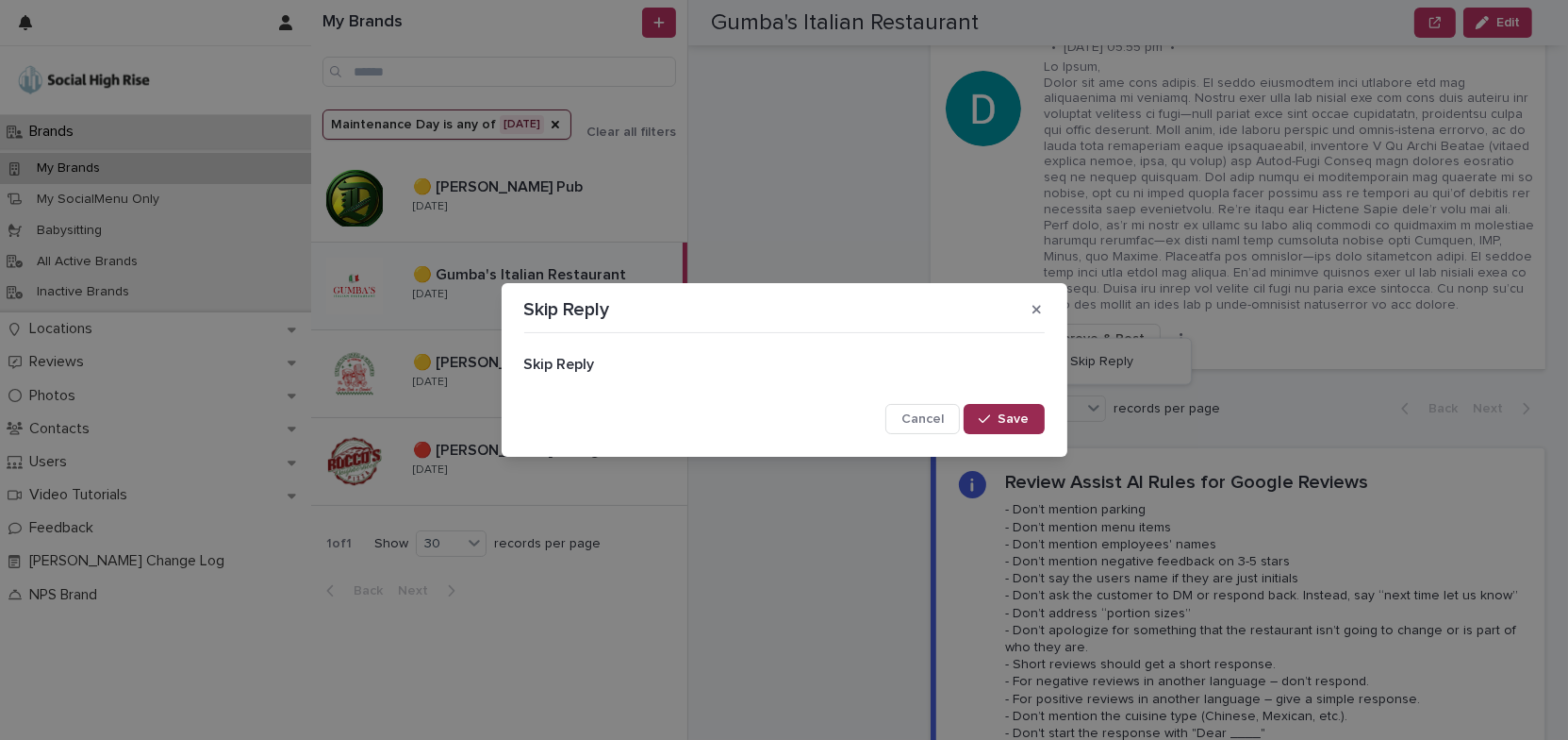
click at [1016, 417] on span "Save" at bounding box center [1014, 419] width 31 height 13
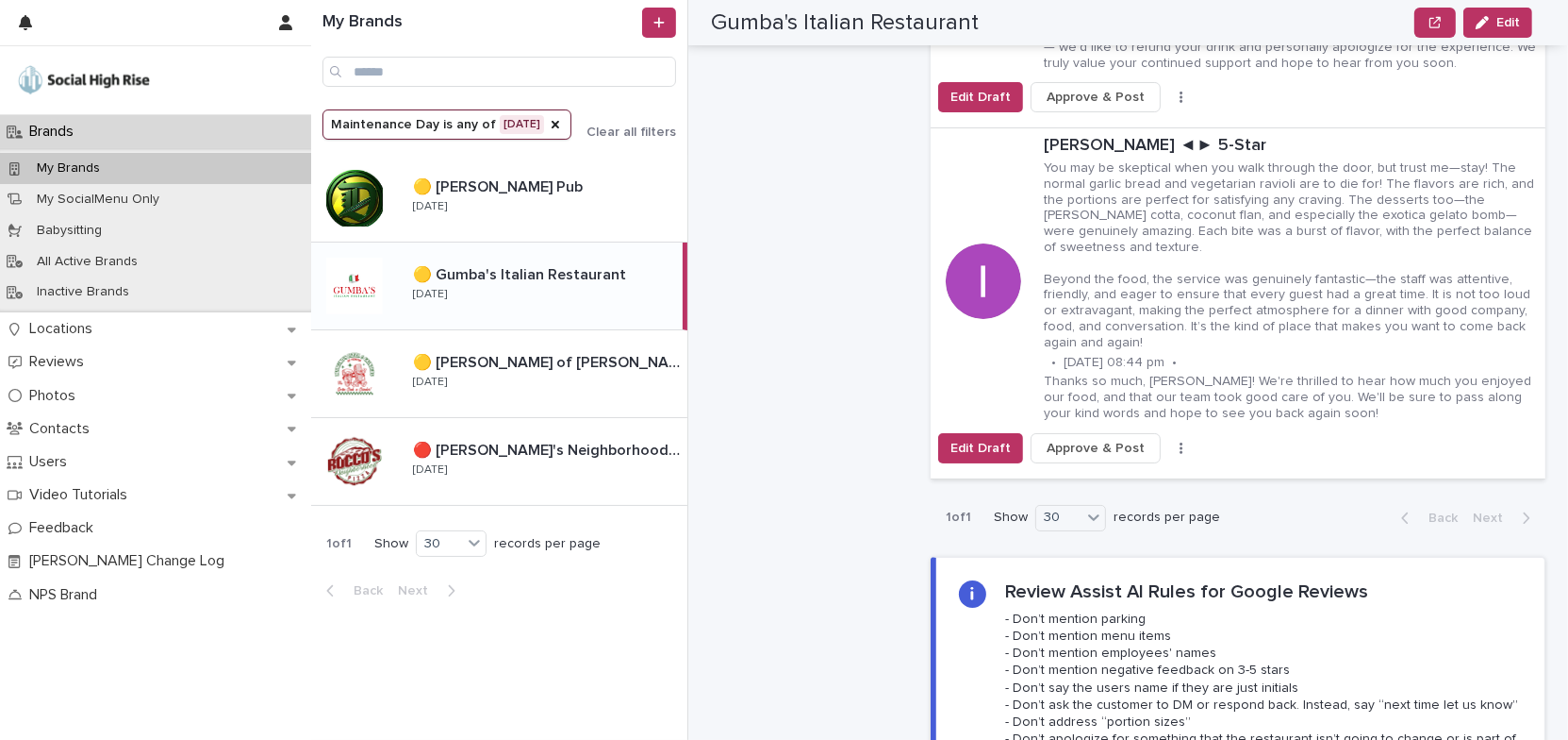
scroll to position [1543, 0]
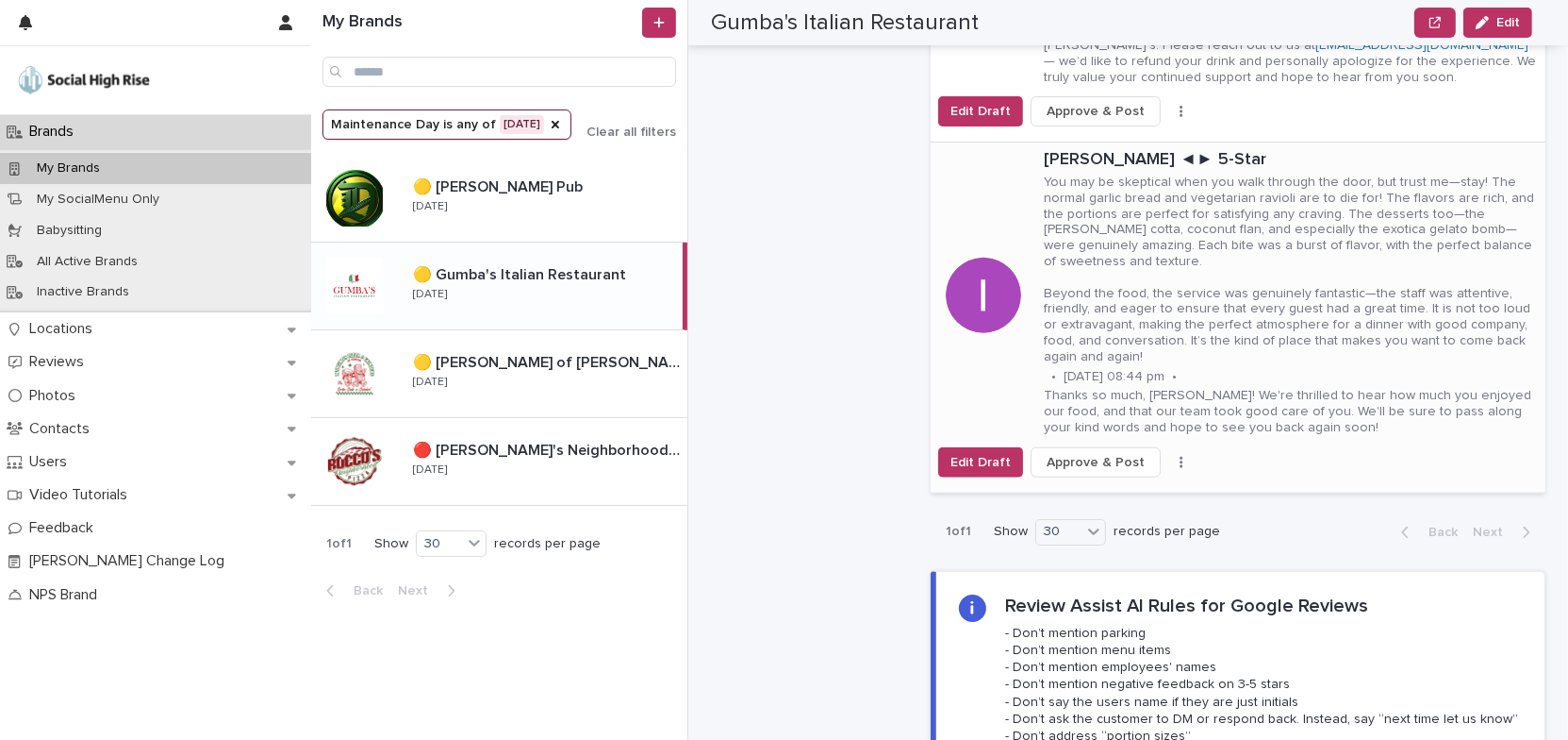
click at [1168, 456] on button "button" at bounding box center [1181, 463] width 26 height 13
click at [1140, 485] on button "Skip Reply" at bounding box center [1122, 501] width 125 height 30
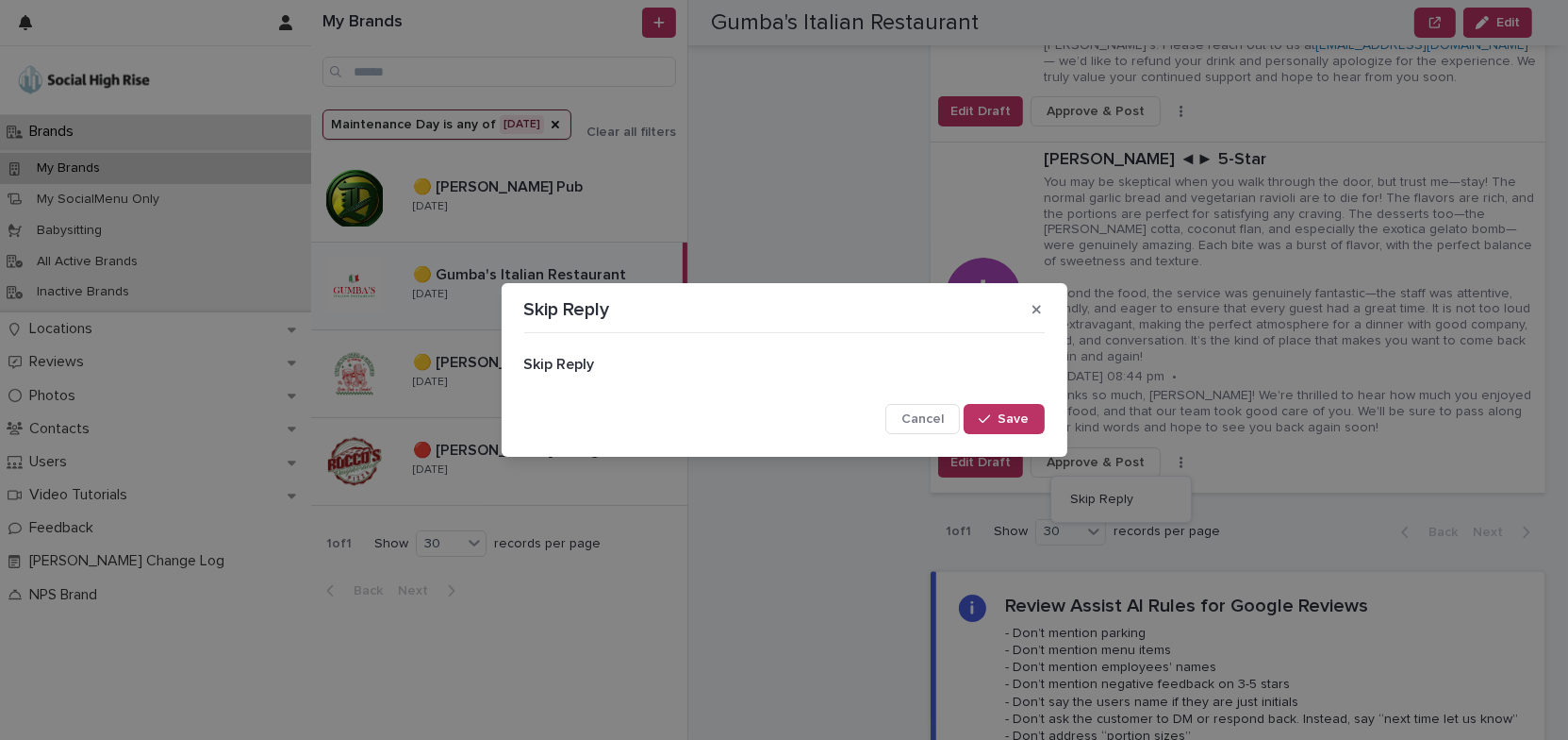
click at [1014, 425] on span "Save" at bounding box center [1014, 419] width 31 height 13
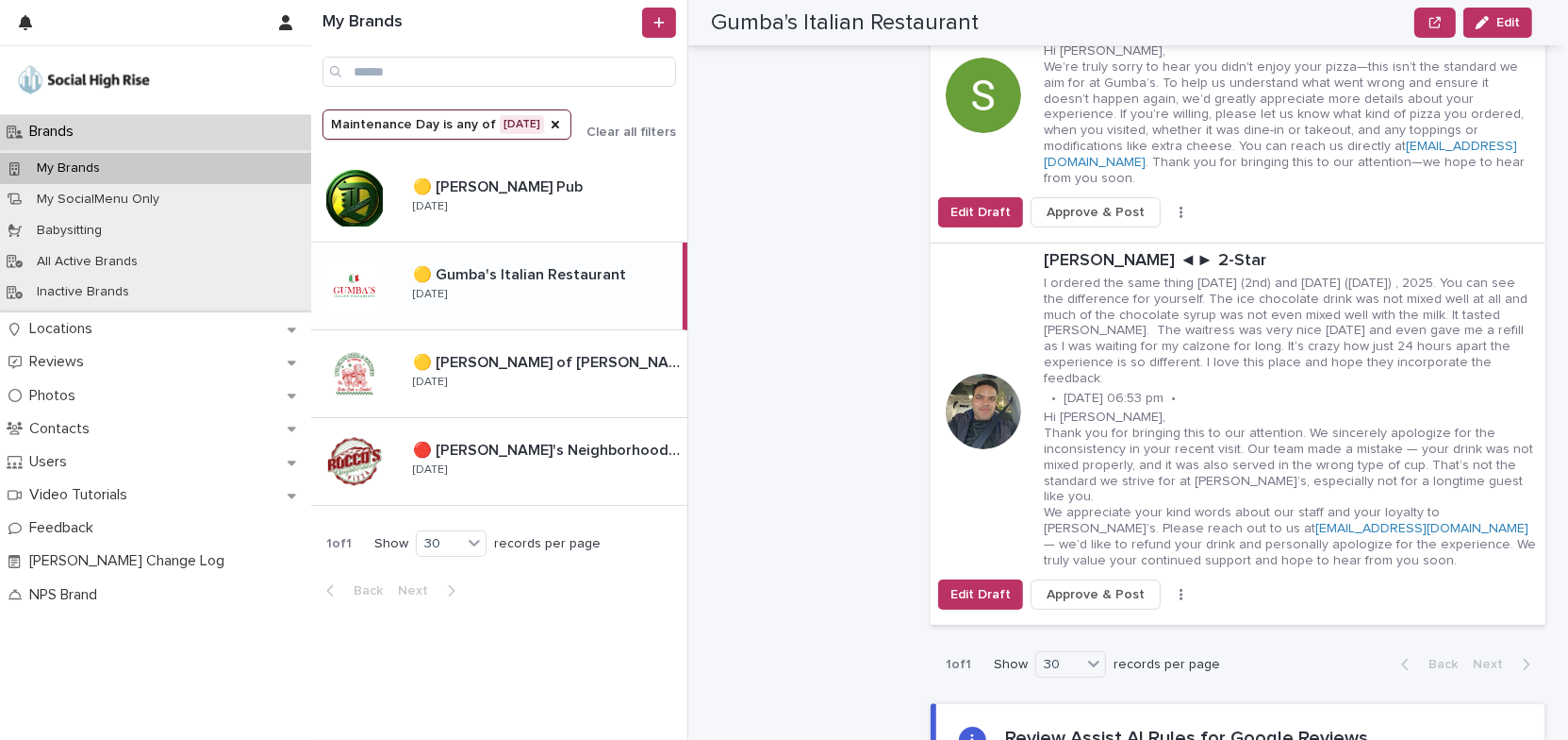
scroll to position [1029, 0]
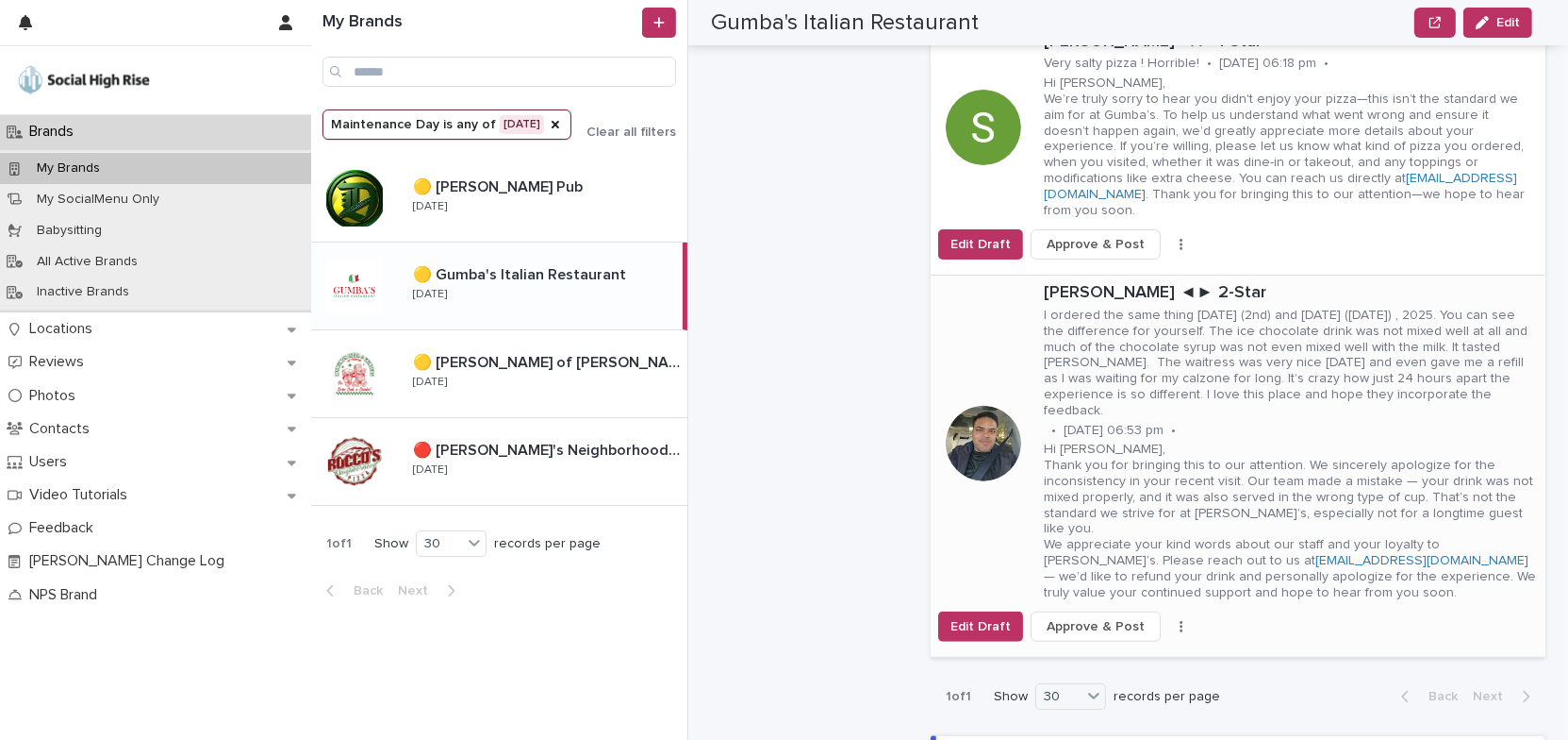
click at [1179, 621] on icon "button" at bounding box center [1180, 626] width 3 height 11
click at [1123, 618] on button "Skip Reply" at bounding box center [1122, 633] width 125 height 30
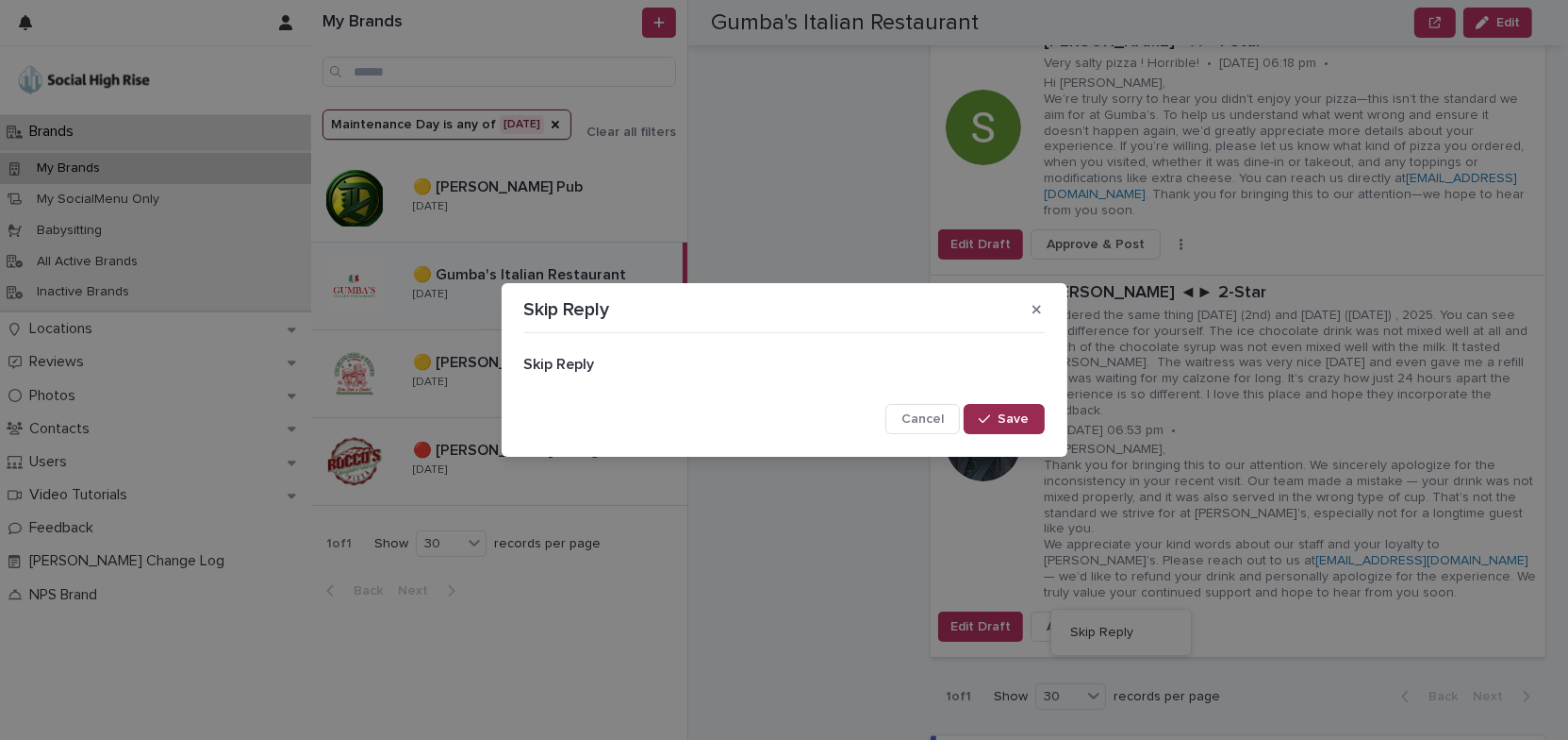
click at [1020, 424] on span "Save" at bounding box center [1014, 419] width 31 height 13
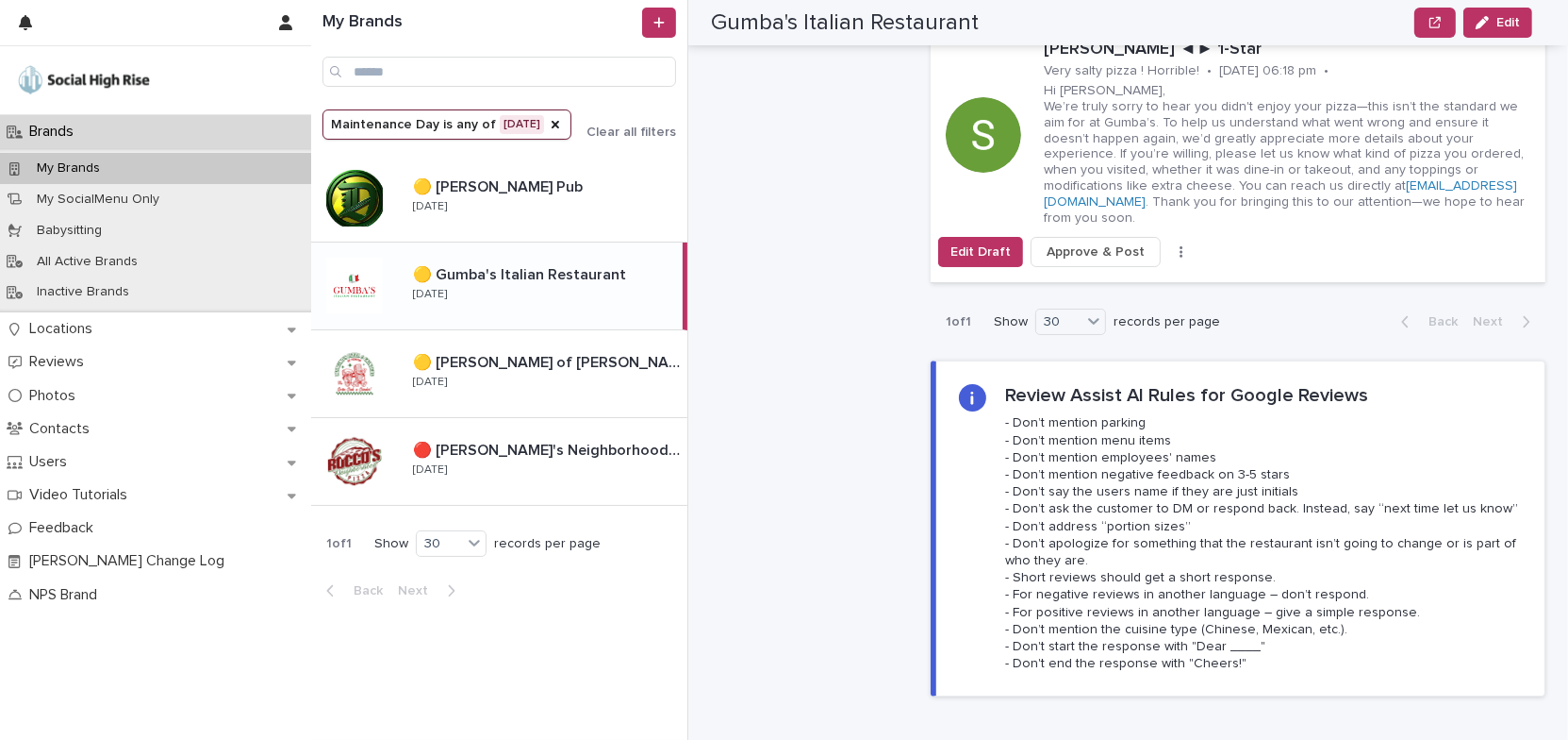
scroll to position [772, 0]
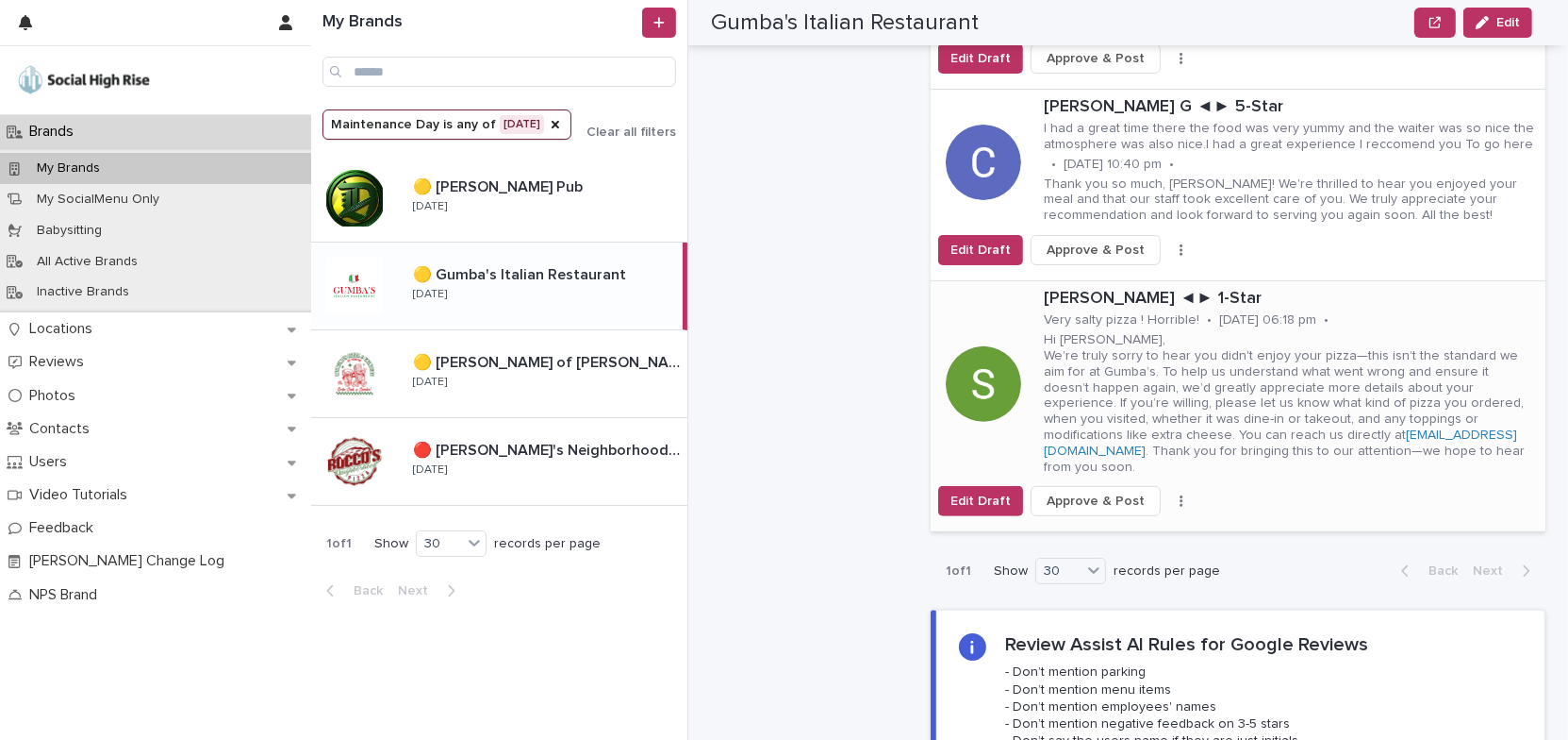
click at [1169, 495] on button "button" at bounding box center [1181, 502] width 26 height 13
click at [1113, 519] on span "Skip Reply" at bounding box center [1102, 523] width 63 height 19
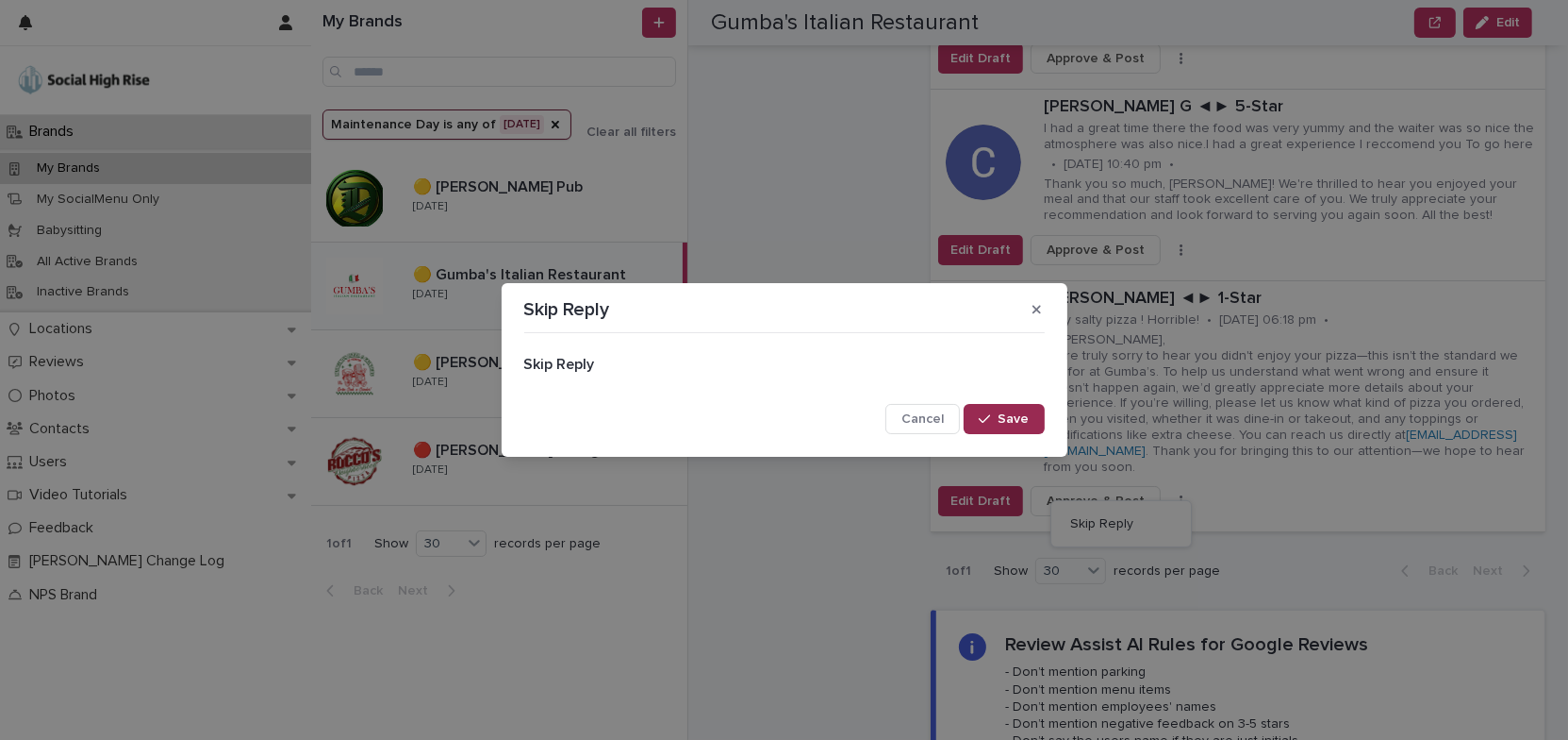
click at [1017, 419] on span "Save" at bounding box center [1014, 419] width 31 height 13
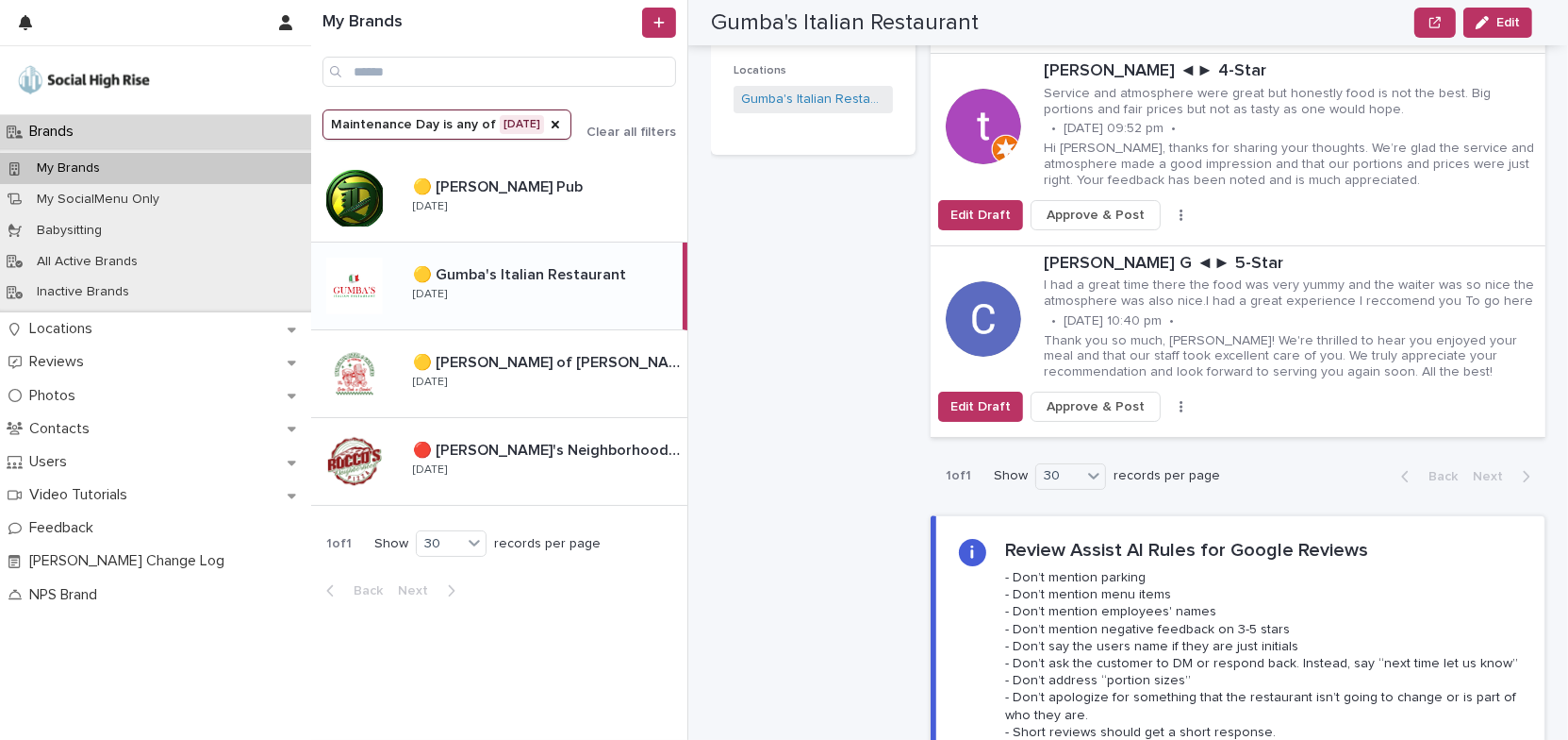
scroll to position [514, 0]
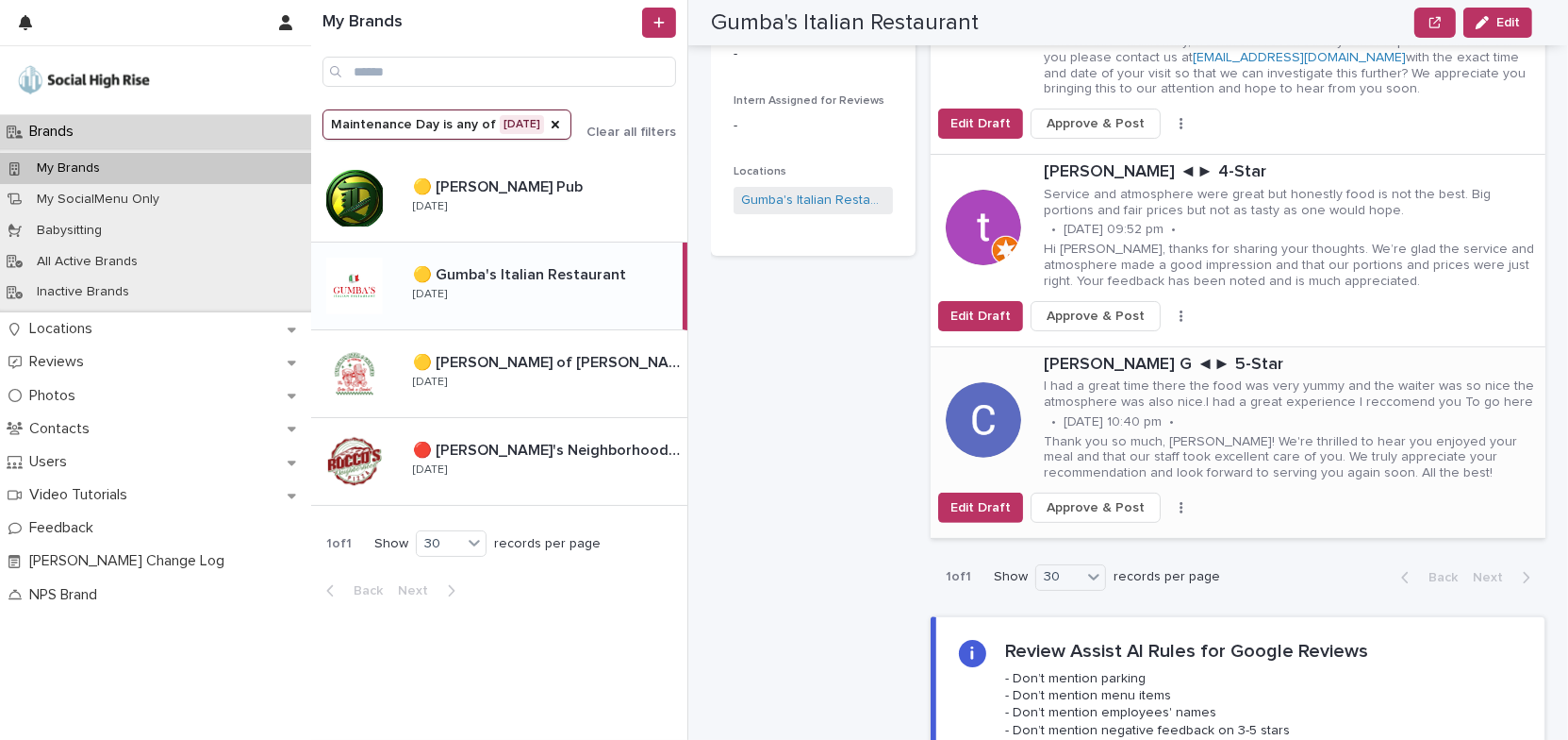
click at [1168, 502] on button "button" at bounding box center [1181, 507] width 26 height 13
click at [1098, 539] on span "Skip Reply" at bounding box center [1102, 545] width 63 height 19
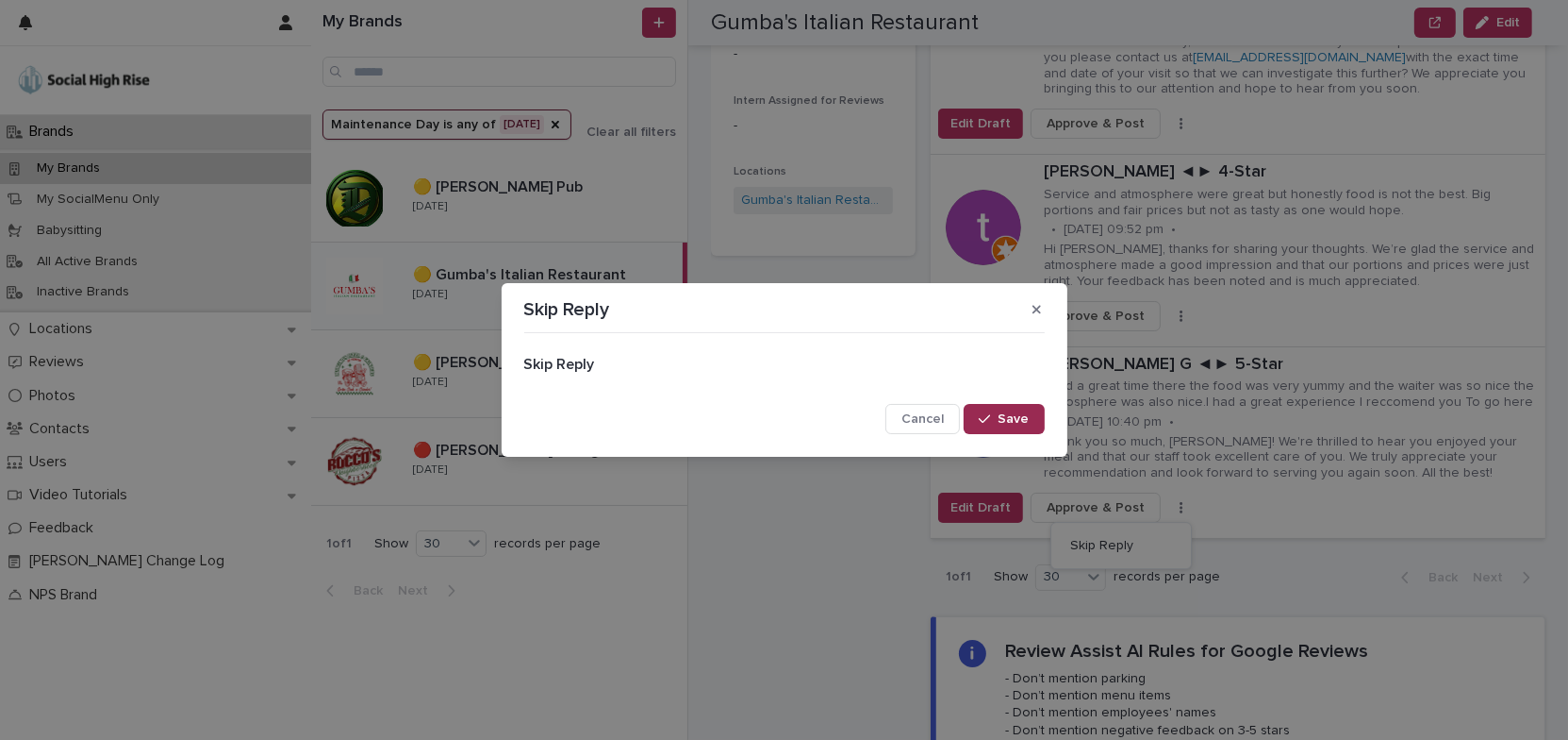
click at [1011, 423] on span "Save" at bounding box center [1014, 419] width 31 height 13
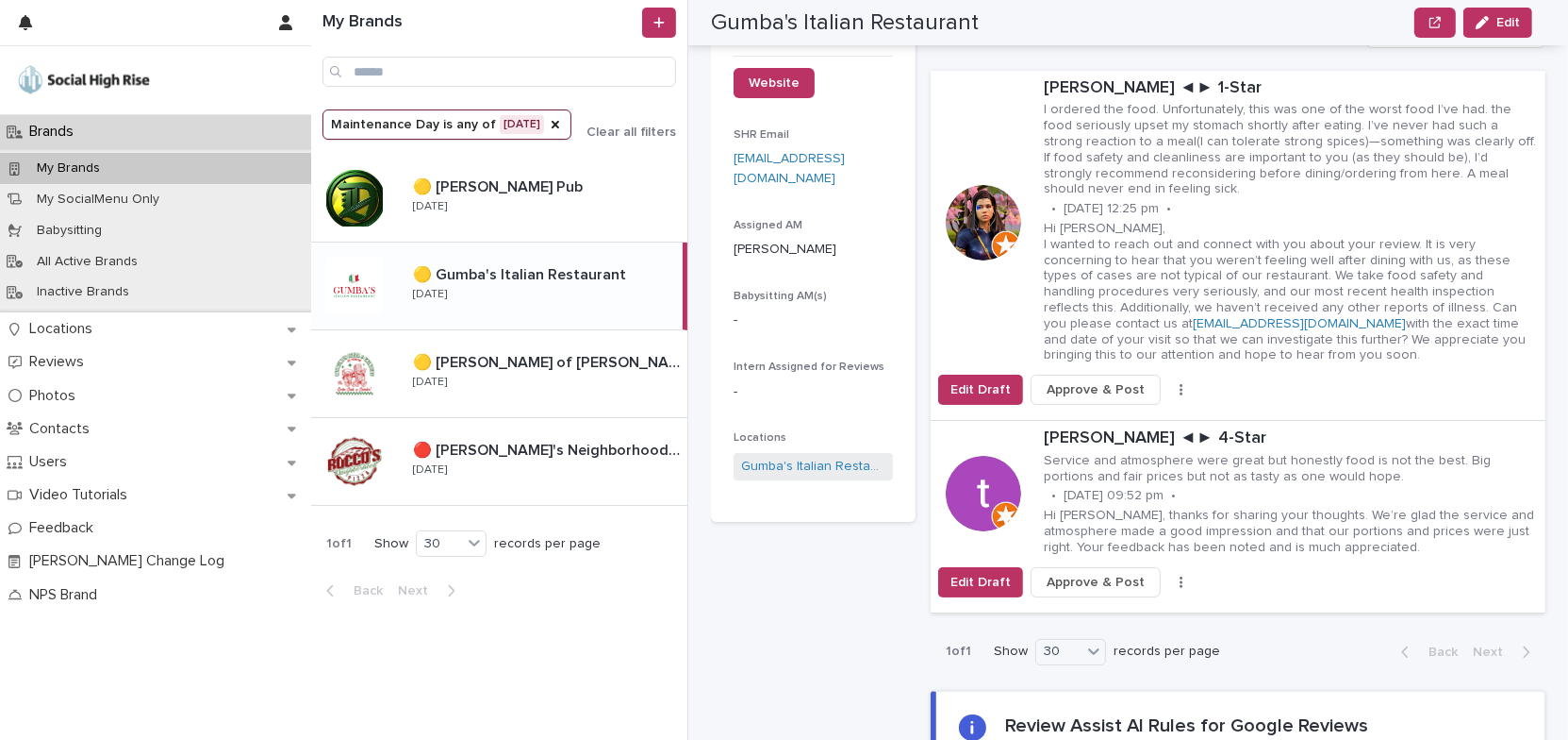
scroll to position [170, 0]
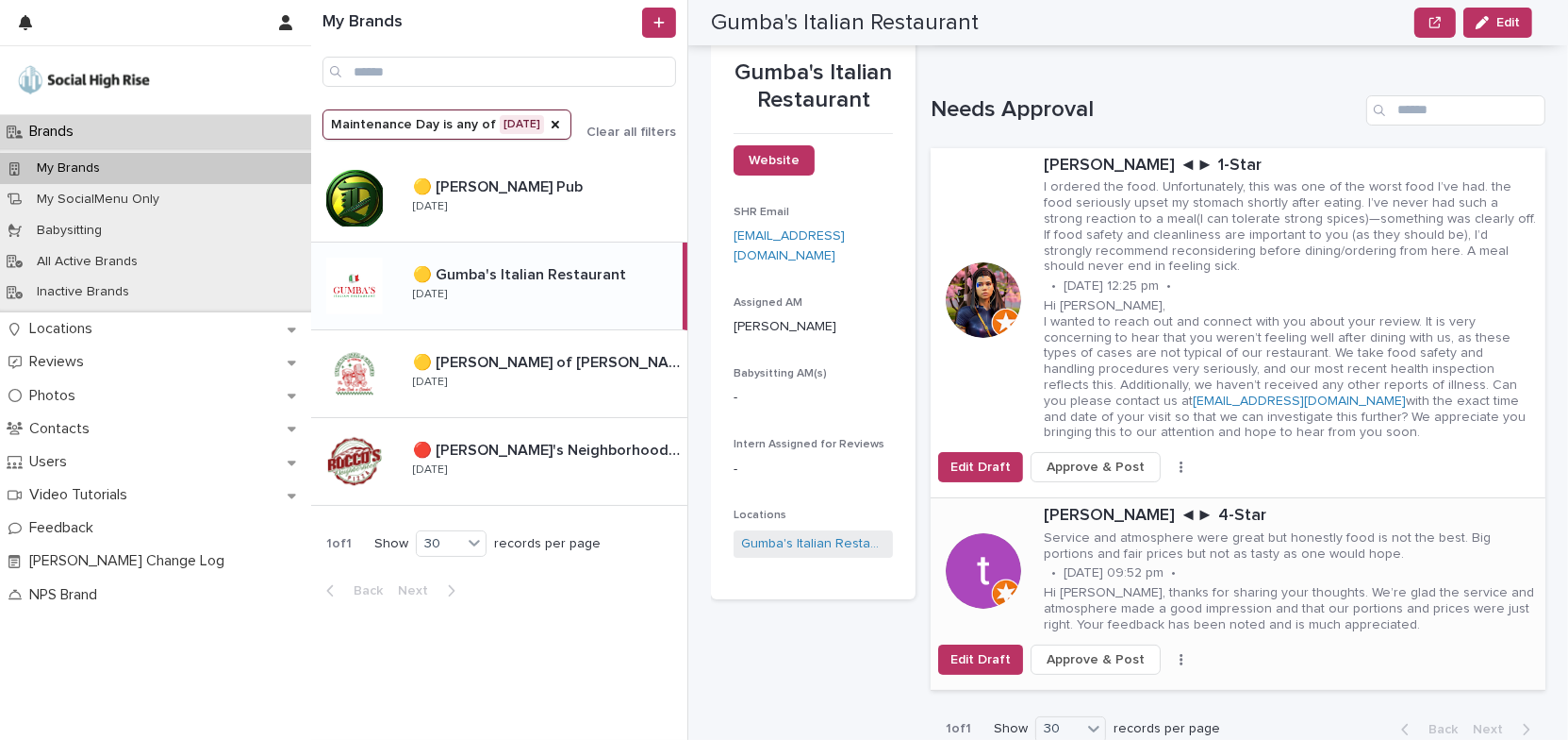
click at [1168, 653] on button "button" at bounding box center [1181, 660] width 26 height 13
click at [1124, 694] on button "Skip Reply" at bounding box center [1122, 696] width 125 height 30
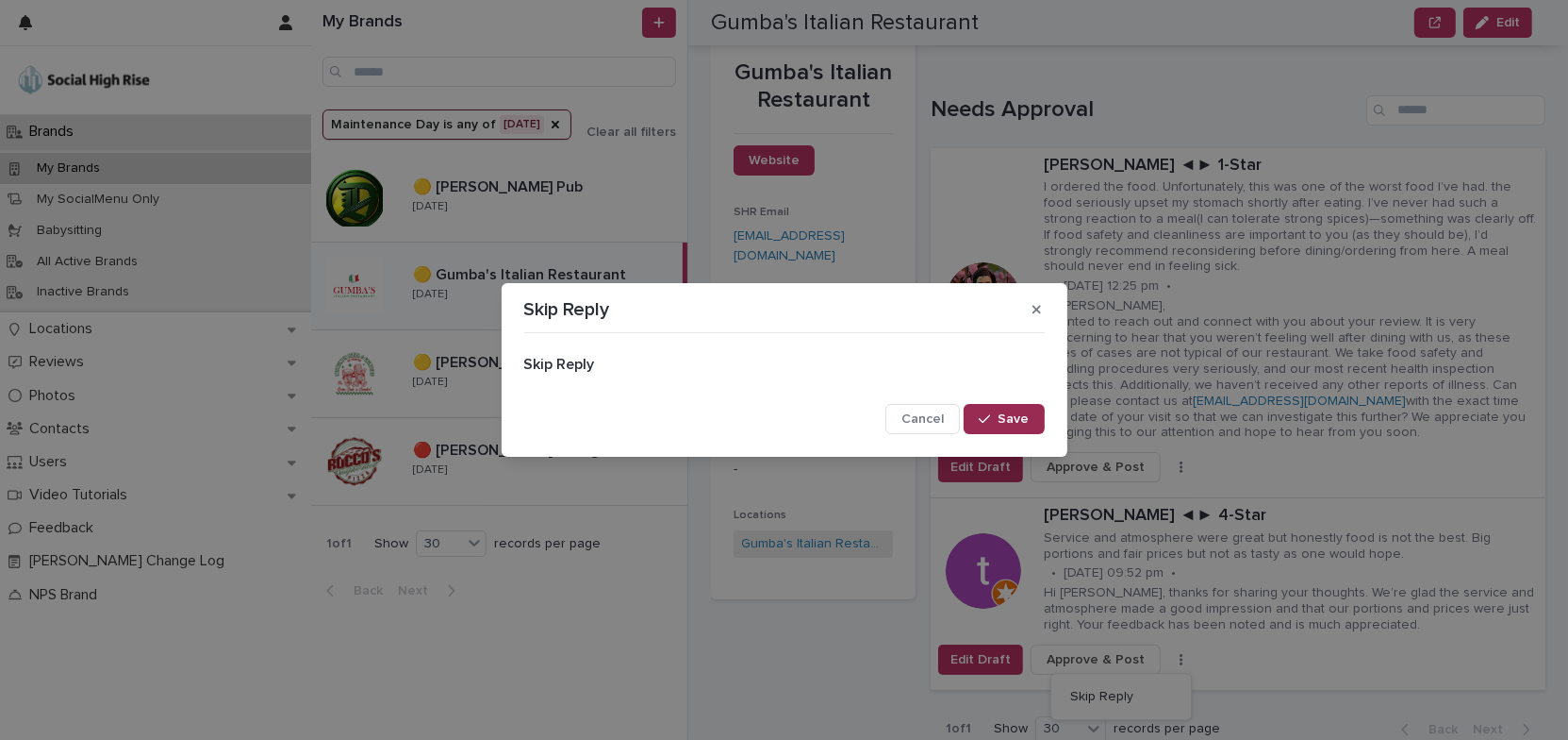
click at [1019, 422] on span "Save" at bounding box center [1014, 419] width 31 height 13
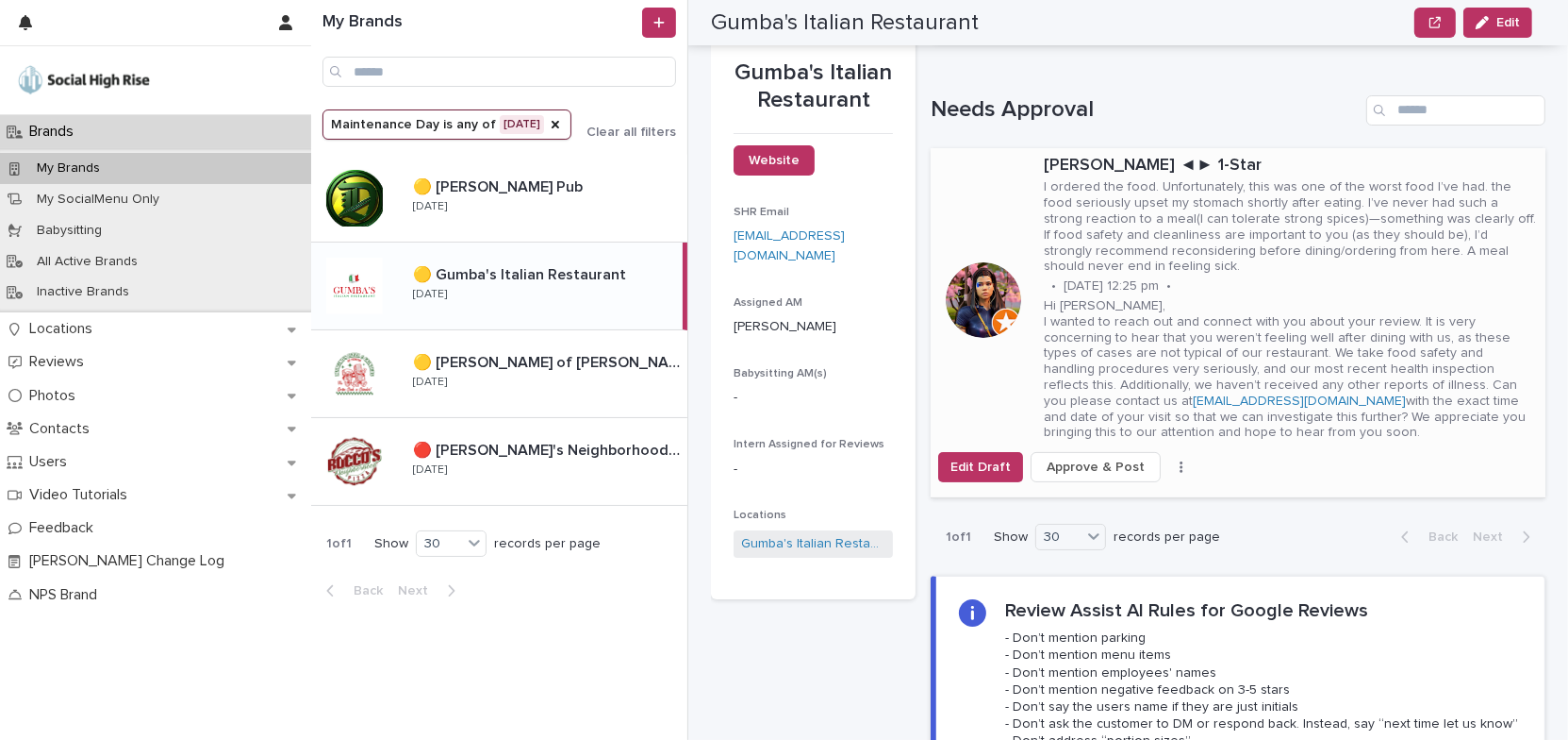
click at [1179, 468] on icon "button" at bounding box center [1181, 467] width 4 height 13
click at [1113, 506] on span "Skip Reply" at bounding box center [1102, 504] width 63 height 19
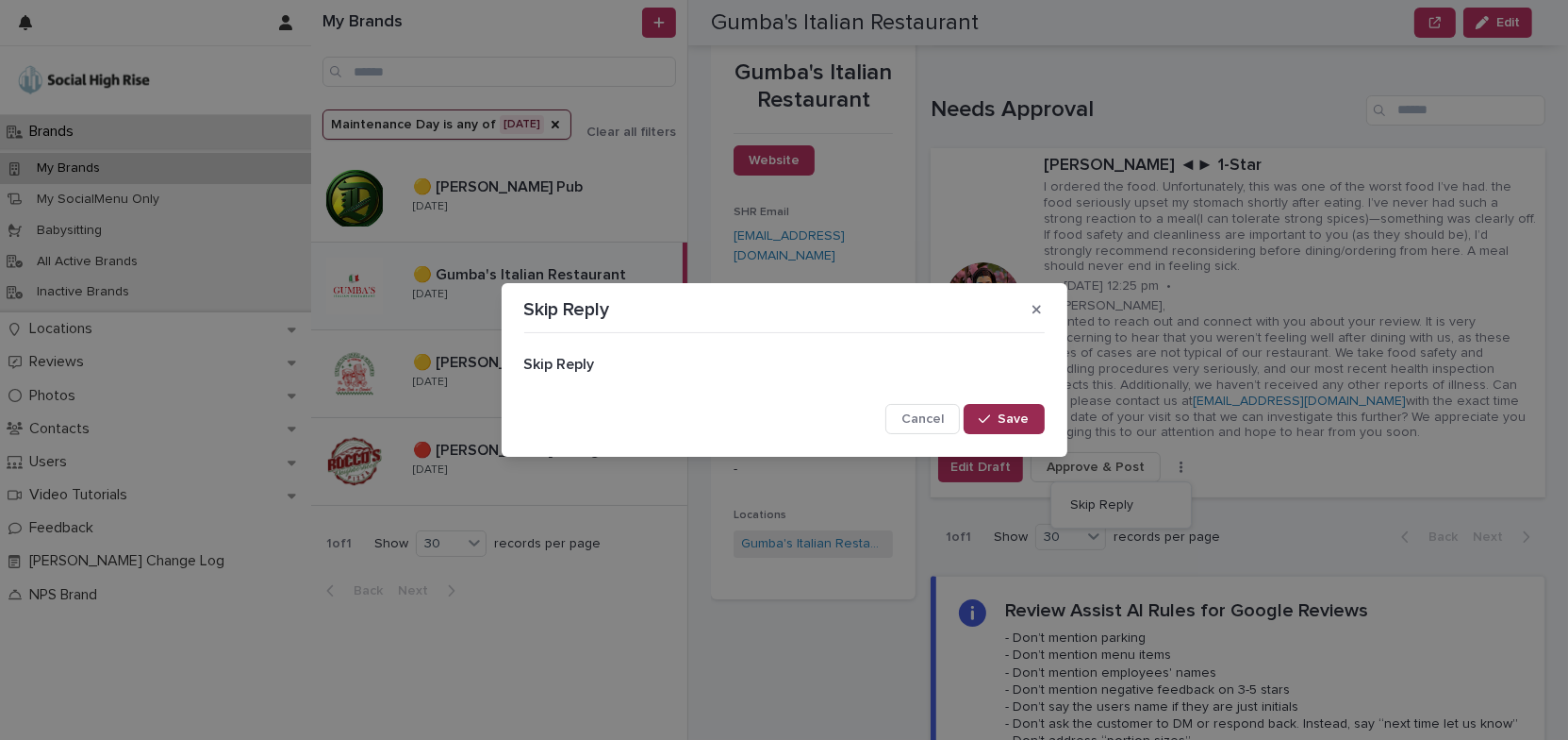
click at [990, 417] on icon "button" at bounding box center [984, 419] width 11 height 13
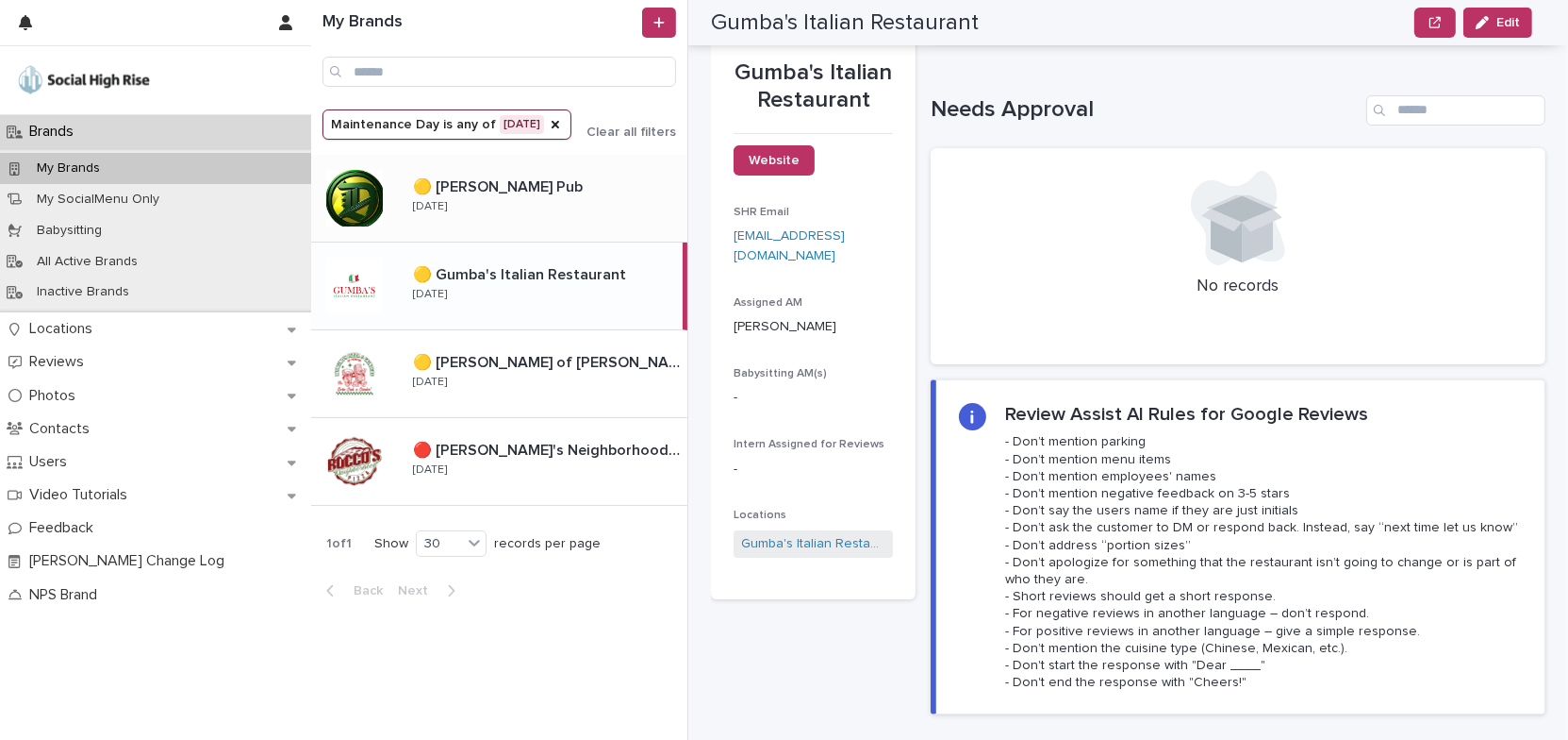
click at [584, 191] on p at bounding box center [547, 186] width 267 height 18
